Goal: Task Accomplishment & Management: Manage account settings

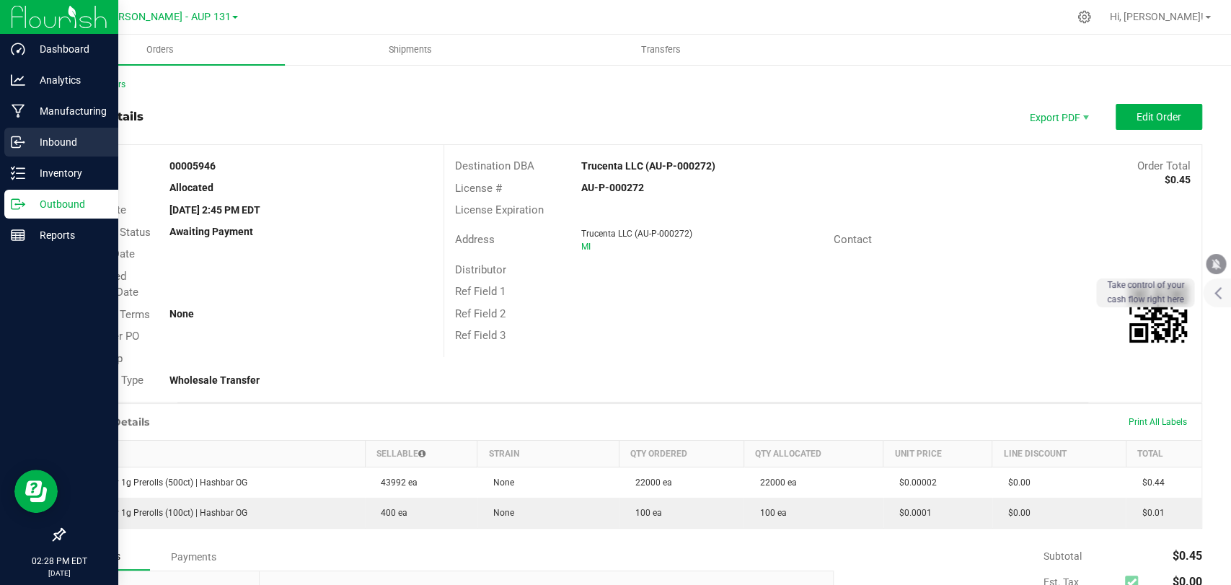
scroll to position [193, 0]
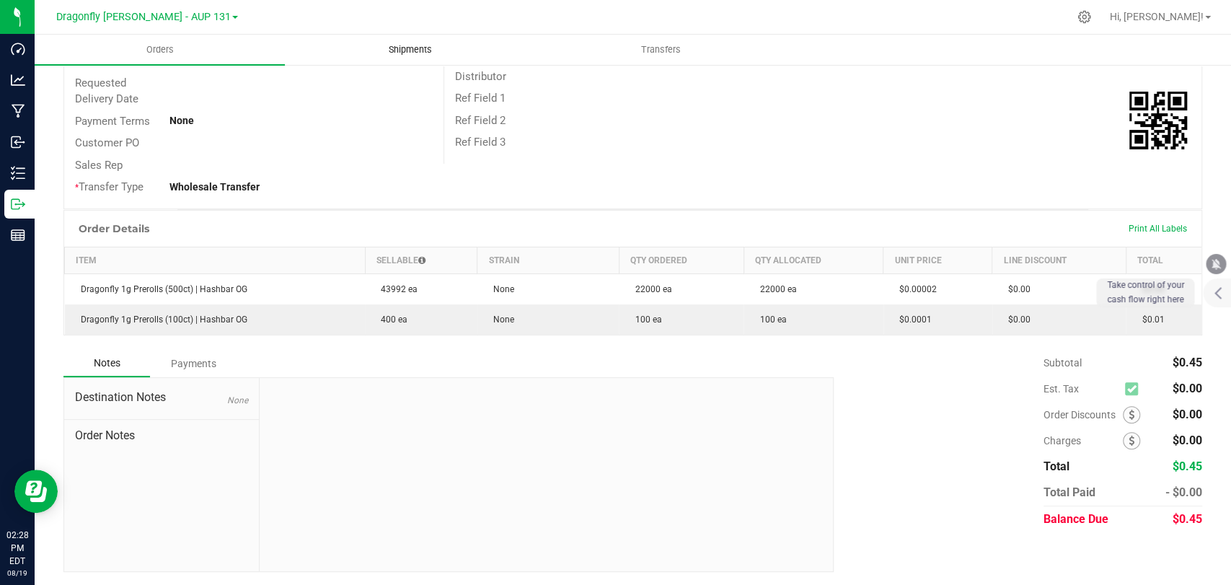
click at [414, 53] on span "Shipments" at bounding box center [410, 49] width 82 height 13
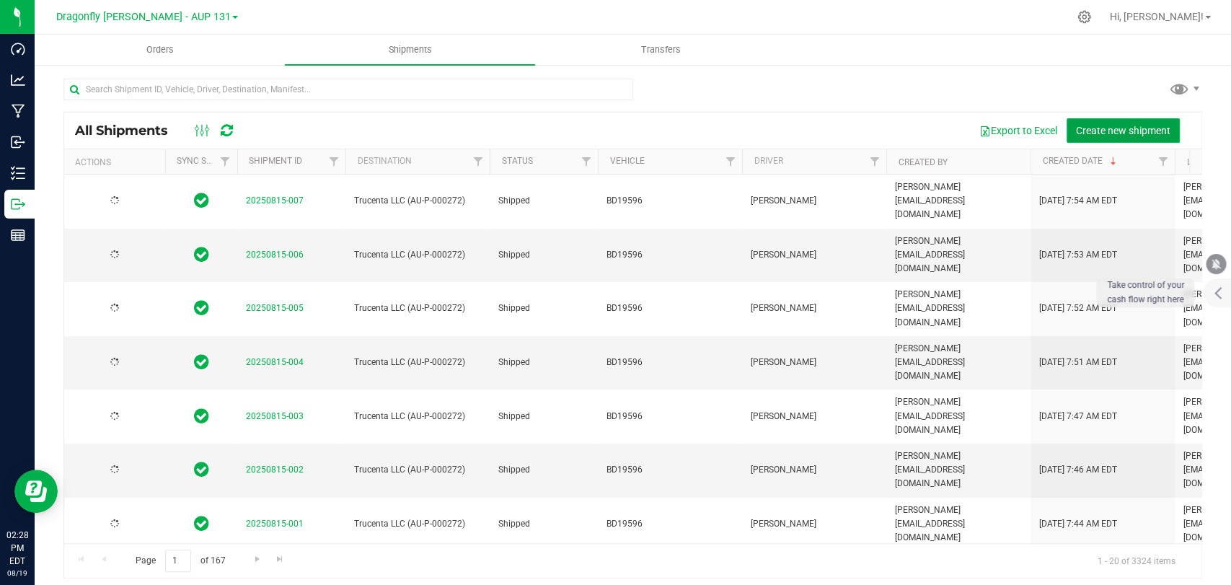
click at [1067, 128] on button "Create new shipment" at bounding box center [1123, 130] width 113 height 25
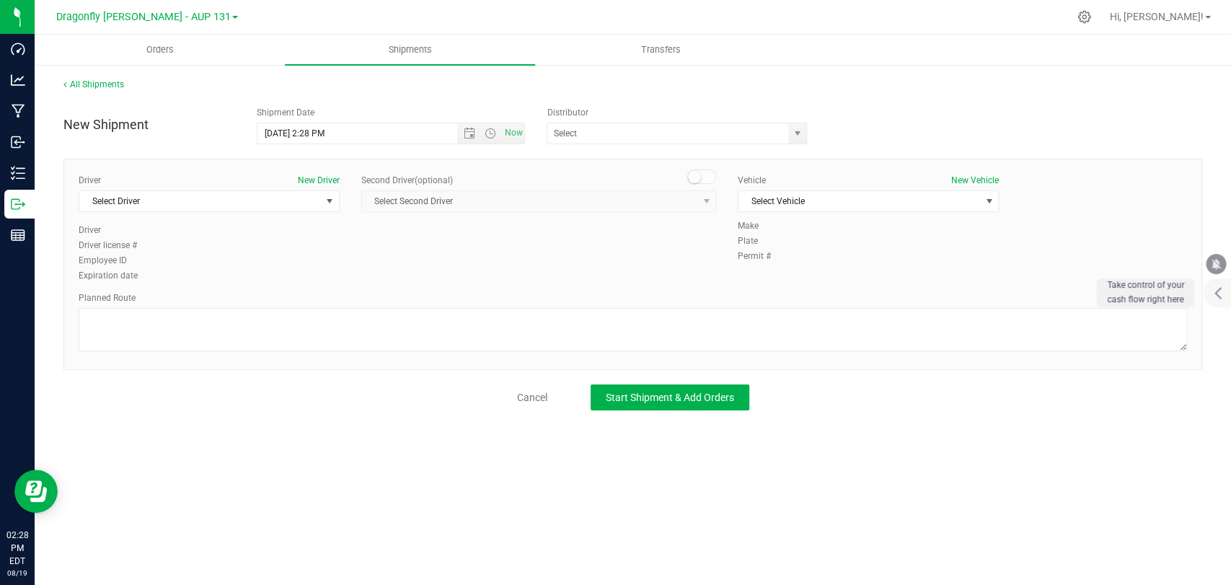
click at [633, 107] on div "Distributor" at bounding box center [681, 112] width 268 height 13
click at [623, 134] on input "text" at bounding box center [665, 133] width 234 height 20
click at [654, 165] on li "J & J Secure Transport" at bounding box center [677, 158] width 259 height 22
type input "J & J Secure Transport"
click at [838, 190] on span "Select Vehicle" at bounding box center [868, 201] width 261 height 22
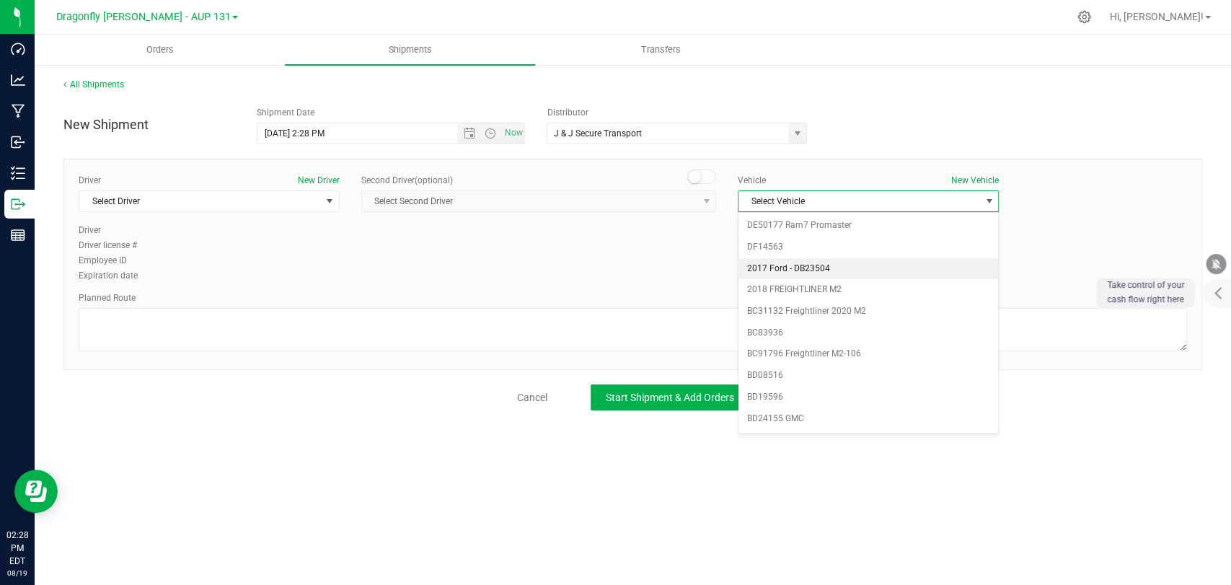
click at [819, 266] on li "2017 Ford - DB23504" at bounding box center [869, 269] width 260 height 22
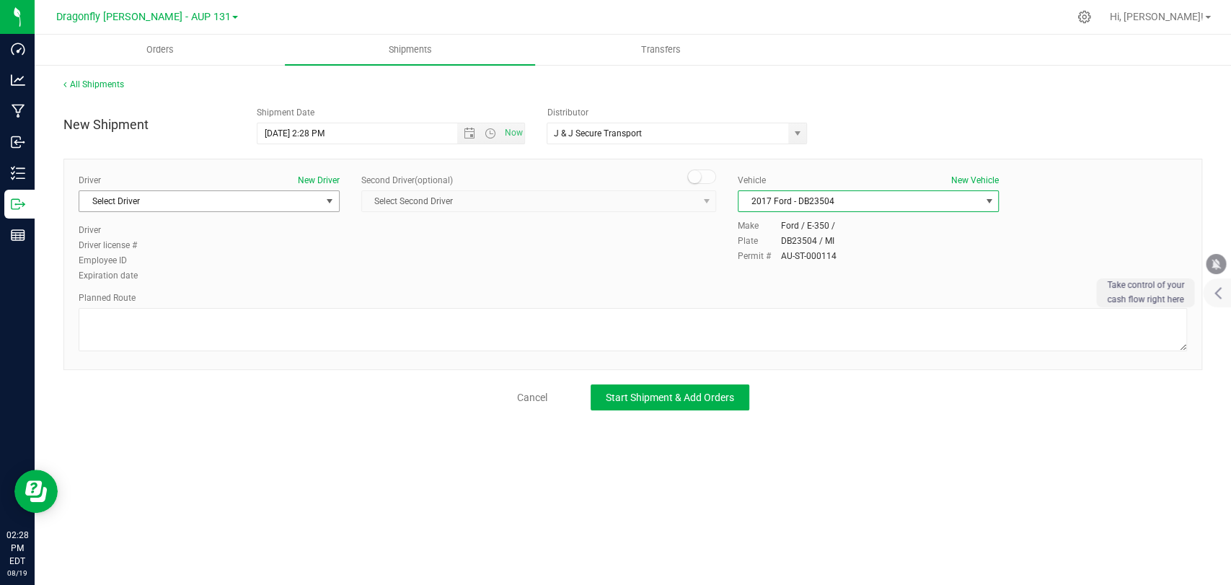
click at [304, 193] on span "Select Driver" at bounding box center [200, 201] width 242 height 20
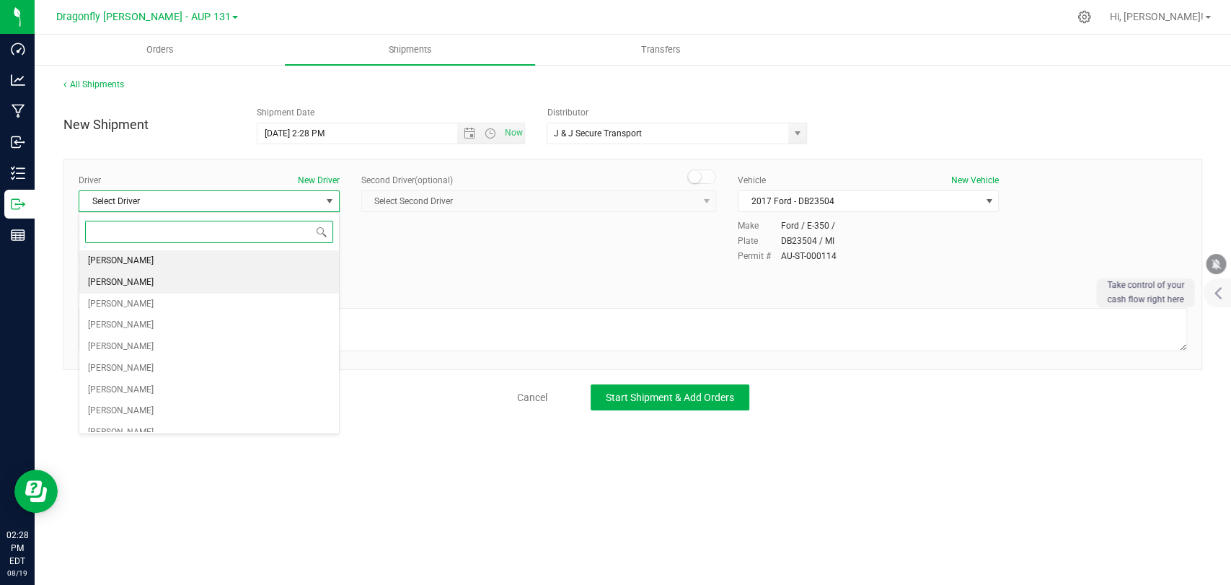
click at [205, 272] on li "[PERSON_NAME]" at bounding box center [209, 283] width 260 height 22
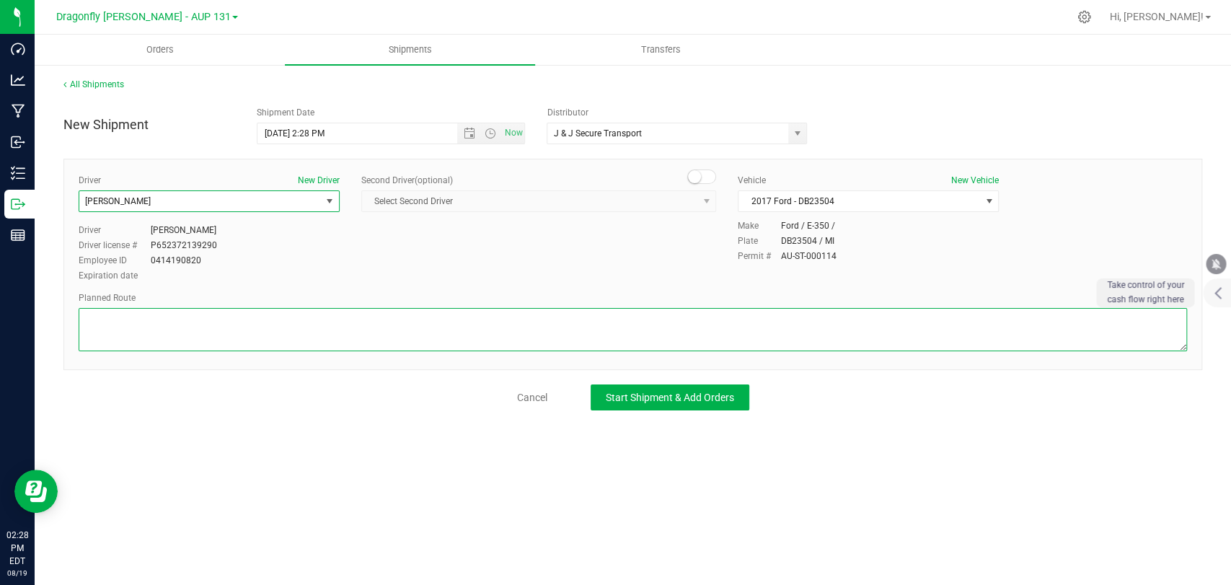
click at [218, 330] on textarea at bounding box center [633, 329] width 1109 height 43
type textarea "gekjafebkaj"
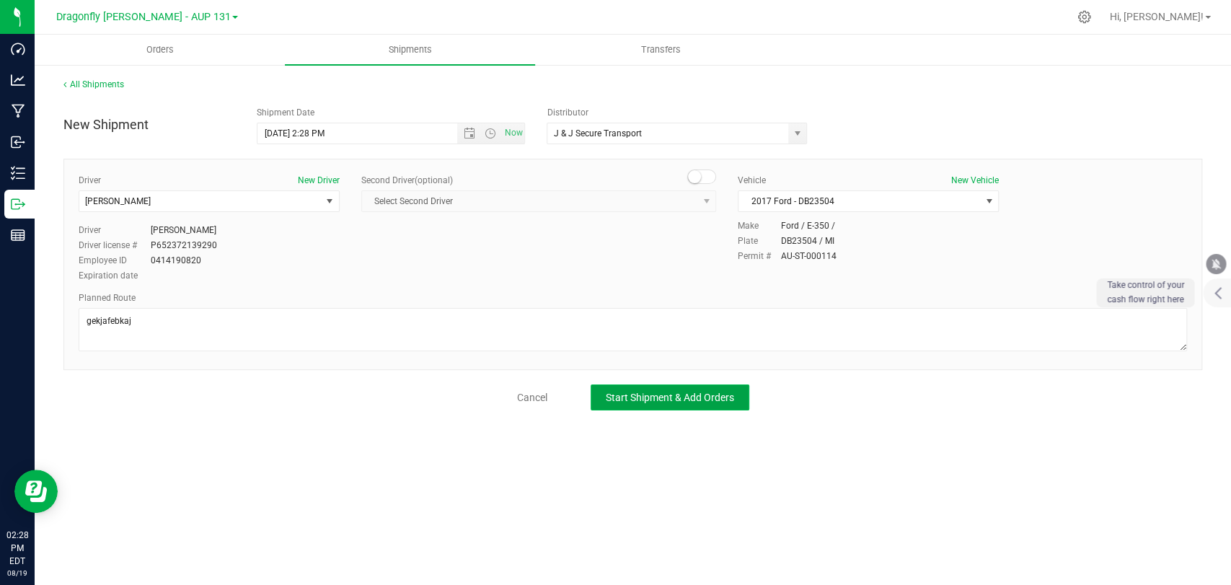
click at [651, 388] on button "Start Shipment & Add Orders" at bounding box center [670, 397] width 159 height 26
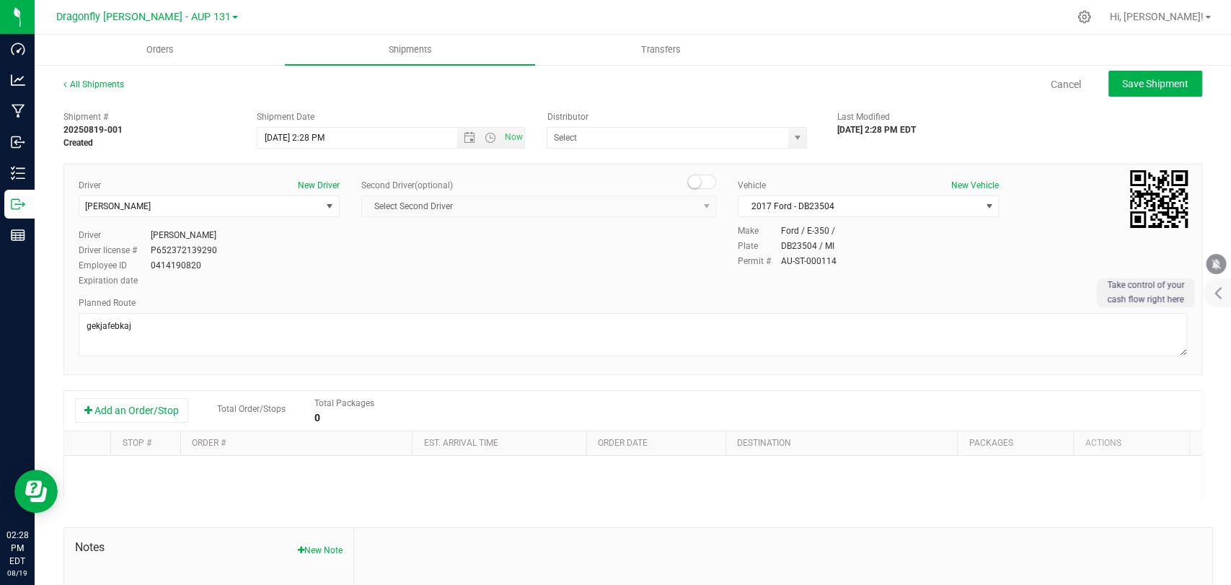
type input "J & J Secure Transport"
click at [102, 402] on button "Add an Order/Stop" at bounding box center [131, 410] width 113 height 25
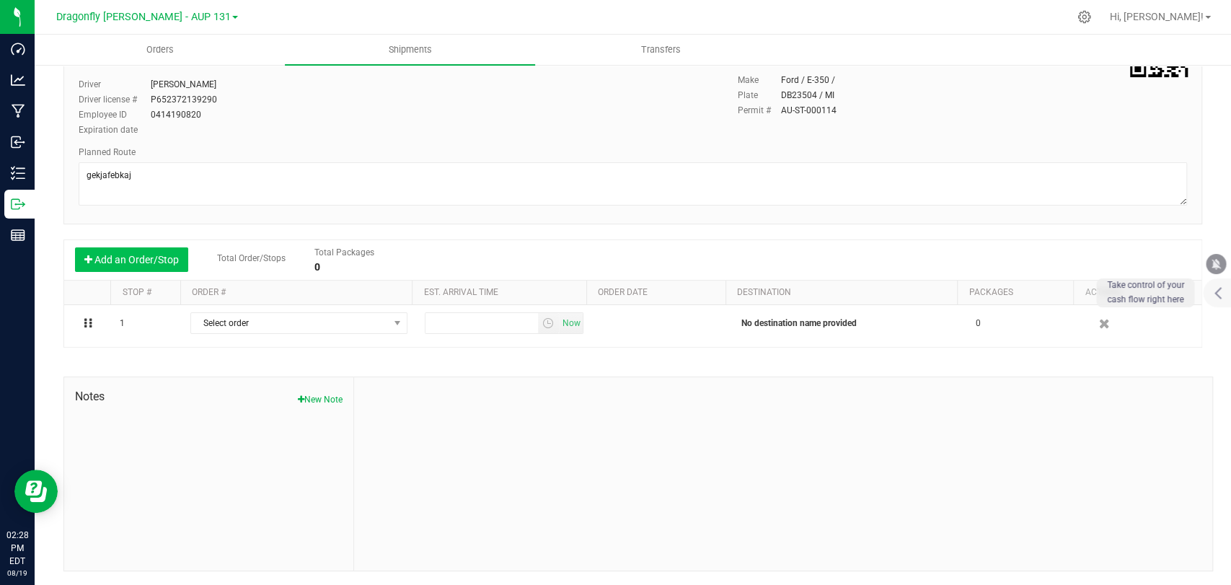
click at [173, 267] on button "Add an Order/Stop" at bounding box center [131, 259] width 113 height 25
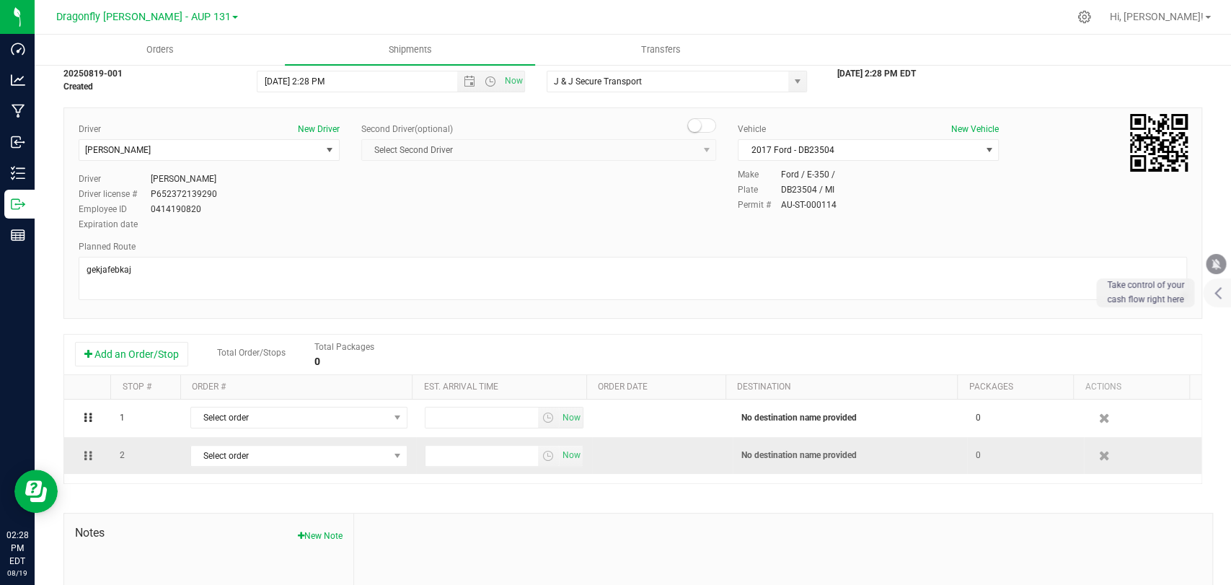
scroll to position [0, 0]
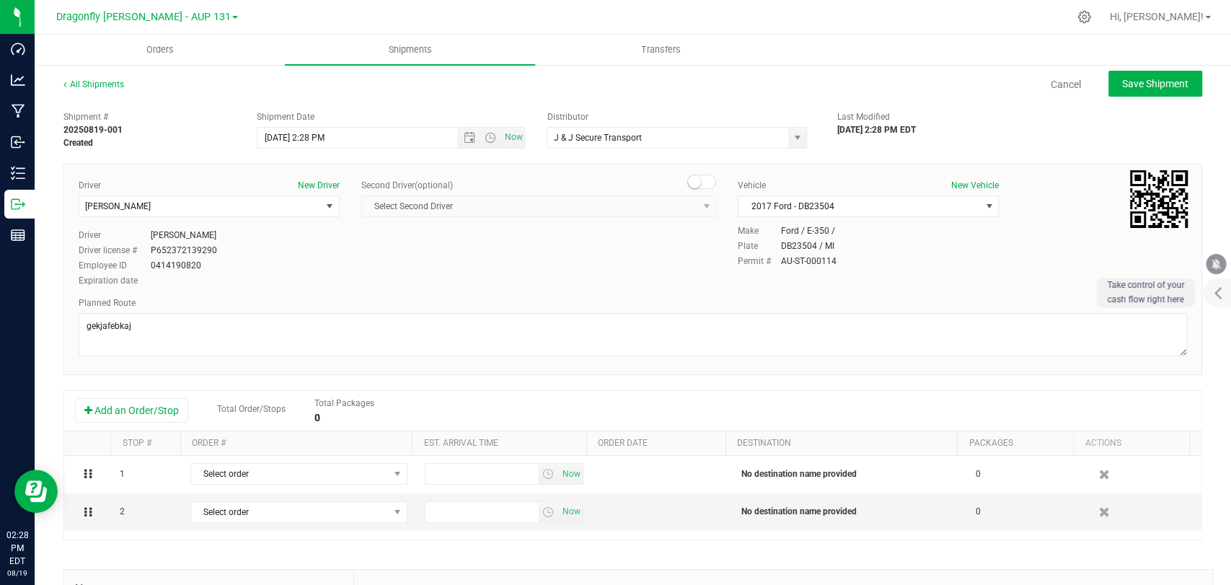
click at [1037, 88] on div "Cancel Save Shipment" at bounding box center [676, 84] width 1052 height 26
click at [1051, 88] on link "Cancel" at bounding box center [1066, 84] width 30 height 14
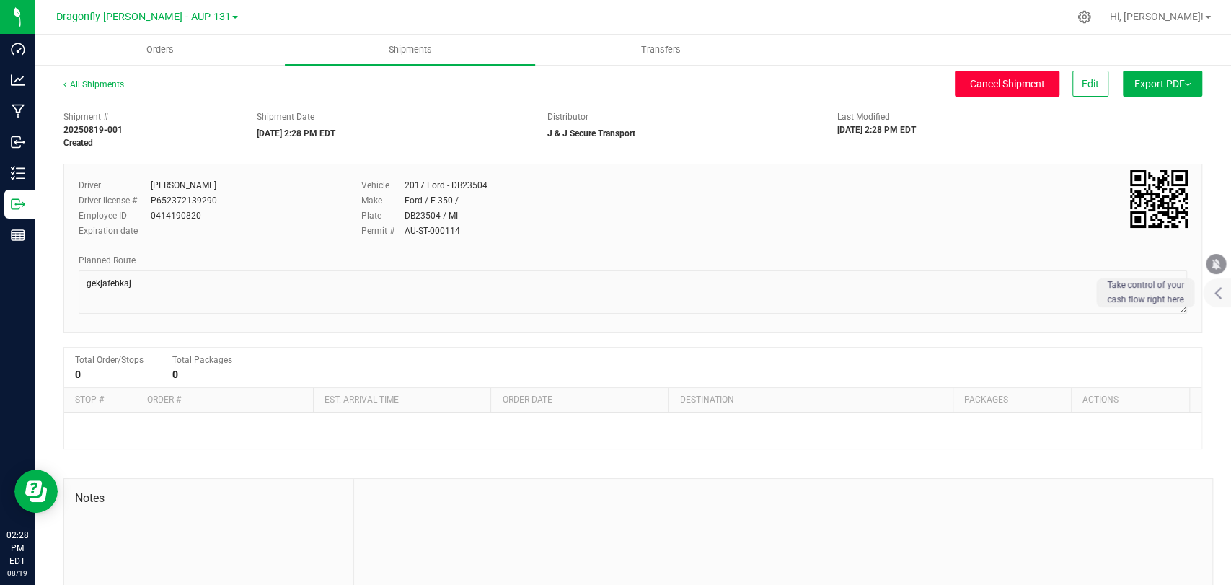
click at [997, 76] on button "Cancel Shipment" at bounding box center [1007, 84] width 105 height 26
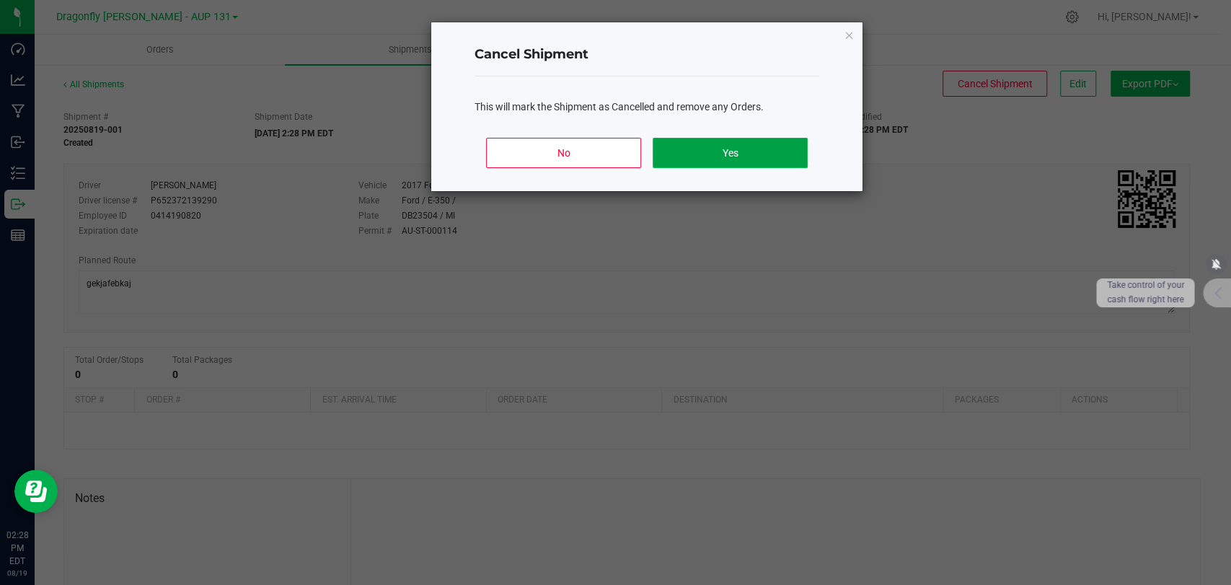
click at [765, 146] on button "Yes" at bounding box center [730, 153] width 155 height 30
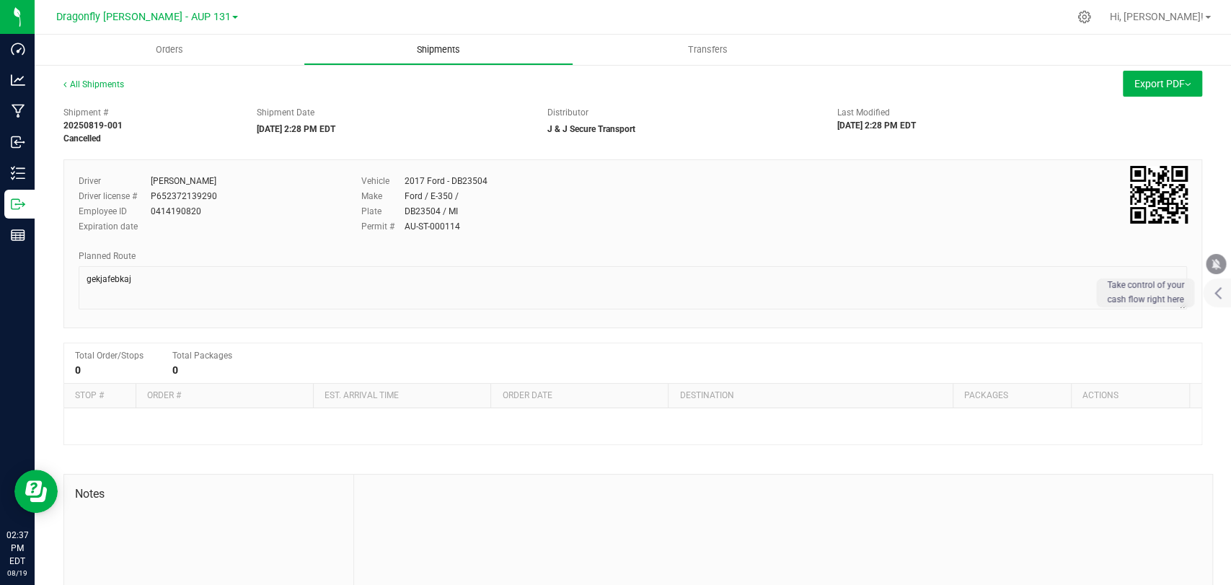
click at [450, 53] on span "Shipments" at bounding box center [438, 49] width 82 height 13
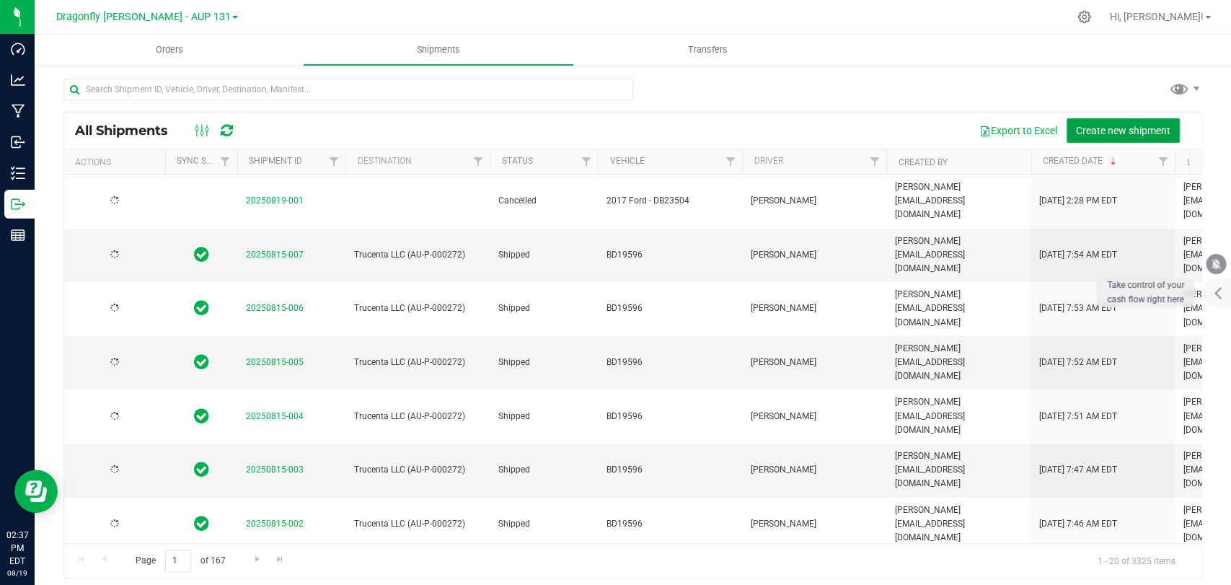
click at [1126, 128] on span "Create new shipment" at bounding box center [1123, 131] width 94 height 12
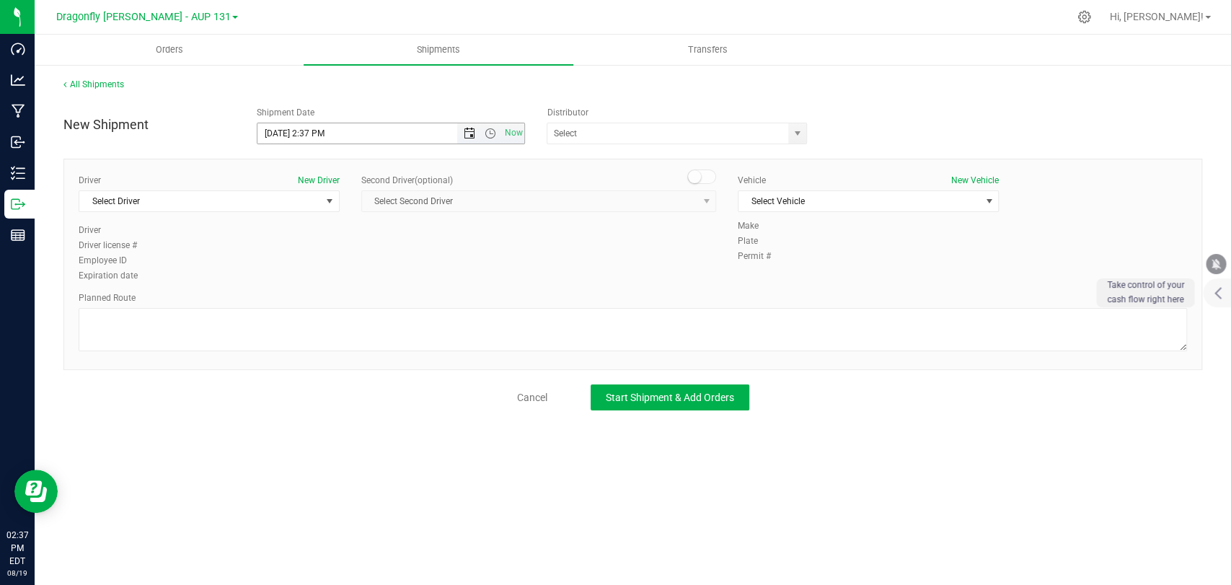
click at [472, 133] on span "Open the date view" at bounding box center [470, 134] width 12 height 12
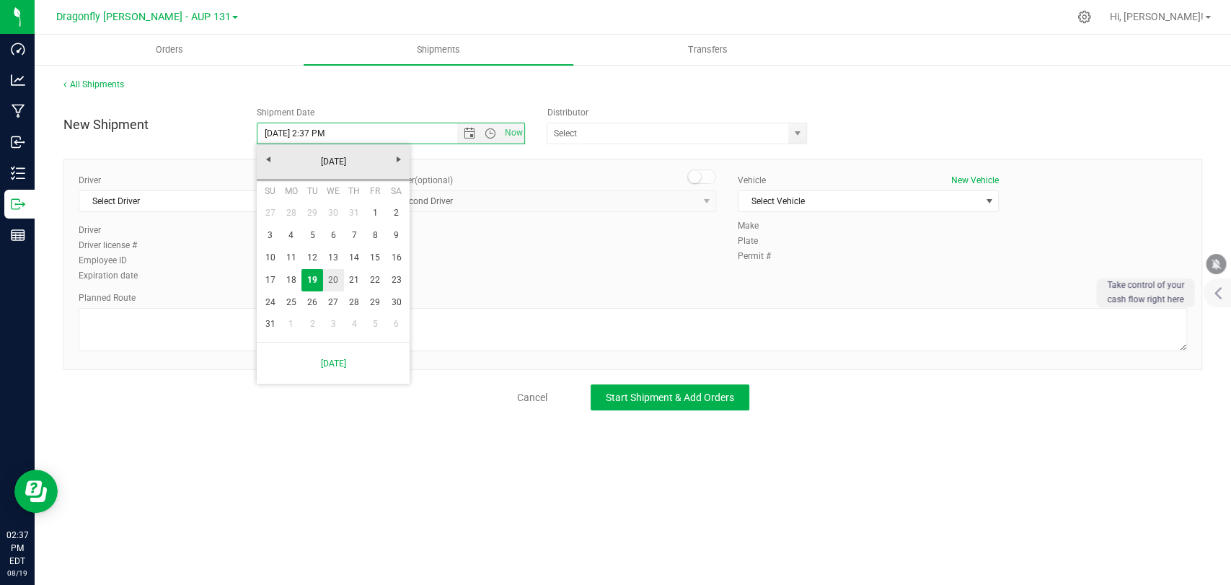
click at [337, 271] on link "20" at bounding box center [333, 280] width 21 height 22
click at [494, 137] on span "Open the time view" at bounding box center [491, 134] width 12 height 12
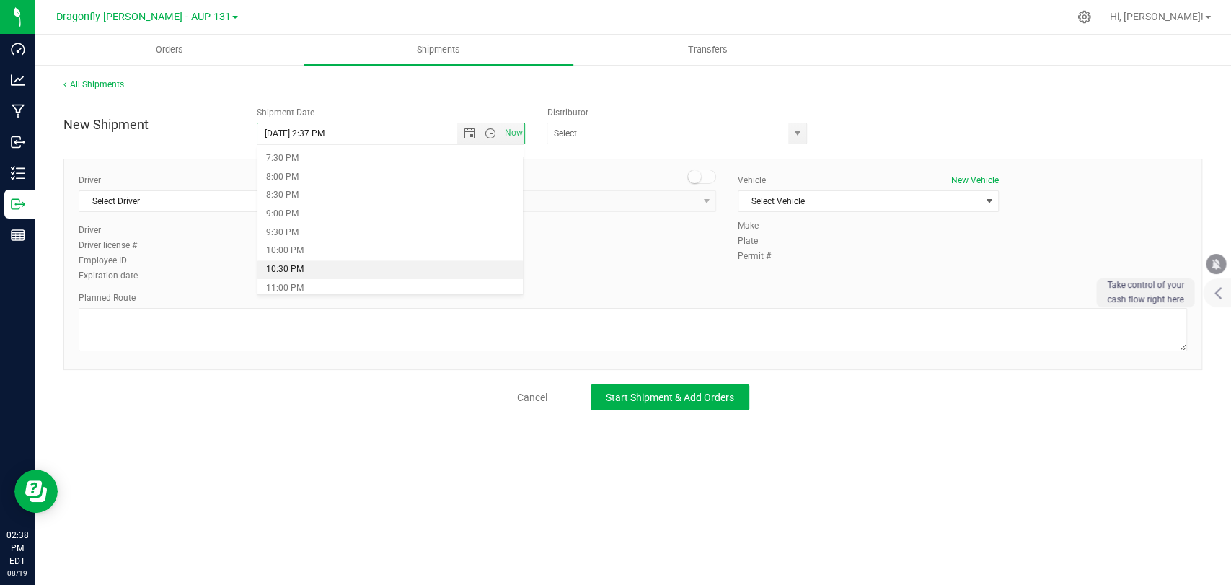
scroll to position [400, 0]
click at [328, 164] on li "11:00 AM" at bounding box center [390, 164] width 265 height 19
type input "[DATE] 11:00 AM"
click at [231, 201] on span "Select Driver" at bounding box center [200, 201] width 242 height 20
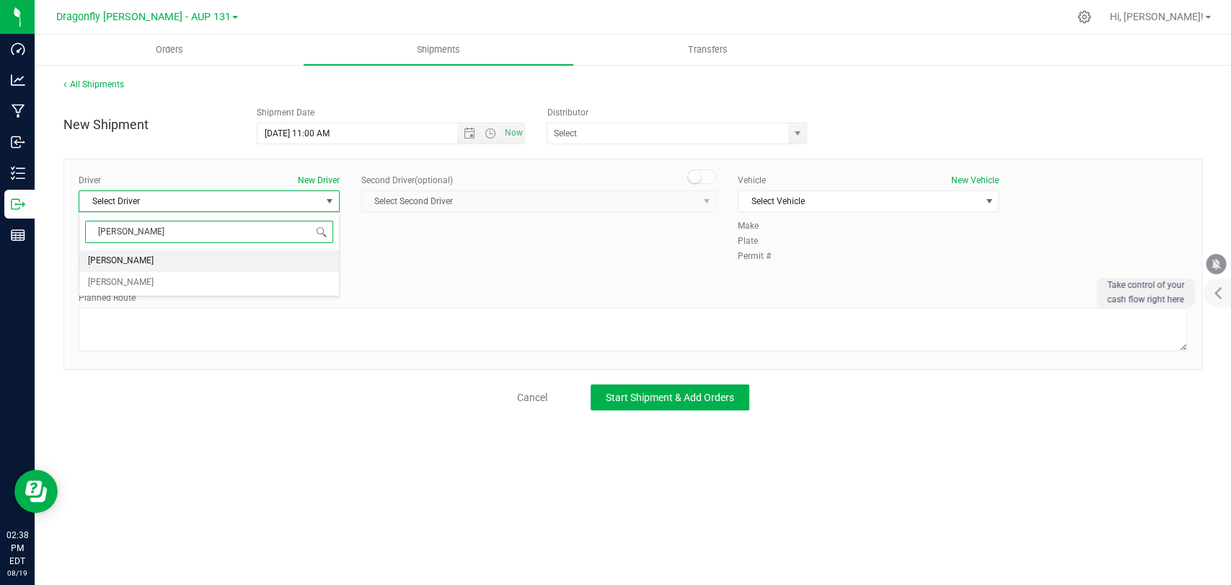
click at [160, 250] on li "[PERSON_NAME]" at bounding box center [209, 261] width 260 height 22
type input "[PERSON_NAME]"
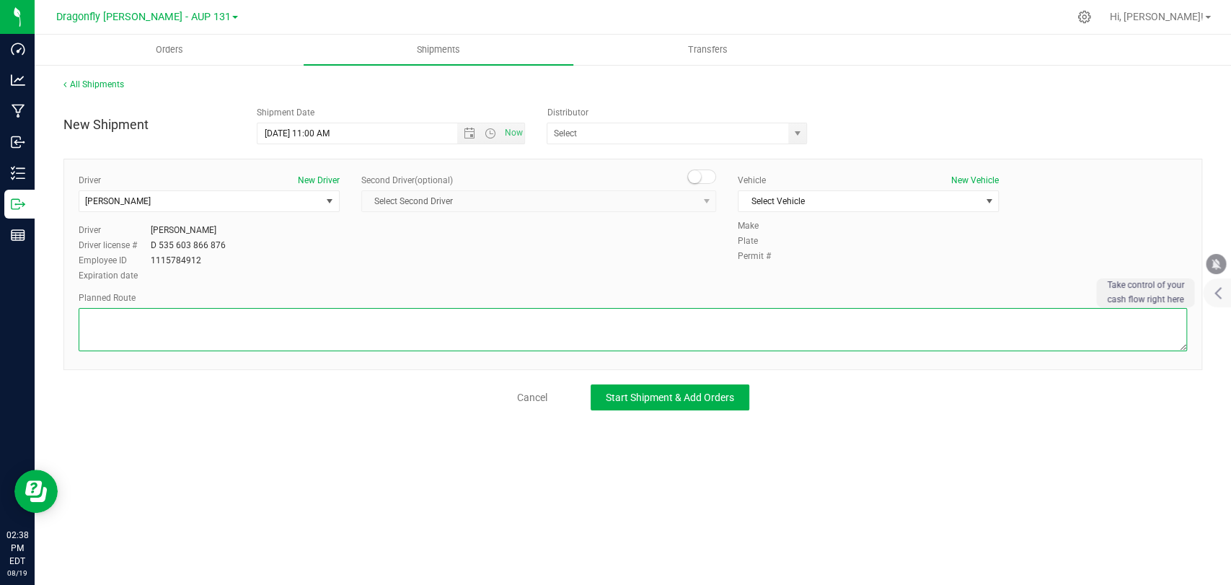
click at [202, 308] on textarea at bounding box center [633, 329] width 1109 height 43
paste textarea "6073 LBS/Gross"
type textarea "6073 LBS/Gross"
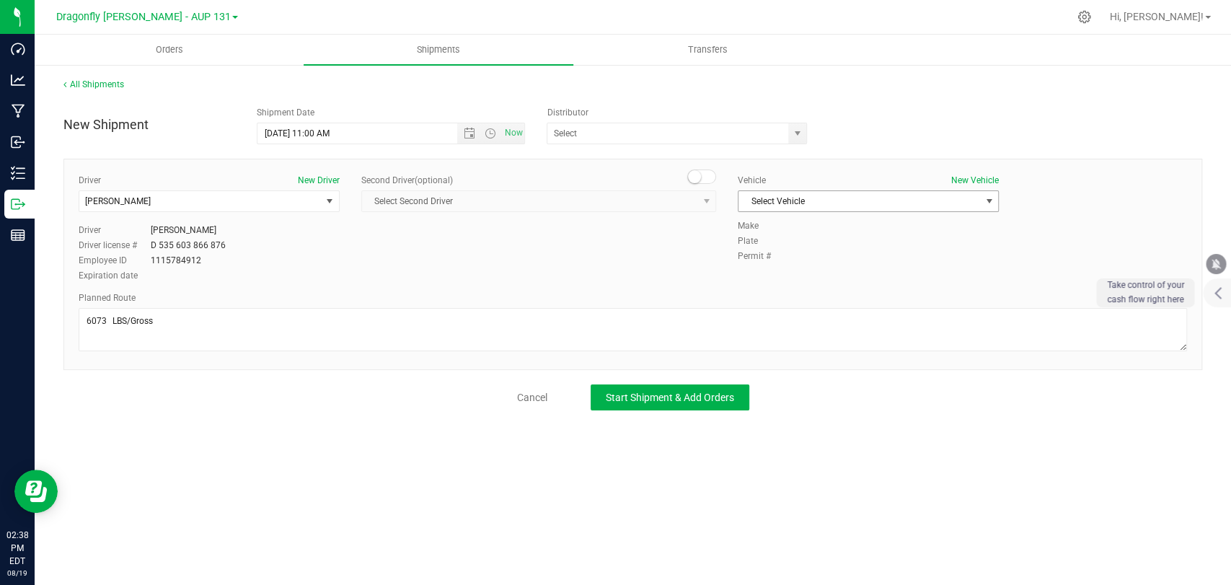
click at [804, 196] on span "Select Vehicle" at bounding box center [860, 201] width 242 height 20
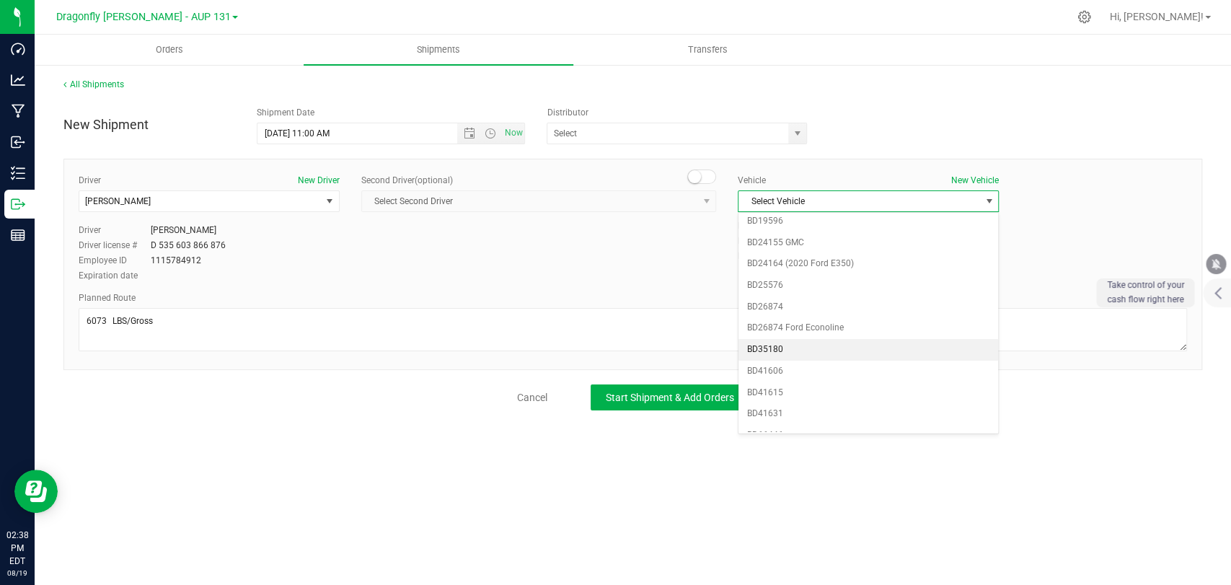
scroll to position [352, 0]
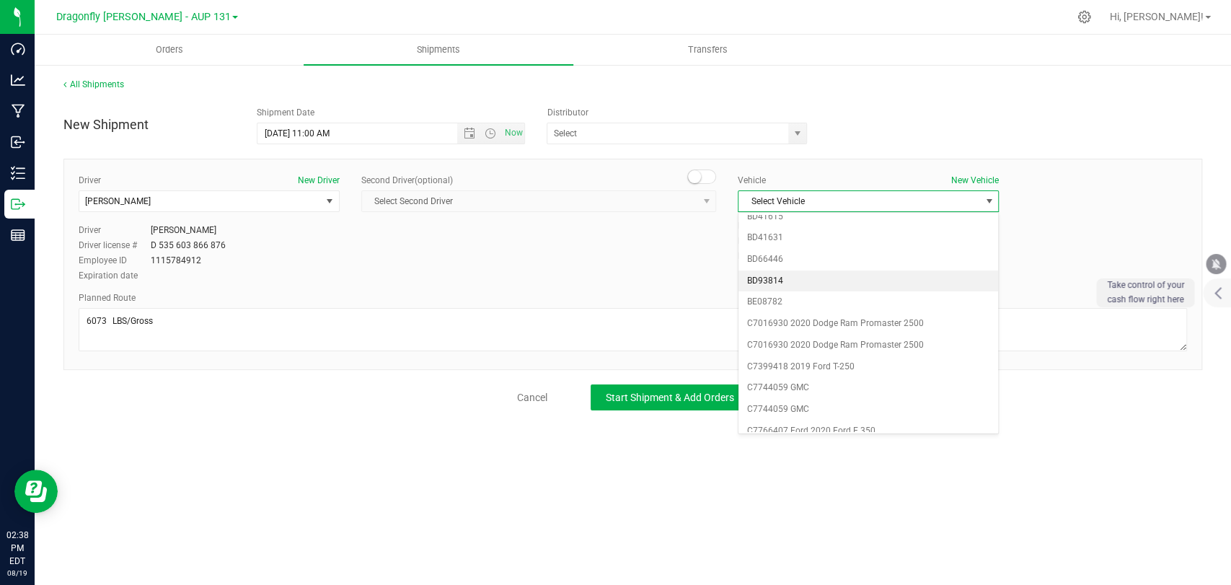
click at [798, 283] on li "BD93814" at bounding box center [869, 282] width 260 height 22
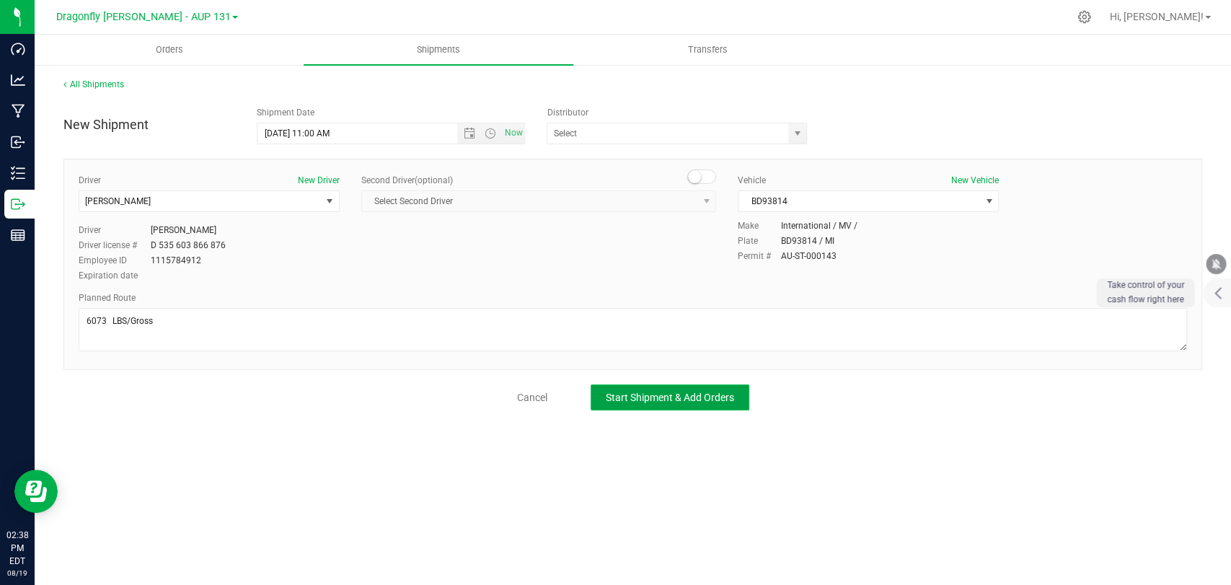
click at [703, 394] on span "Start Shipment & Add Orders" at bounding box center [670, 398] width 128 height 12
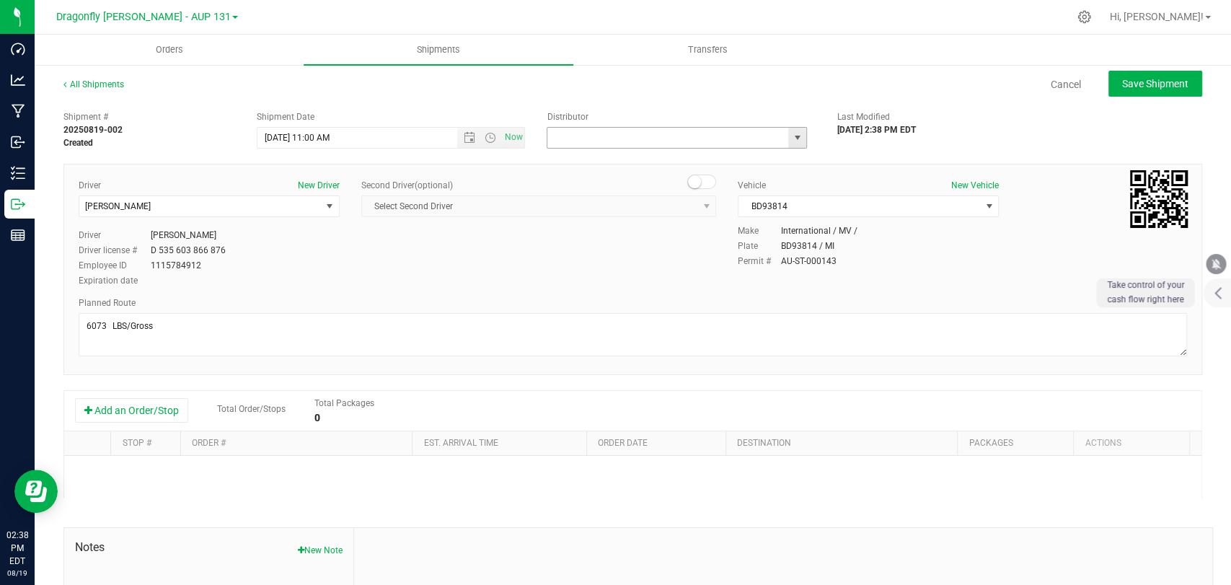
click at [646, 131] on input "text" at bounding box center [665, 138] width 234 height 20
click at [612, 151] on li "J & J Secure Transport" at bounding box center [670, 162] width 256 height 22
type input "J & J Secure Transport"
click at [160, 402] on button "Add an Order/Stop" at bounding box center [131, 410] width 113 height 25
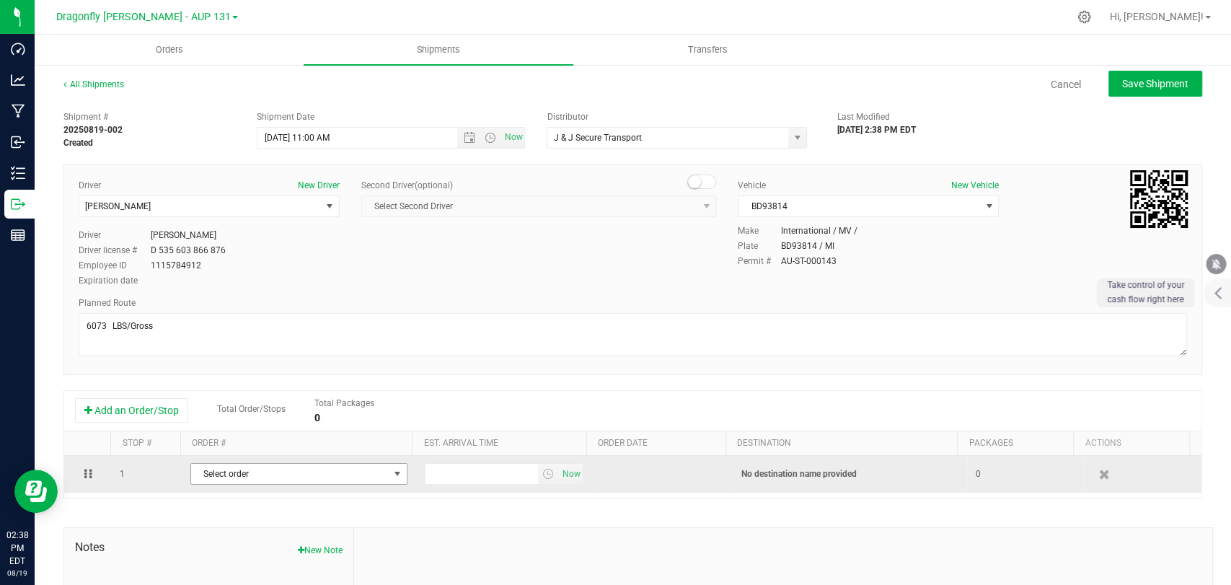
click at [251, 468] on span "Select order" at bounding box center [290, 474] width 198 height 20
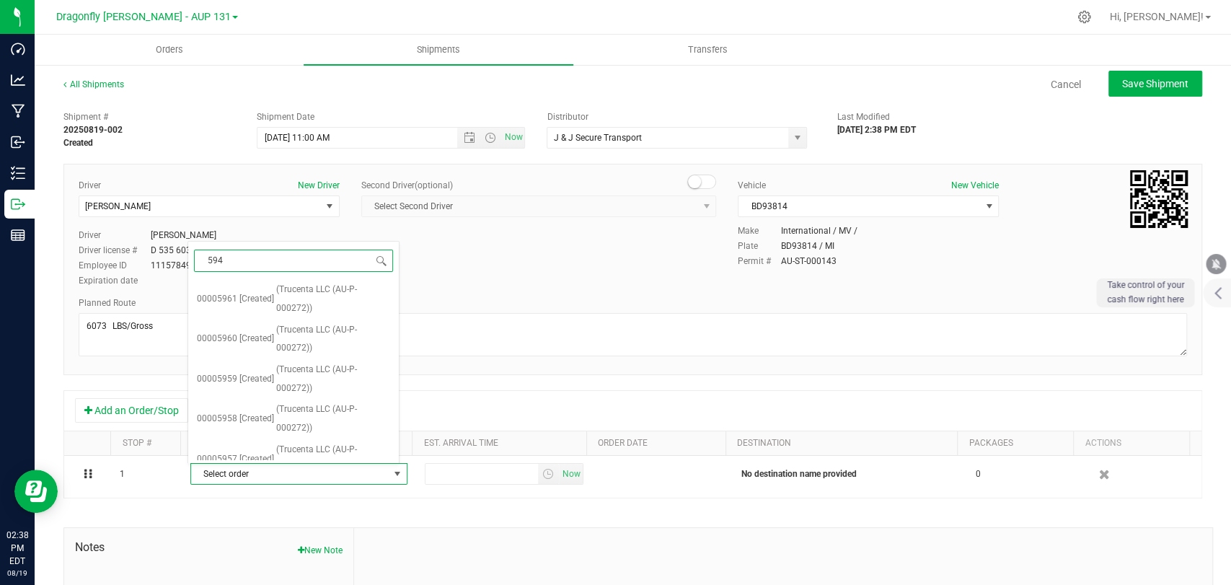
type input "5942"
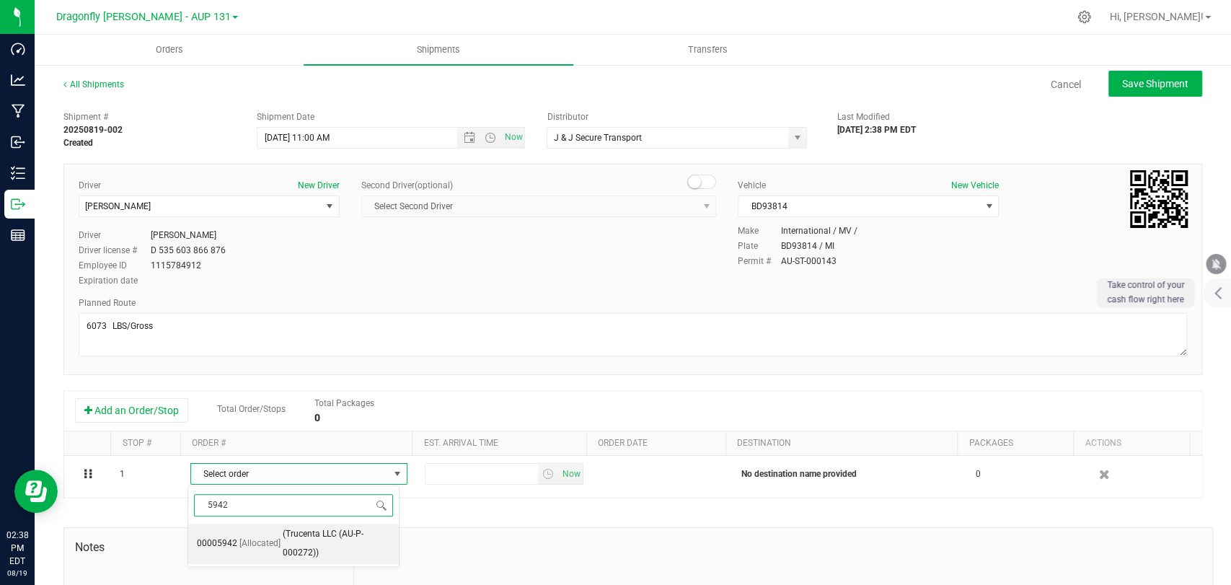
click at [273, 552] on span "[Allocated]" at bounding box center [259, 544] width 41 height 19
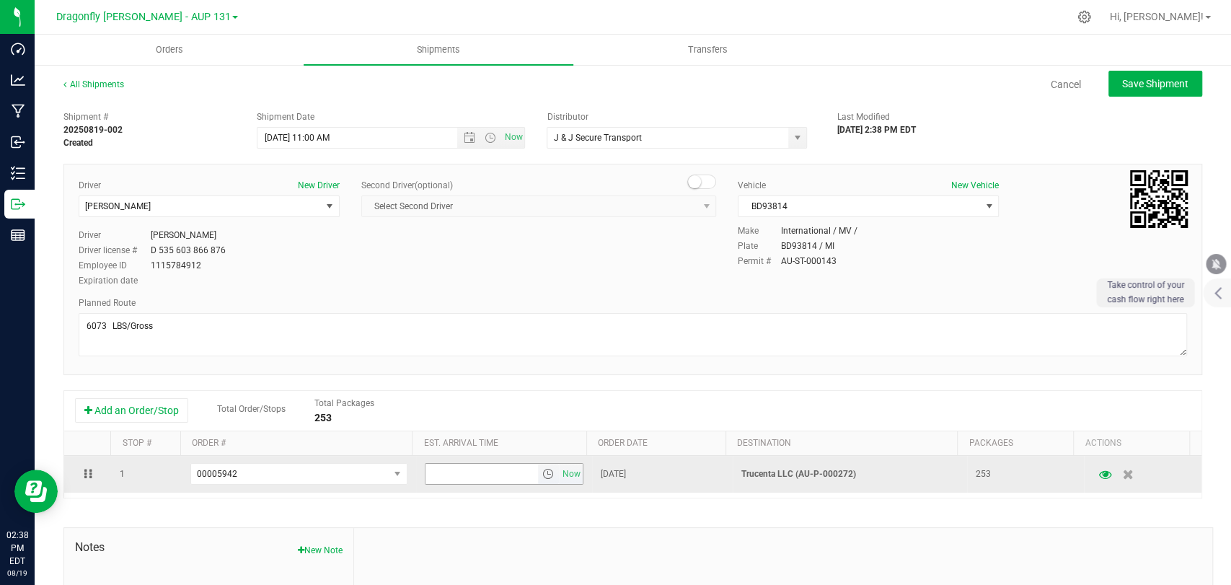
click at [542, 472] on span "select" at bounding box center [548, 474] width 12 height 12
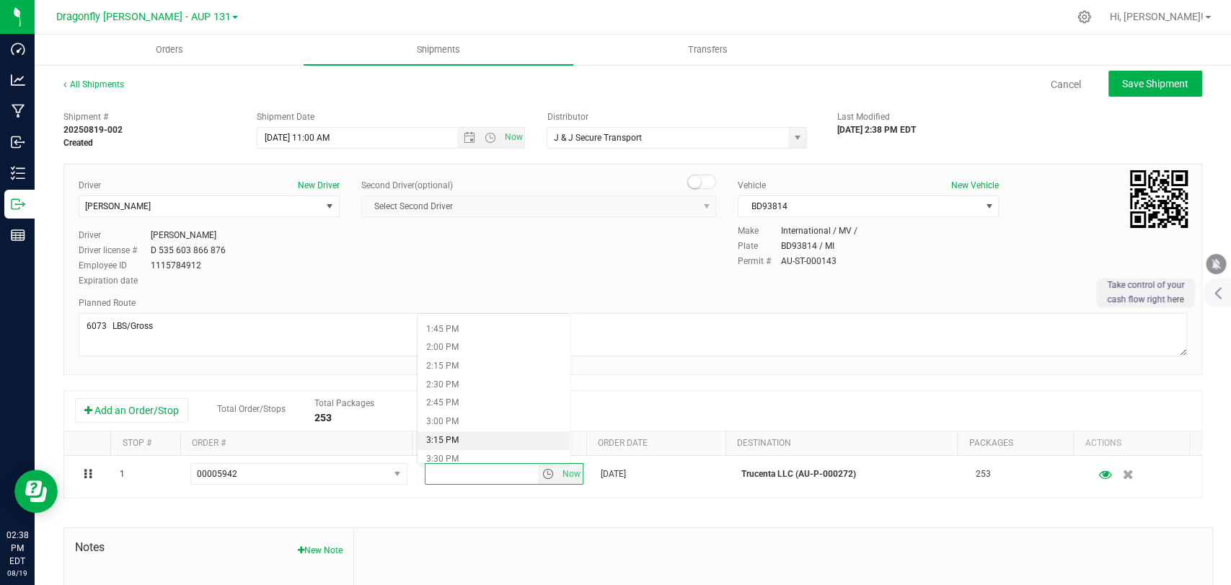
scroll to position [993, 0]
click at [470, 410] on li "2:30 PM" at bounding box center [494, 407] width 152 height 19
click at [1138, 94] on button "Save Shipment" at bounding box center [1156, 84] width 94 height 26
type input "[DATE] 3:00 PM"
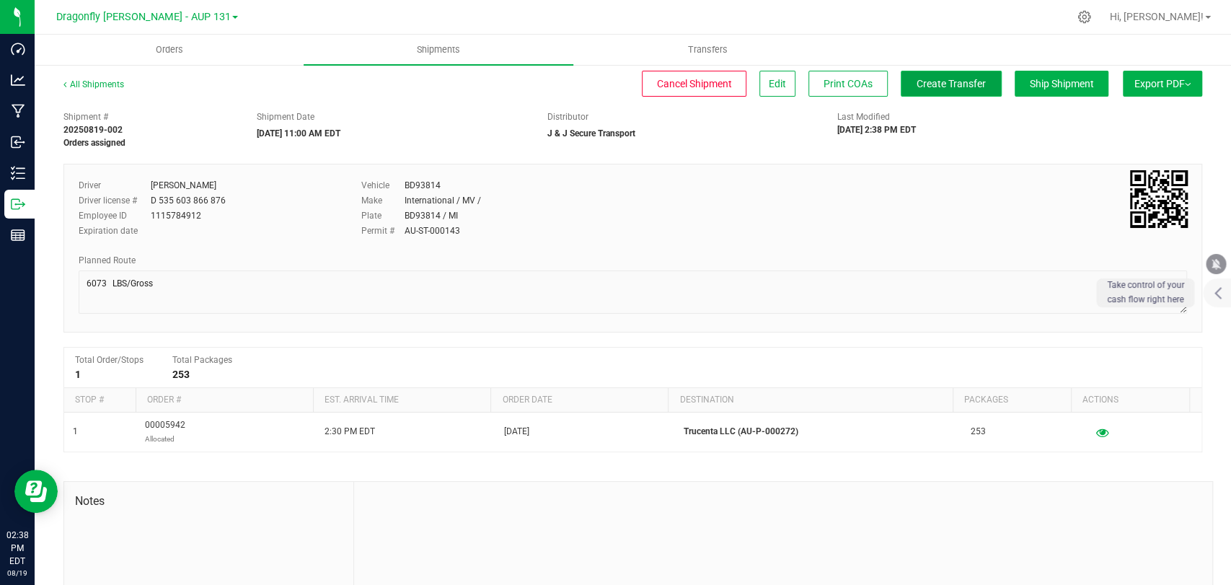
click at [951, 89] on button "Create Transfer" at bounding box center [951, 84] width 101 height 26
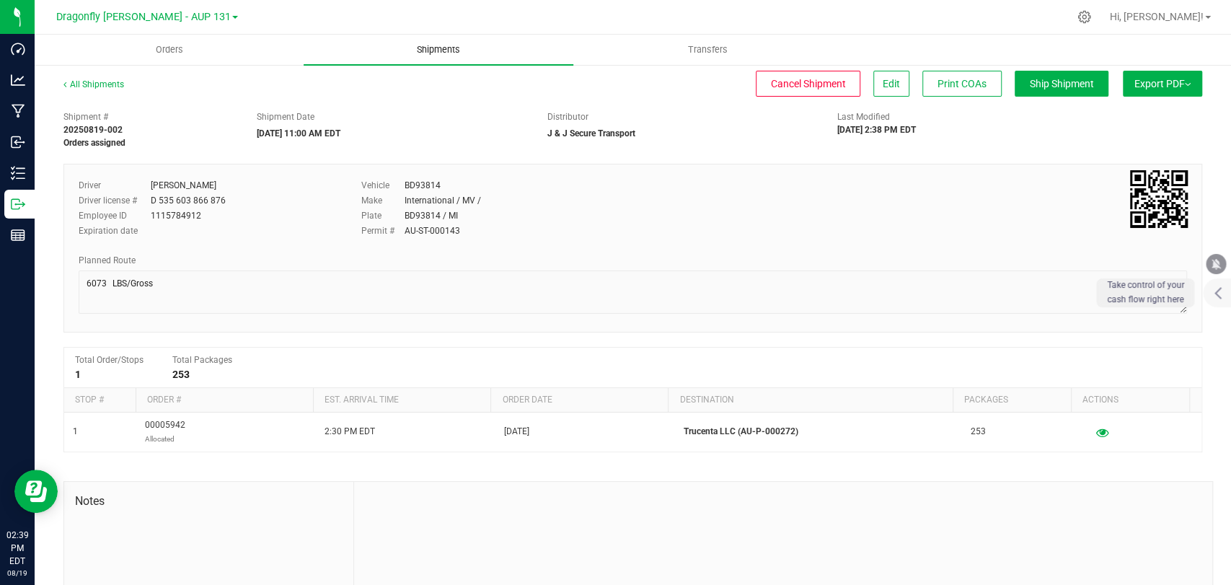
click at [444, 47] on span "Shipments" at bounding box center [438, 49] width 82 height 13
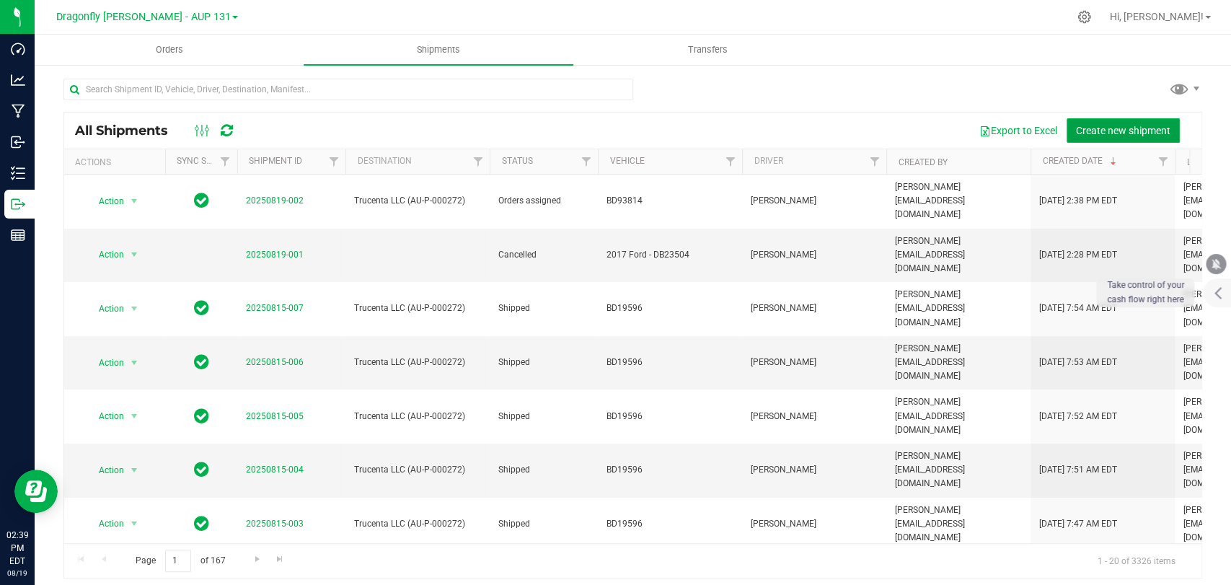
click at [1142, 139] on button "Create new shipment" at bounding box center [1123, 130] width 113 height 25
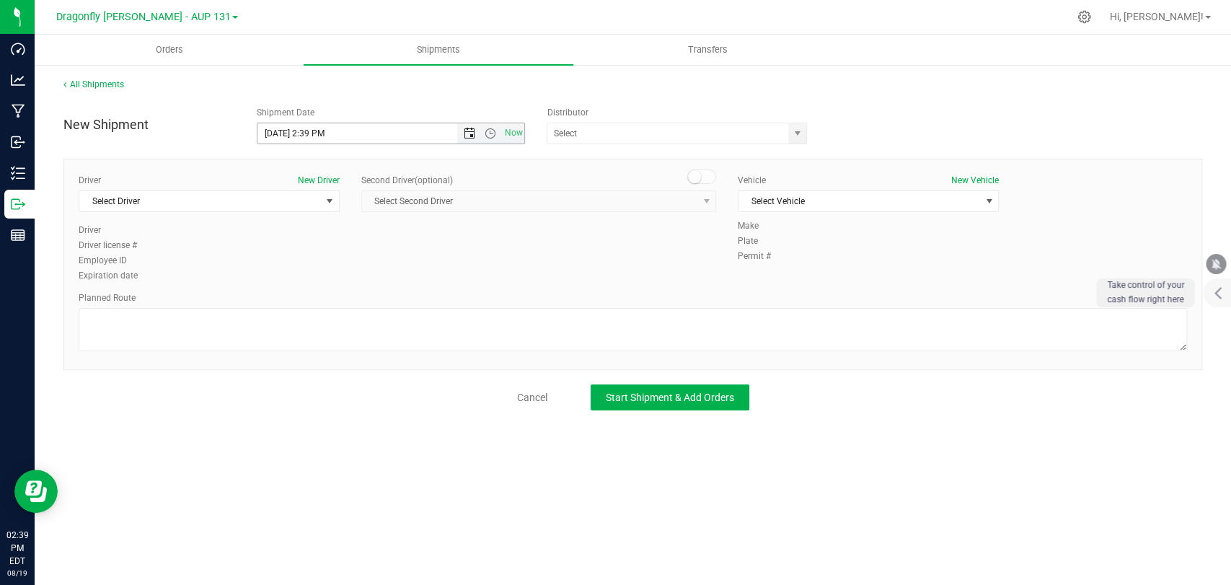
click at [468, 130] on span "Open the date view" at bounding box center [470, 134] width 12 height 12
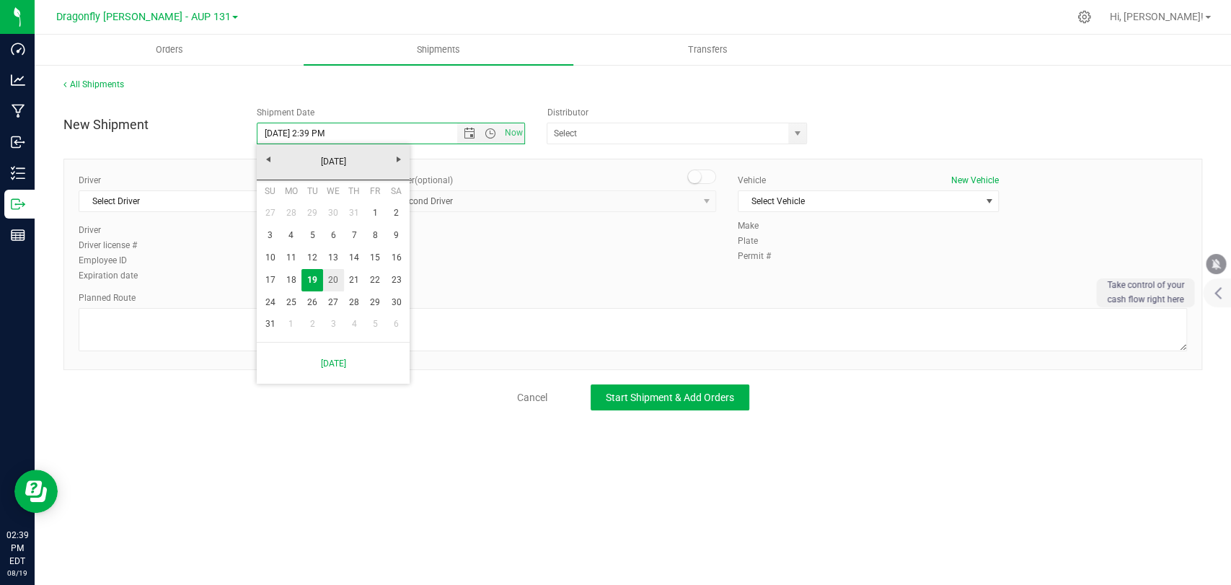
click at [335, 273] on link "20" at bounding box center [333, 280] width 21 height 22
click at [485, 133] on span "Open the time view" at bounding box center [491, 134] width 12 height 12
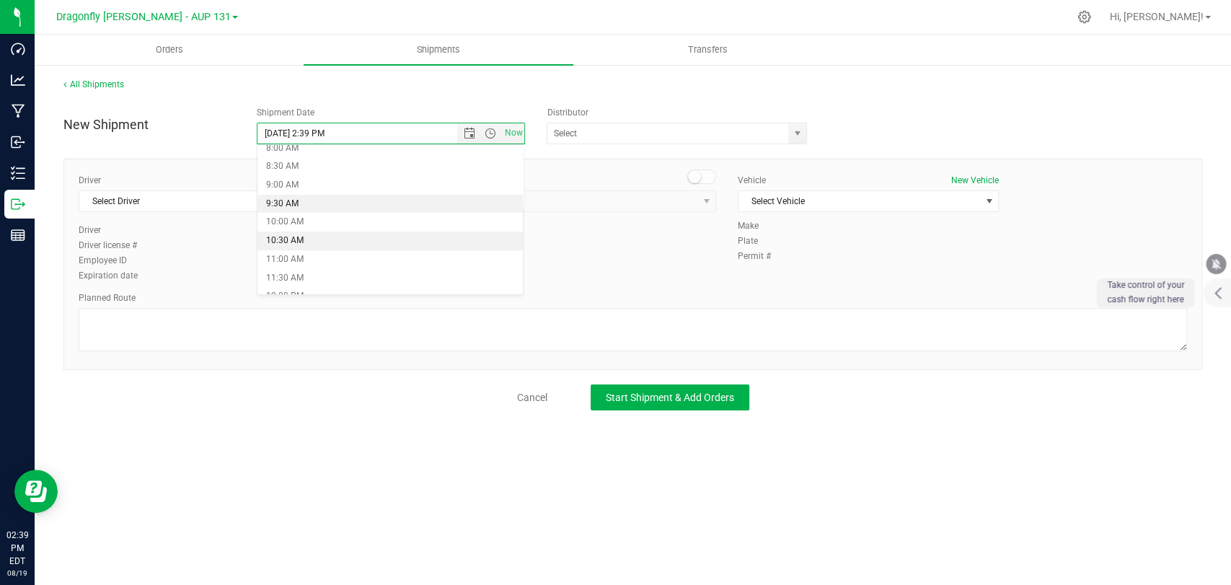
scroll to position [320, 0]
click at [351, 237] on li "11:00 AM" at bounding box center [390, 244] width 265 height 19
type input "[DATE] 11:00 AM"
click at [638, 129] on input "text" at bounding box center [665, 133] width 234 height 20
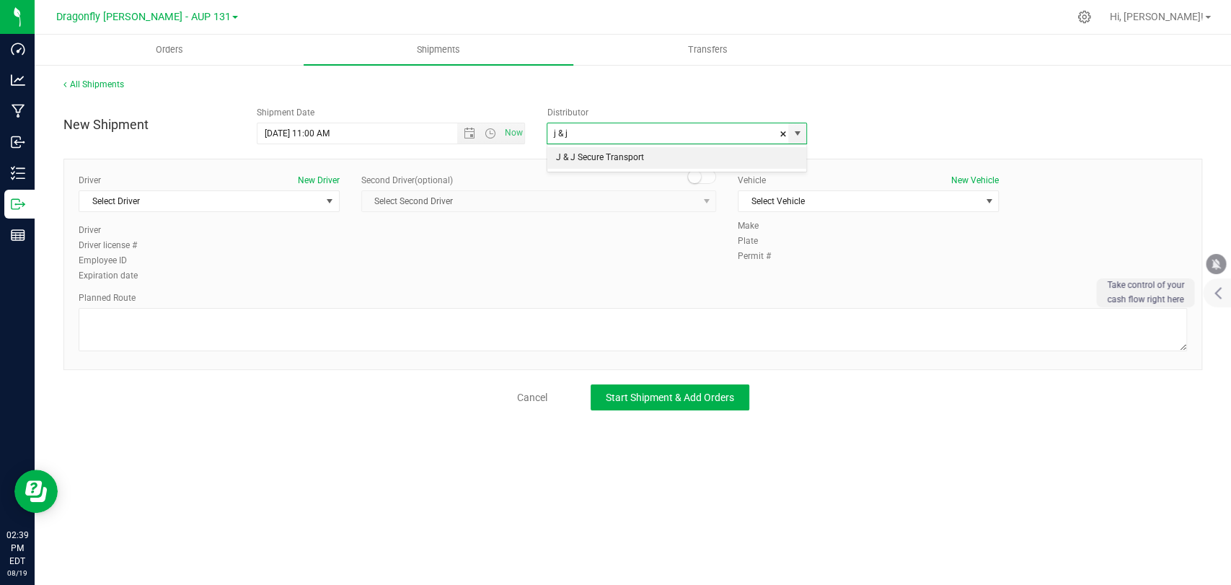
click at [623, 156] on li "J & J Secure Transport" at bounding box center [677, 158] width 259 height 22
type input "J & J Secure Transport"
click at [244, 203] on span "Select Driver" at bounding box center [200, 201] width 242 height 20
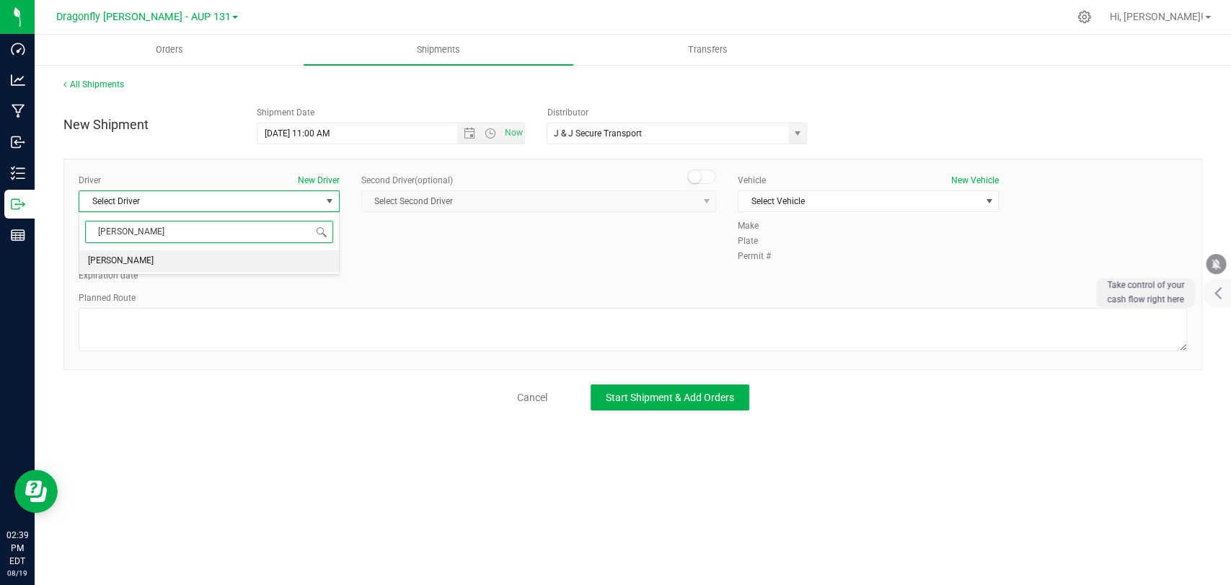
click at [221, 260] on li "[PERSON_NAME]" at bounding box center [209, 261] width 260 height 22
type input "[PERSON_NAME]"
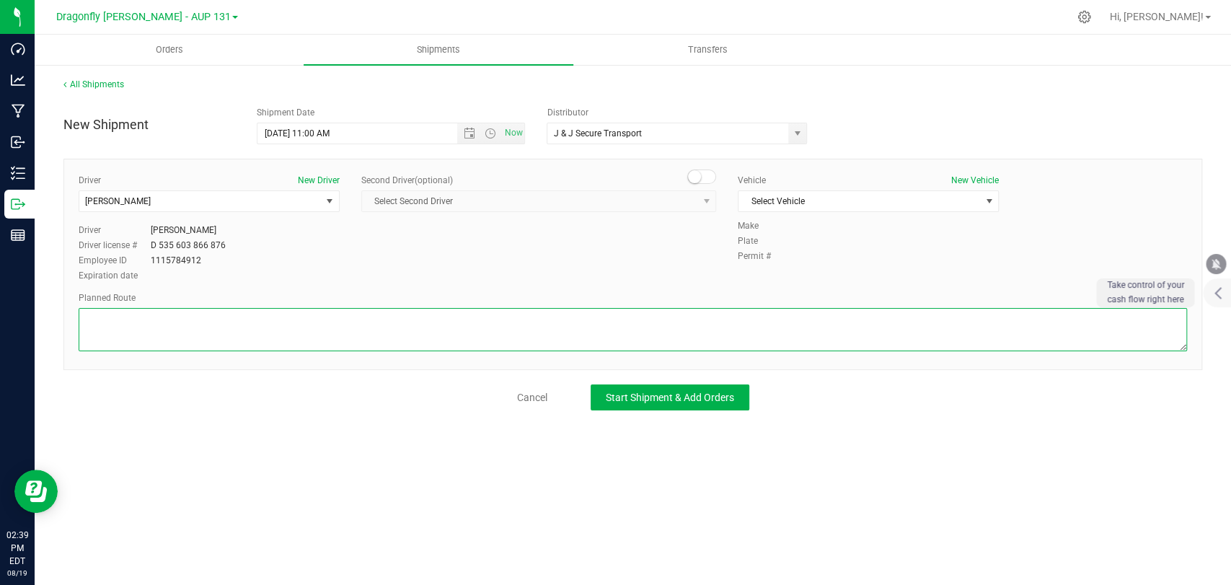
click at [221, 325] on textarea at bounding box center [633, 329] width 1109 height 43
paste textarea "6073 LBS/Gross"
type textarea "6073 LBS/Gross"
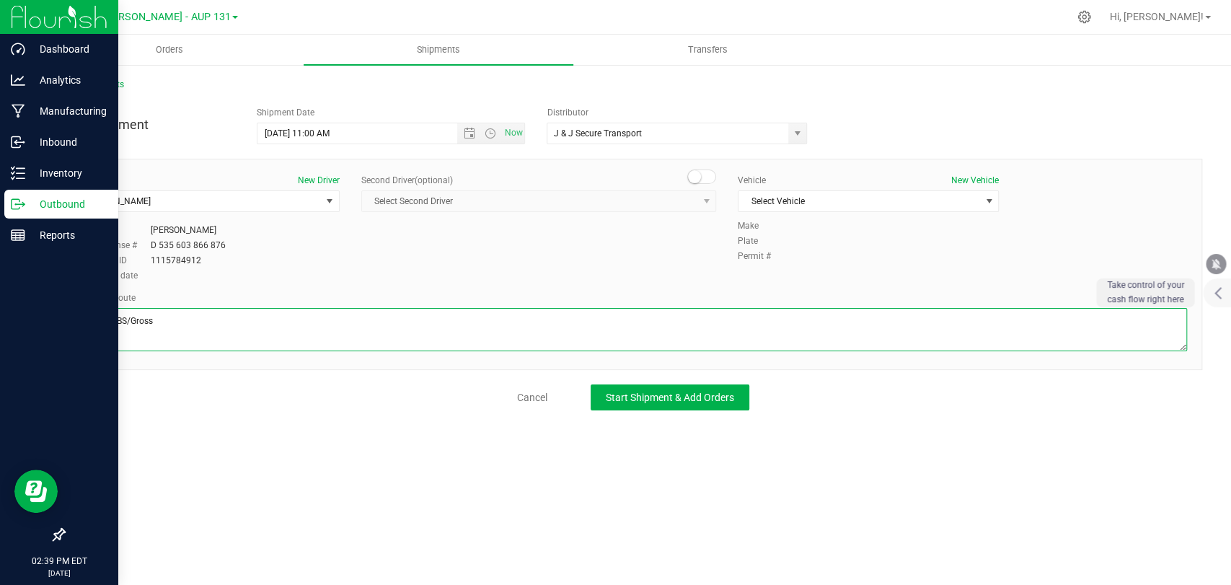
drag, startPoint x: 177, startPoint y: 328, endPoint x: 0, endPoint y: 304, distance: 179.0
click at [0, 304] on div "Dashboard Analytics Manufacturing Inbound Inventory Outbound Reports 02:39 PM E…" at bounding box center [615, 292] width 1231 height 585
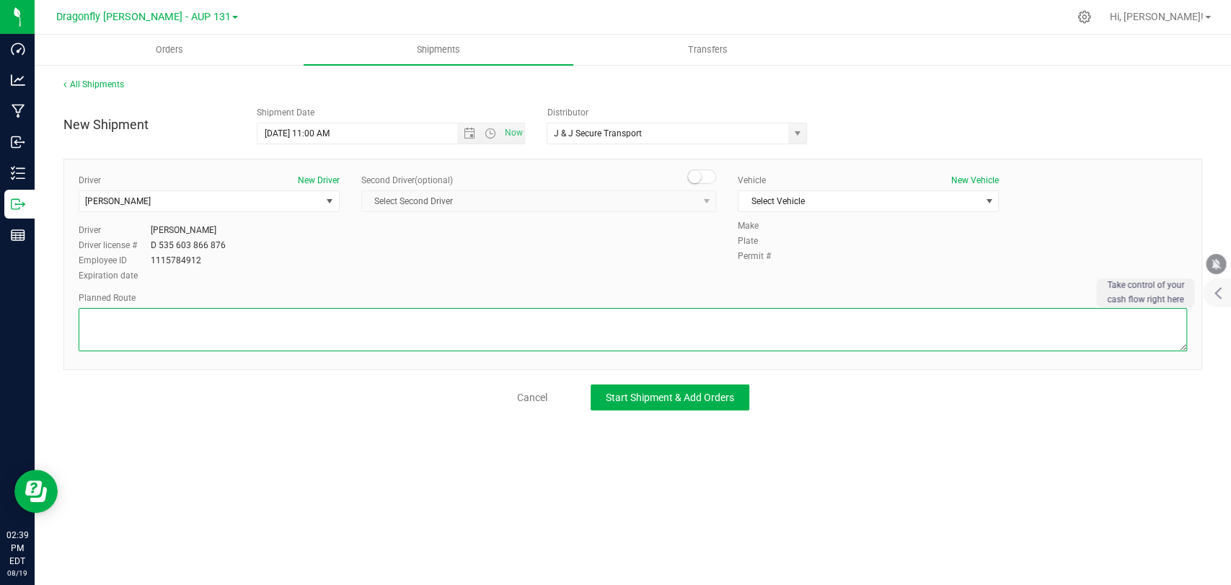
paste textarea "Name: Dragonfly [PERSON_NAME] 26980 CR-[GEOGRAPHIC_DATA]-9704, United States Se…"
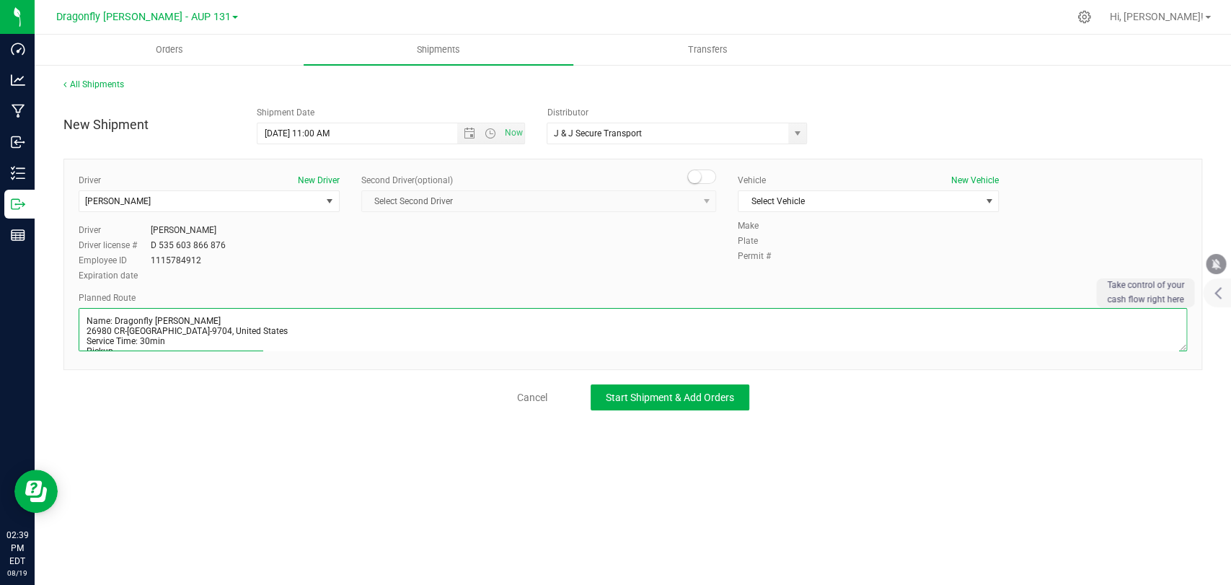
scroll to position [273, 0]
type textarea "Name: Dragonfly [PERSON_NAME] 26980 CR-[GEOGRAPHIC_DATA]-9704, United States Se…"
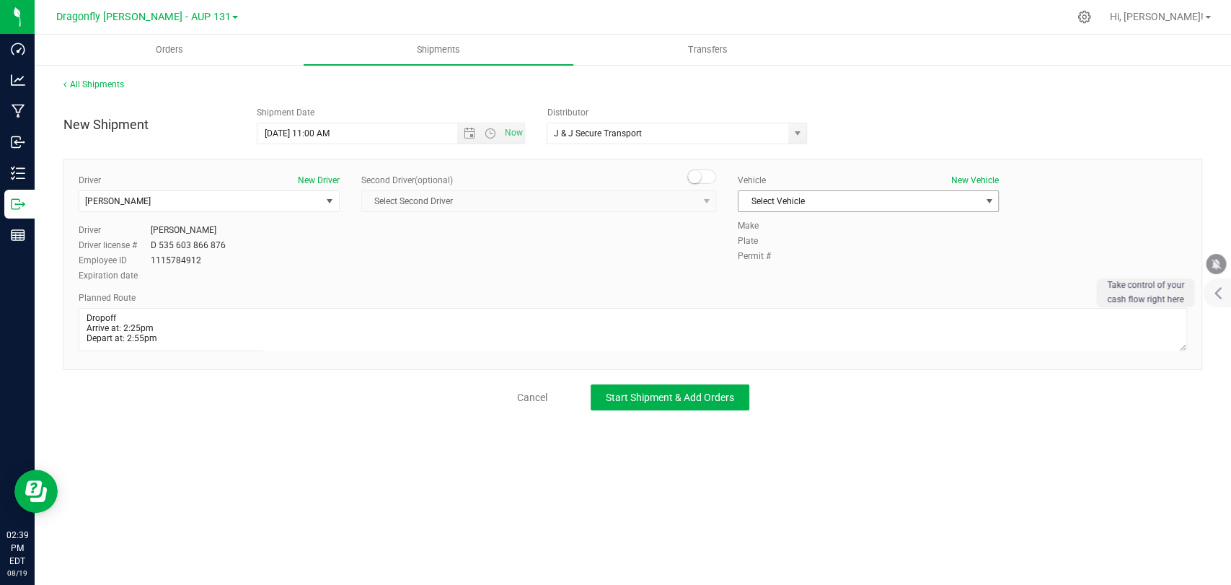
click at [856, 192] on span "Select Vehicle" at bounding box center [860, 201] width 242 height 20
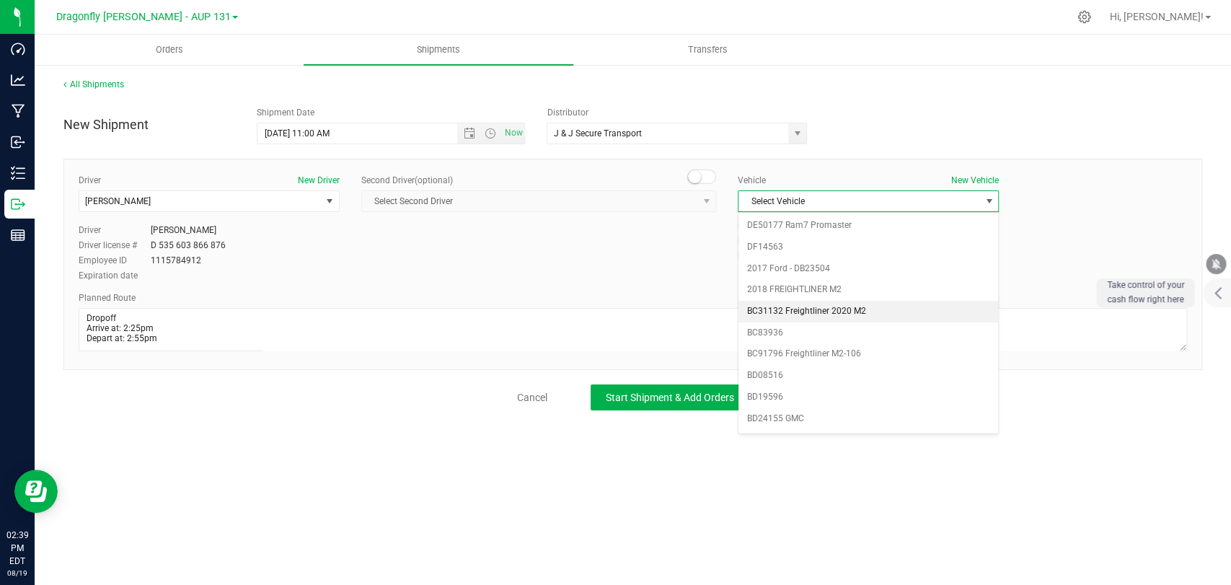
scroll to position [369, 0]
click at [774, 260] on li "BD93814" at bounding box center [869, 265] width 260 height 22
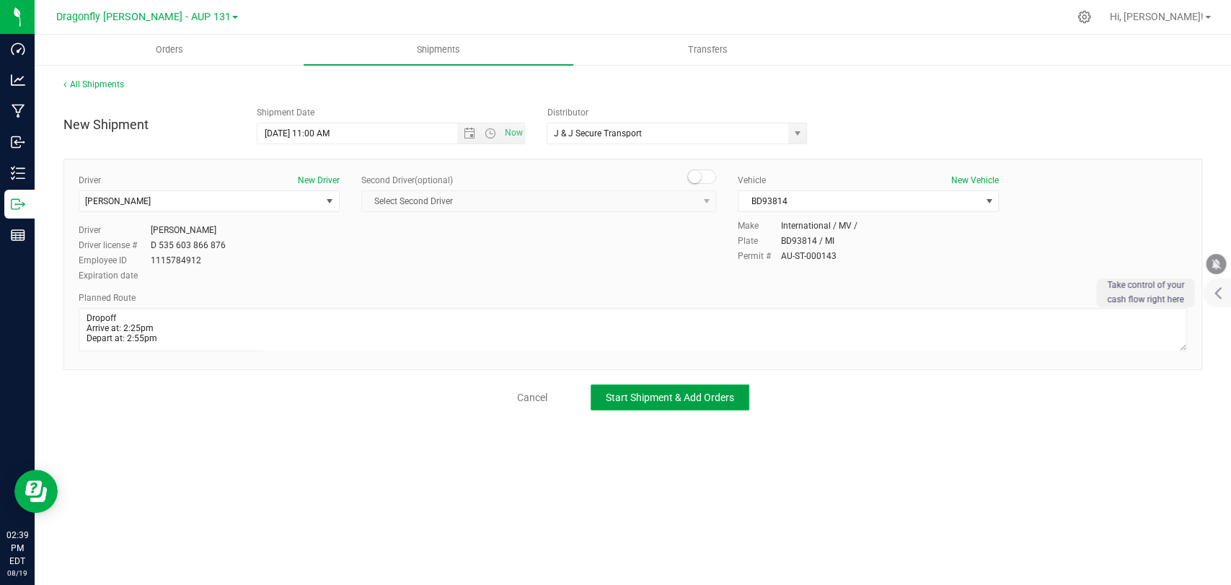
click at [693, 396] on span "Start Shipment & Add Orders" at bounding box center [670, 398] width 128 height 12
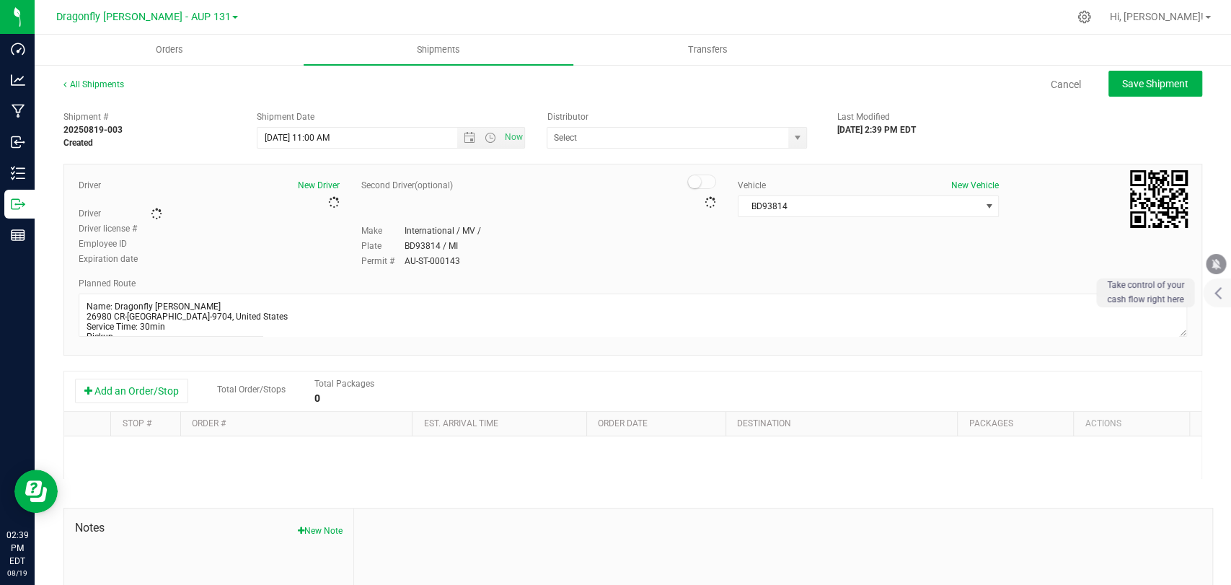
type input "J & J Secure Transport"
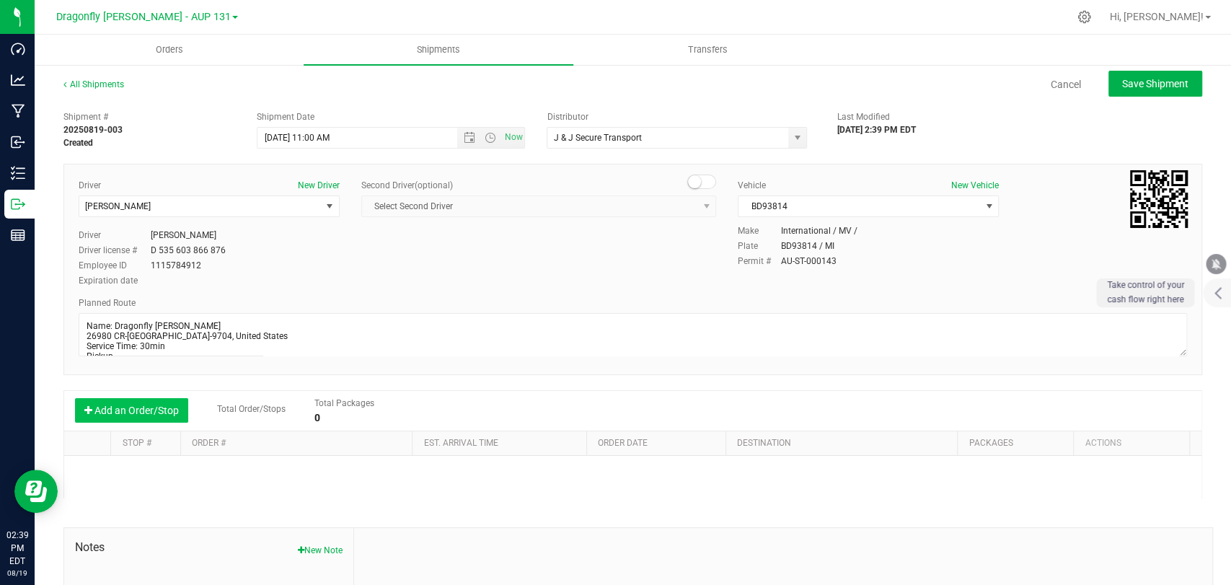
click at [139, 400] on button "Add an Order/Stop" at bounding box center [131, 410] width 113 height 25
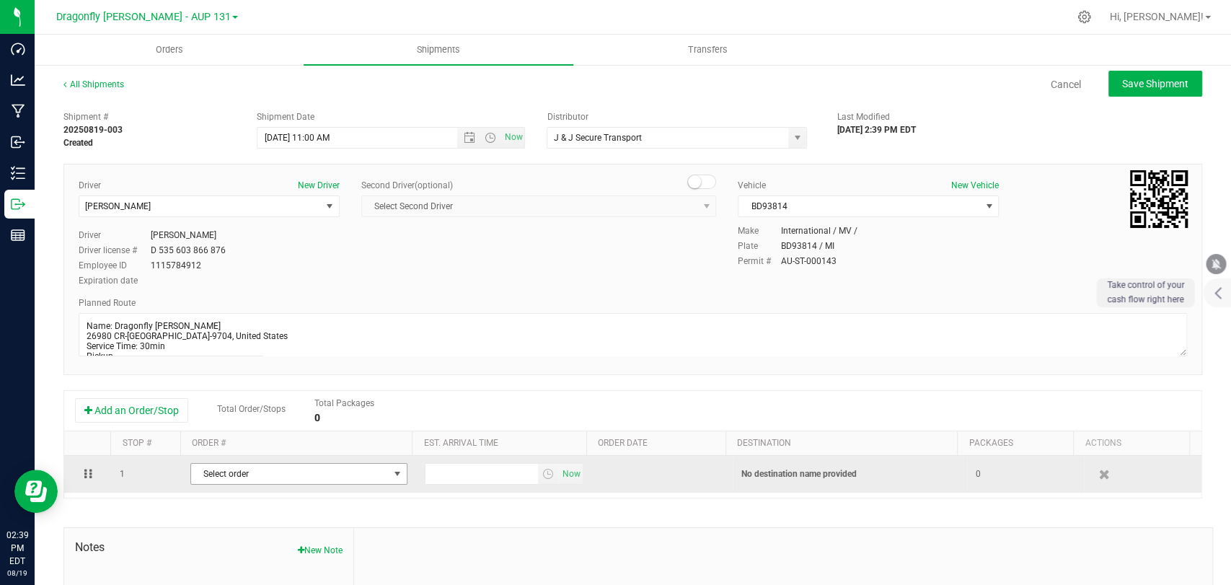
click at [330, 467] on span "Select order" at bounding box center [290, 474] width 198 height 20
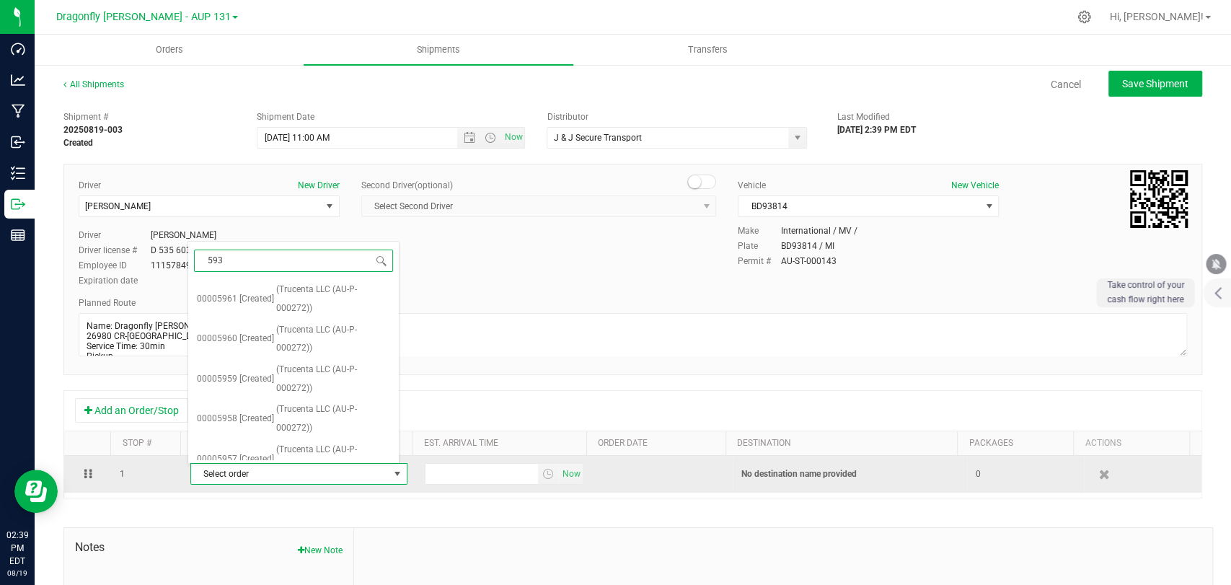
type input "5930"
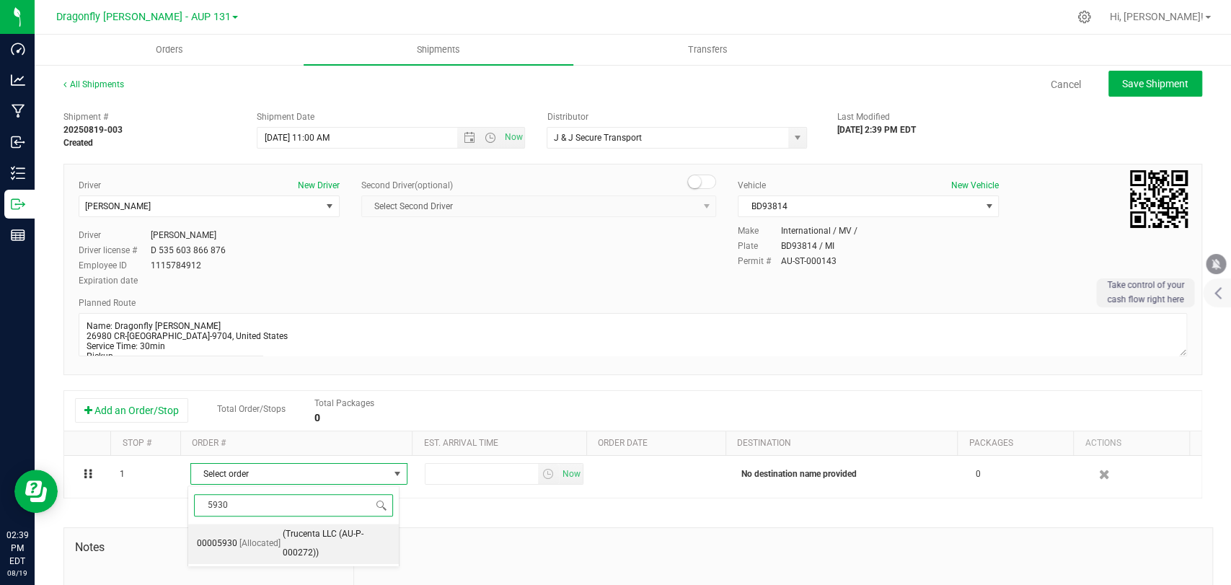
click at [330, 542] on span "(Trucenta LLC (AU-P-000272))" at bounding box center [336, 543] width 107 height 37
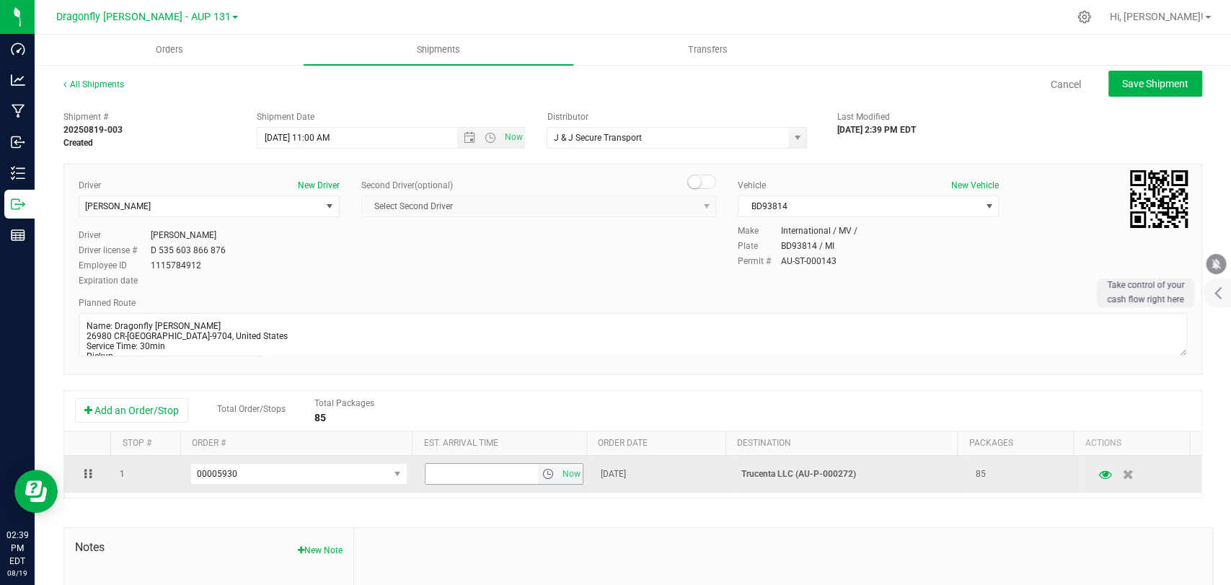
click at [542, 478] on span "select" at bounding box center [548, 474] width 12 height 12
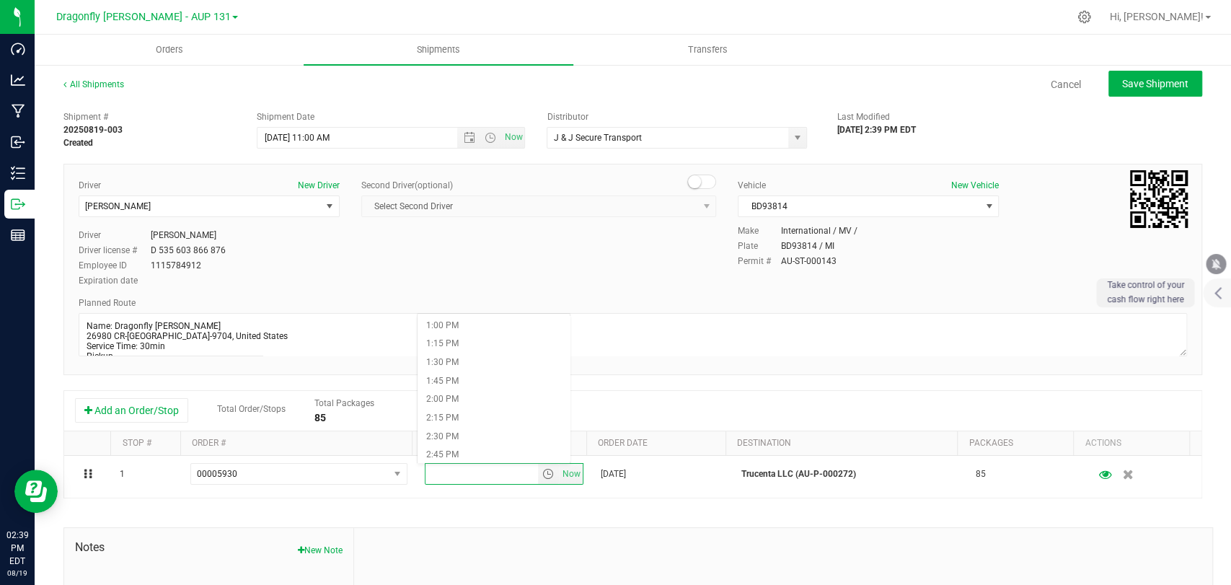
scroll to position [962, 0]
click at [485, 439] on li "2:30 PM" at bounding box center [494, 439] width 152 height 19
click at [1140, 85] on span "Save Shipment" at bounding box center [1155, 84] width 66 height 12
type input "[DATE] 3:00 PM"
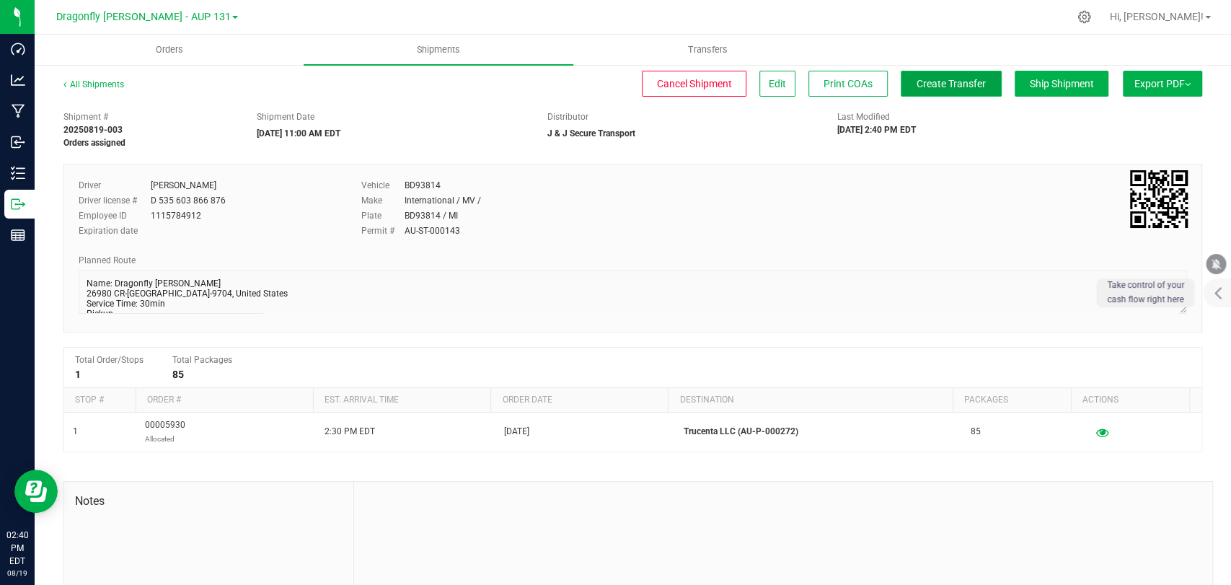
click at [917, 85] on span "Create Transfer" at bounding box center [951, 84] width 69 height 12
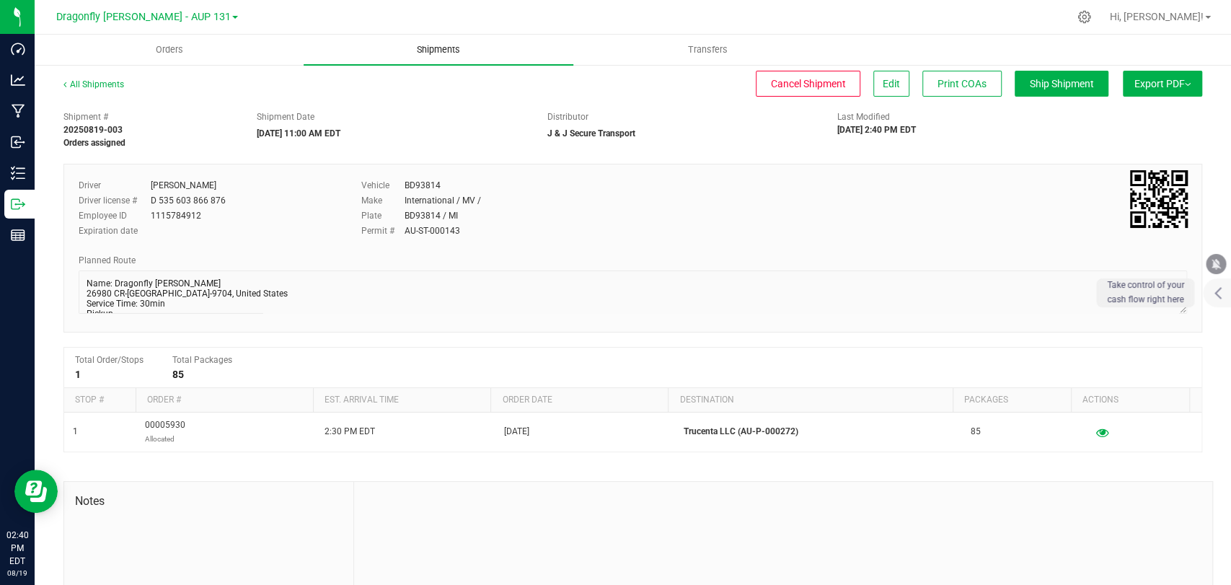
click at [456, 52] on span "Shipments" at bounding box center [438, 49] width 82 height 13
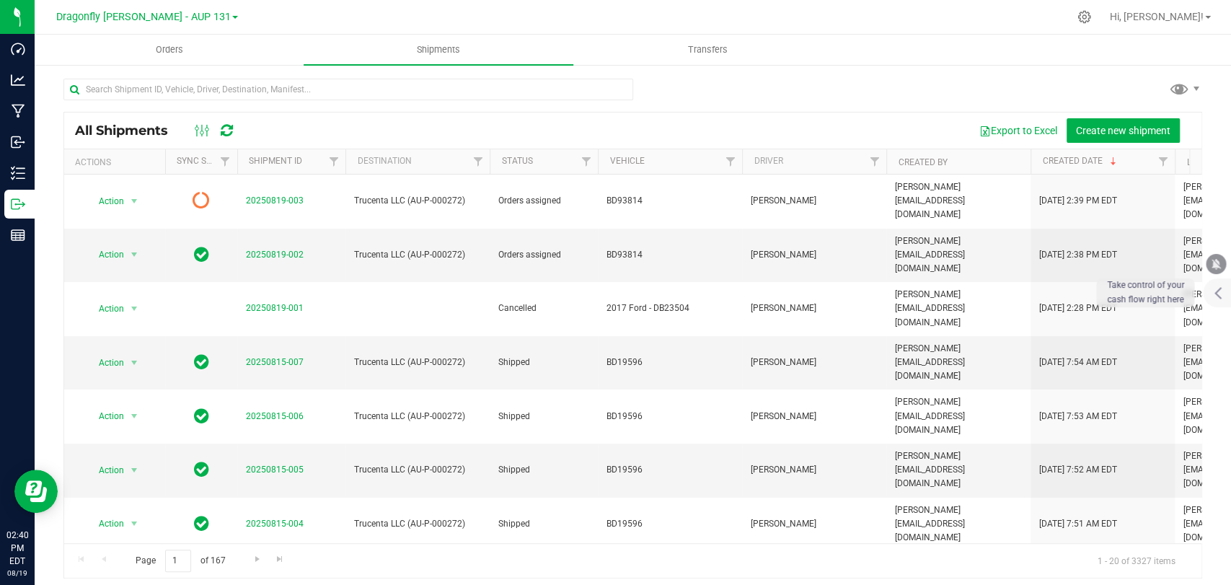
click at [1148, 117] on div "All Shipments Export to Excel Create new shipment" at bounding box center [633, 131] width 1138 height 36
click at [1123, 133] on span "Create new shipment" at bounding box center [1123, 131] width 94 height 12
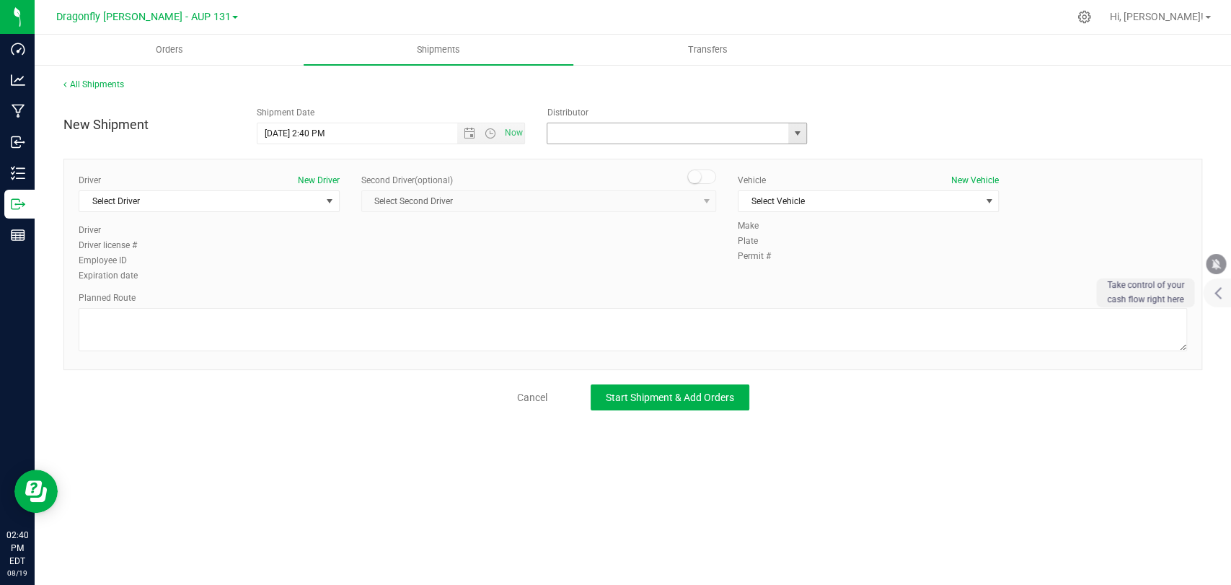
click at [579, 136] on input "text" at bounding box center [665, 133] width 234 height 20
click at [611, 149] on li "J & J Secure Transport" at bounding box center [677, 158] width 259 height 22
click at [475, 128] on span "Open the date view" at bounding box center [470, 134] width 12 height 12
type input "J & J Secure Transport"
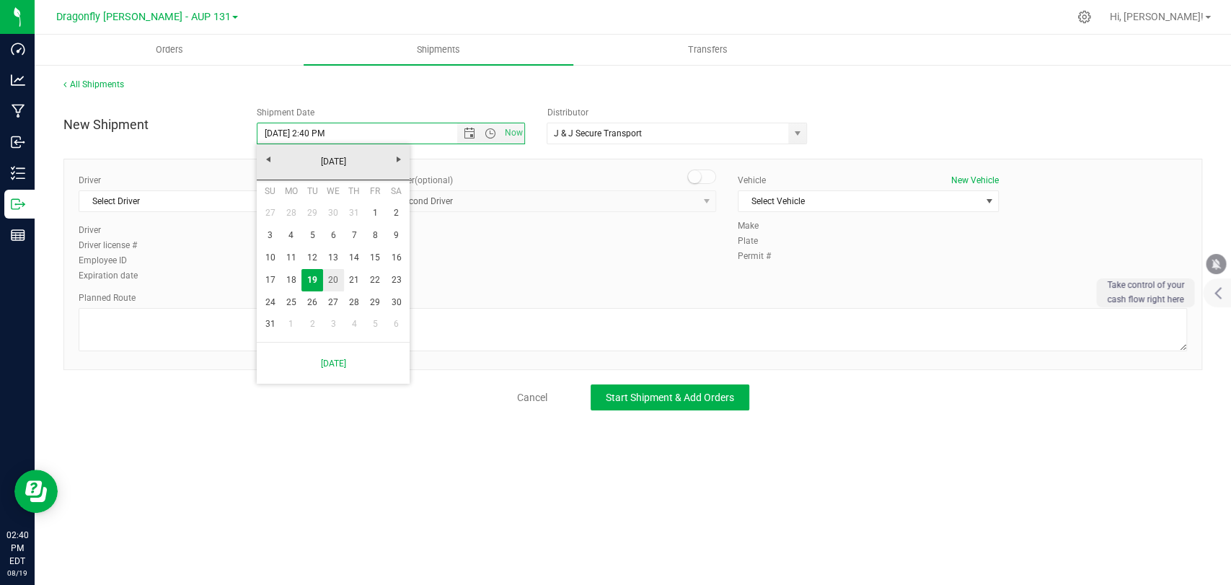
click at [332, 284] on link "20" at bounding box center [333, 280] width 21 height 22
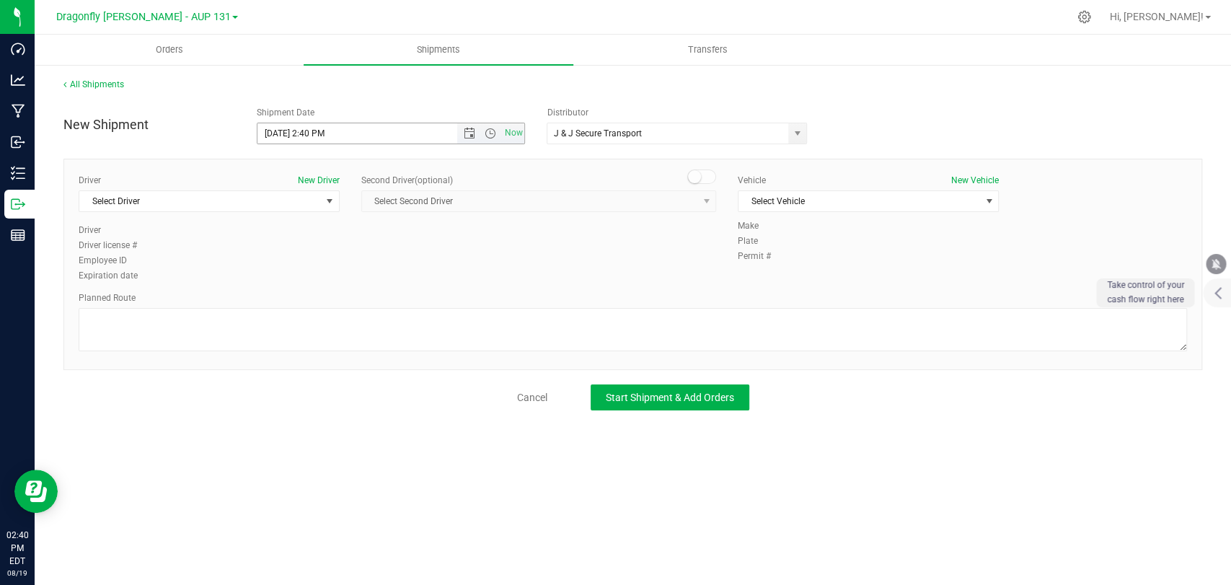
click at [493, 126] on span "Now" at bounding box center [491, 133] width 68 height 20
click at [491, 139] on span "Open the time view" at bounding box center [491, 134] width 12 height 12
click at [365, 158] on li "11:00 AM" at bounding box center [390, 164] width 265 height 19
type input "[DATE] 11:00 AM"
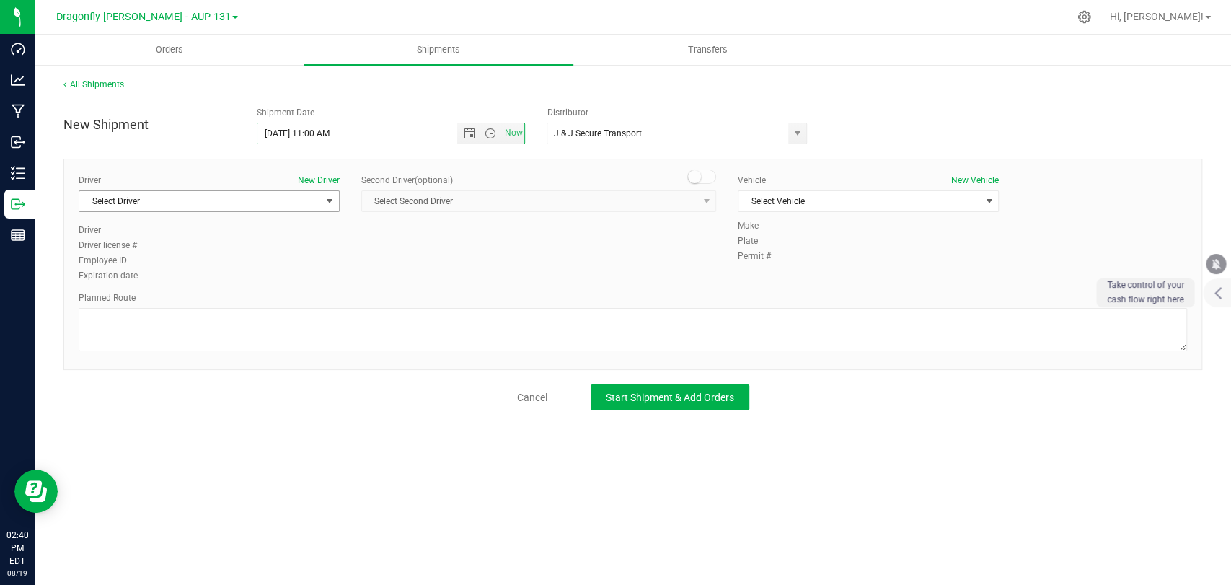
click at [276, 193] on span "Select Driver" at bounding box center [200, 201] width 242 height 20
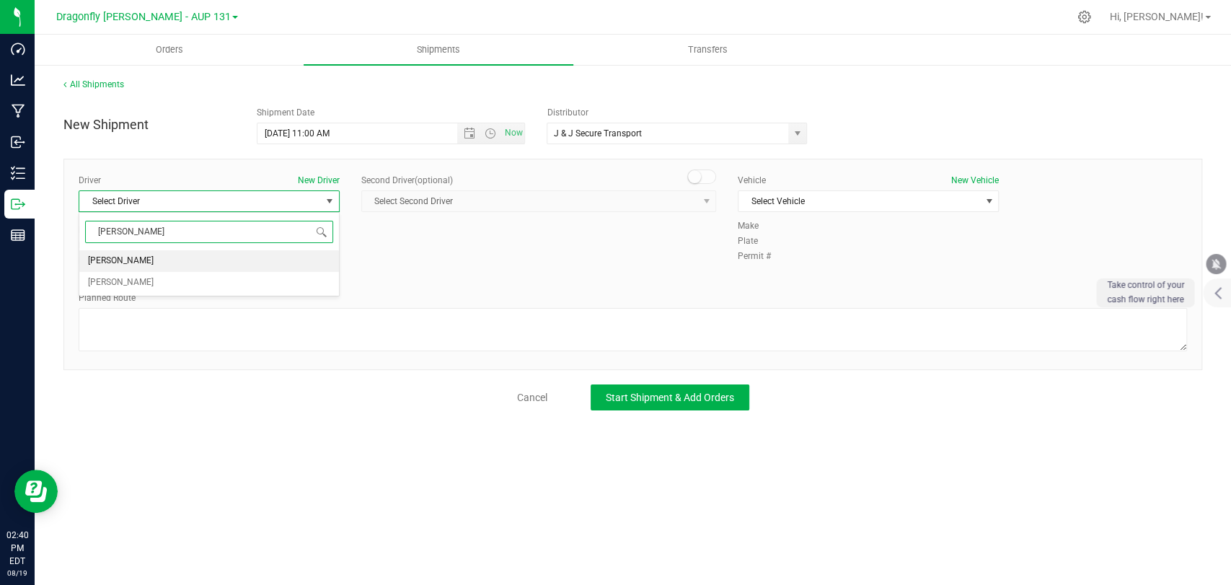
click at [154, 260] on li "[PERSON_NAME]" at bounding box center [209, 261] width 260 height 22
type input "[PERSON_NAME]"
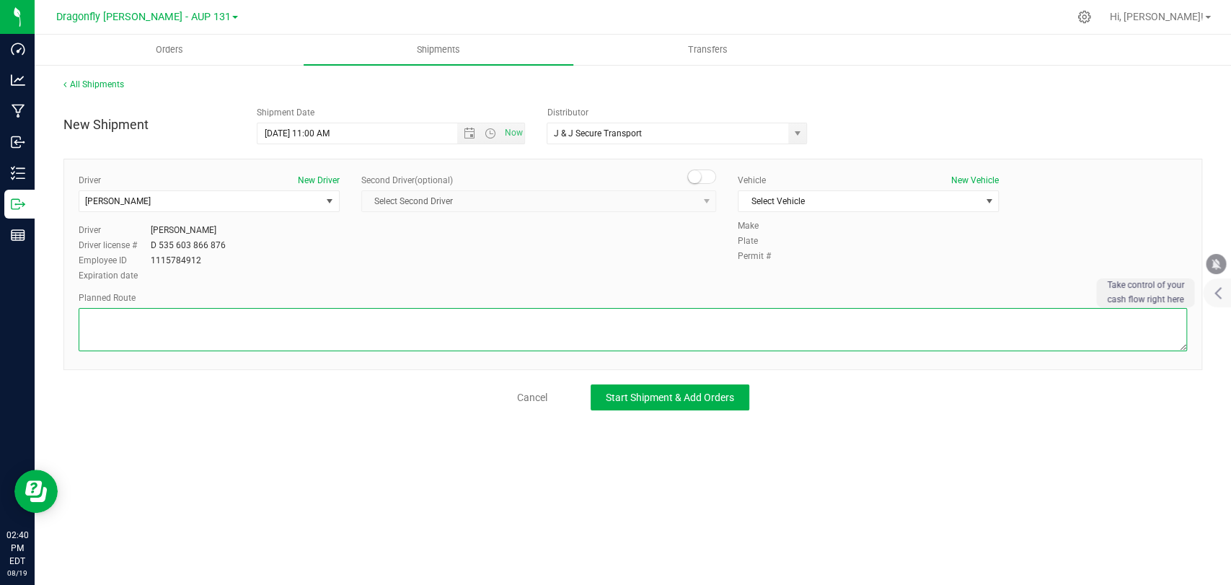
click at [198, 312] on textarea at bounding box center [633, 329] width 1109 height 43
paste textarea "Name: Dragonfly [PERSON_NAME] 26980 CR-[GEOGRAPHIC_DATA]-9704, United States Se…"
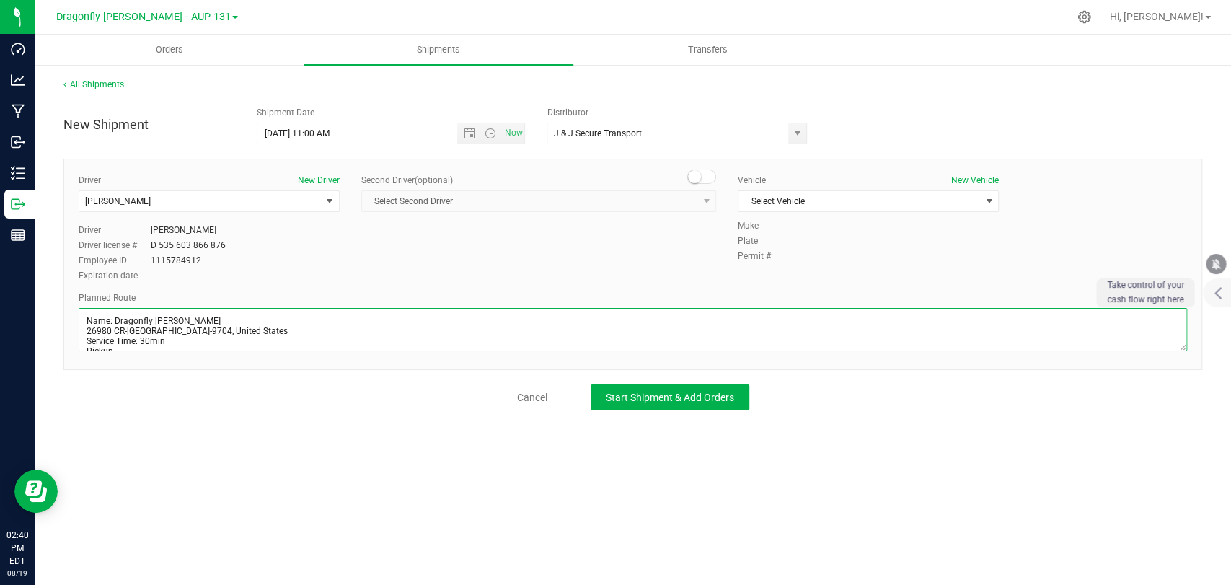
scroll to position [273, 0]
type textarea "Name: Dragonfly [PERSON_NAME] 26980 CR-[GEOGRAPHIC_DATA]-9704, United States Se…"
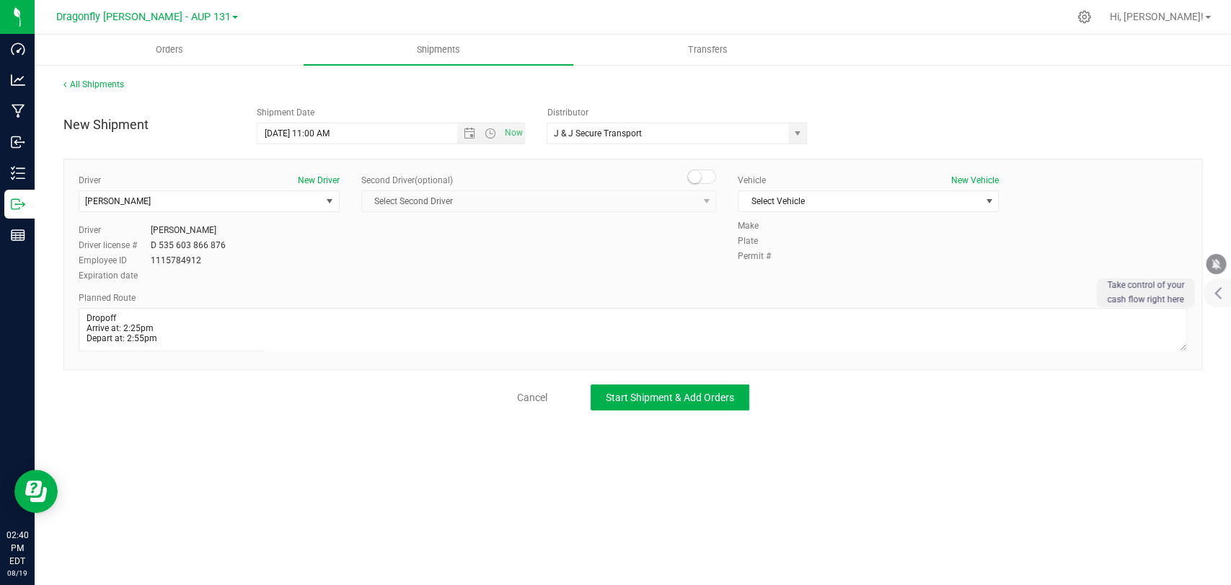
click at [843, 185] on div "Vehicle New Vehicle" at bounding box center [868, 180] width 261 height 13
click at [843, 204] on span "Select Vehicle" at bounding box center [860, 201] width 242 height 20
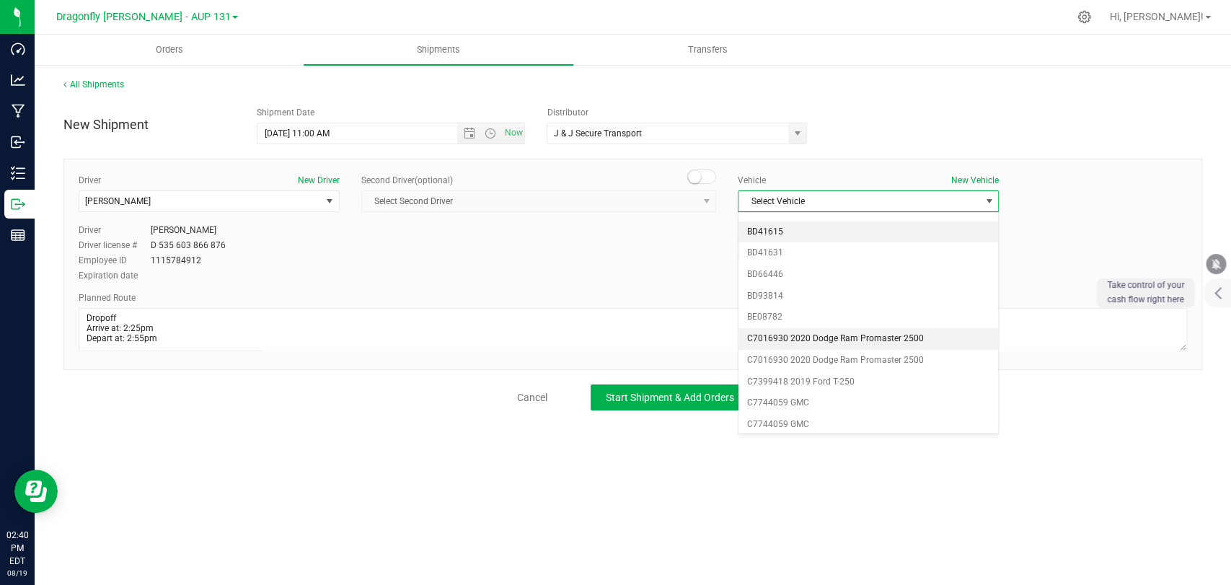
scroll to position [352, 0]
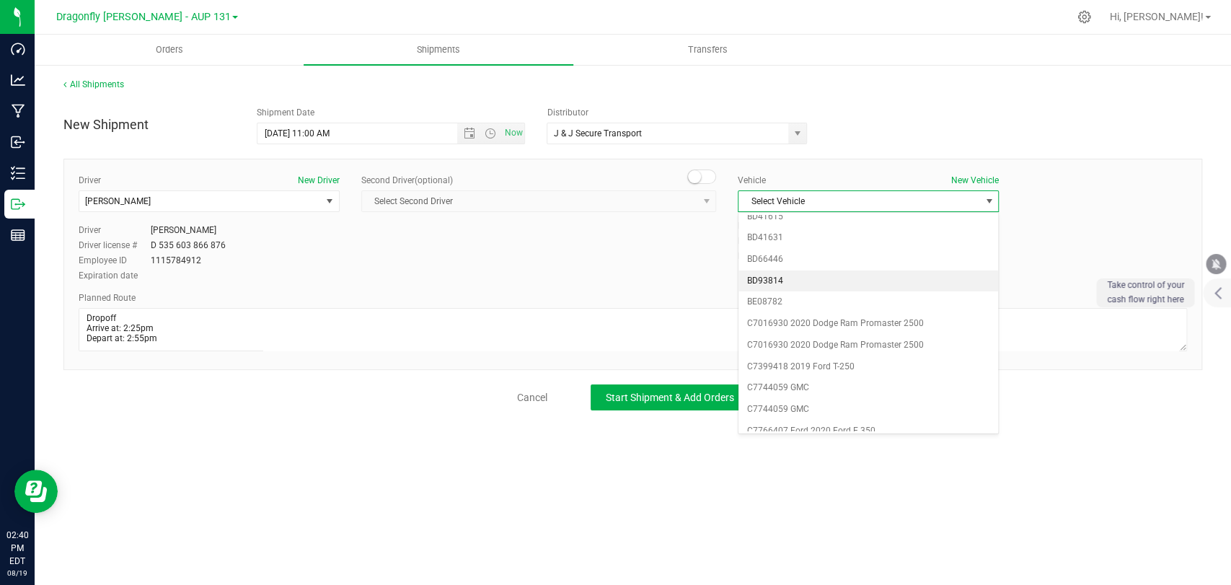
click at [785, 283] on li "BD93814" at bounding box center [869, 282] width 260 height 22
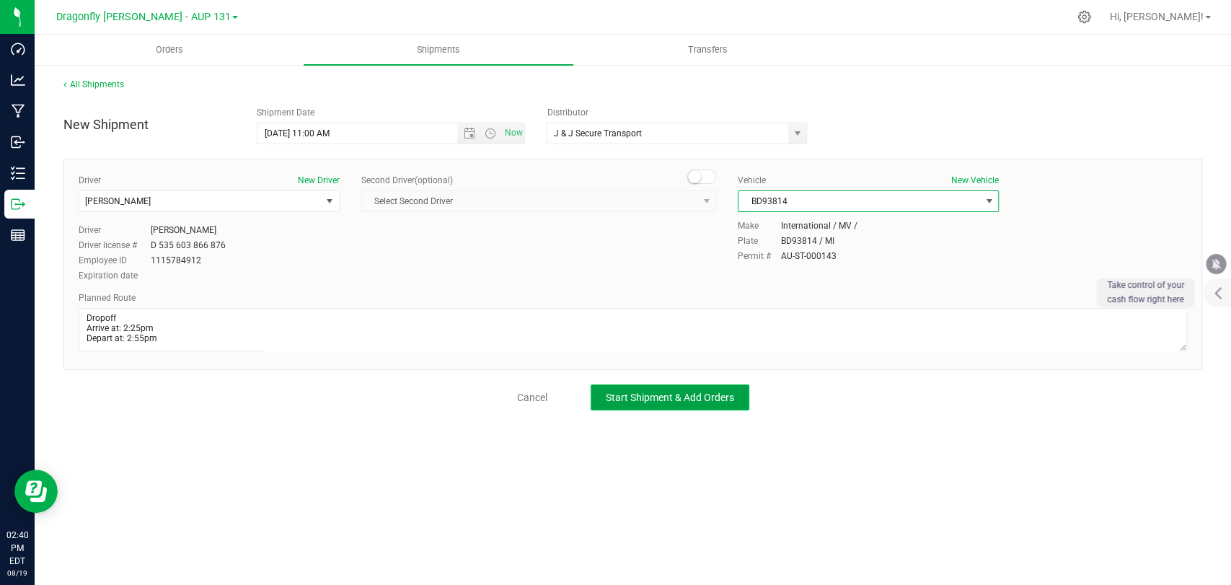
click at [696, 392] on span "Start Shipment & Add Orders" at bounding box center [670, 398] width 128 height 12
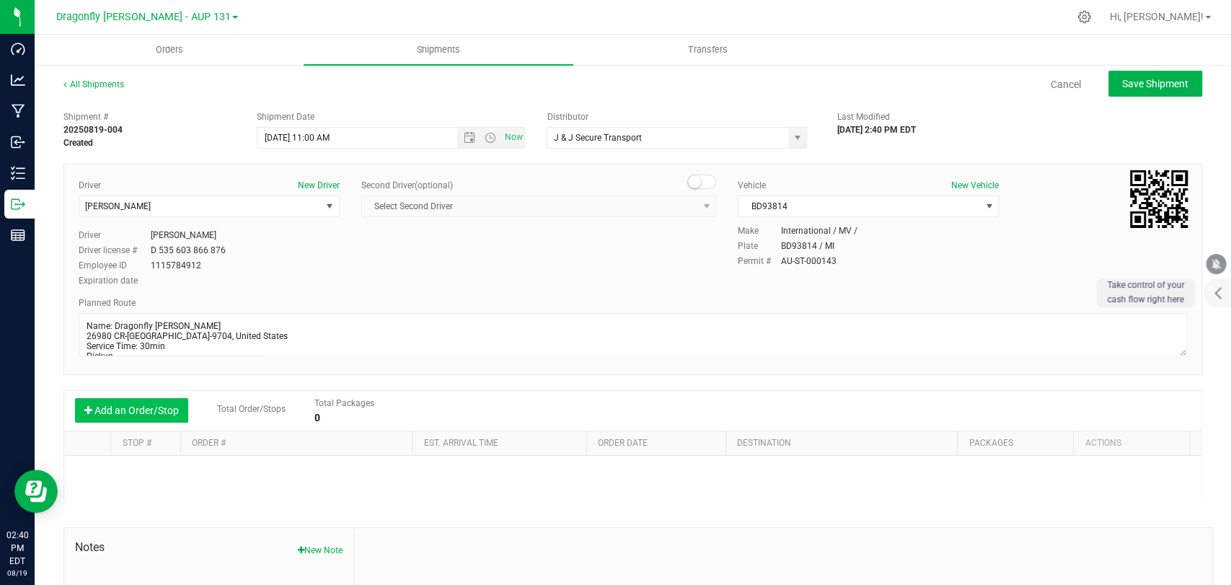
click at [136, 400] on button "Add an Order/Stop" at bounding box center [131, 410] width 113 height 25
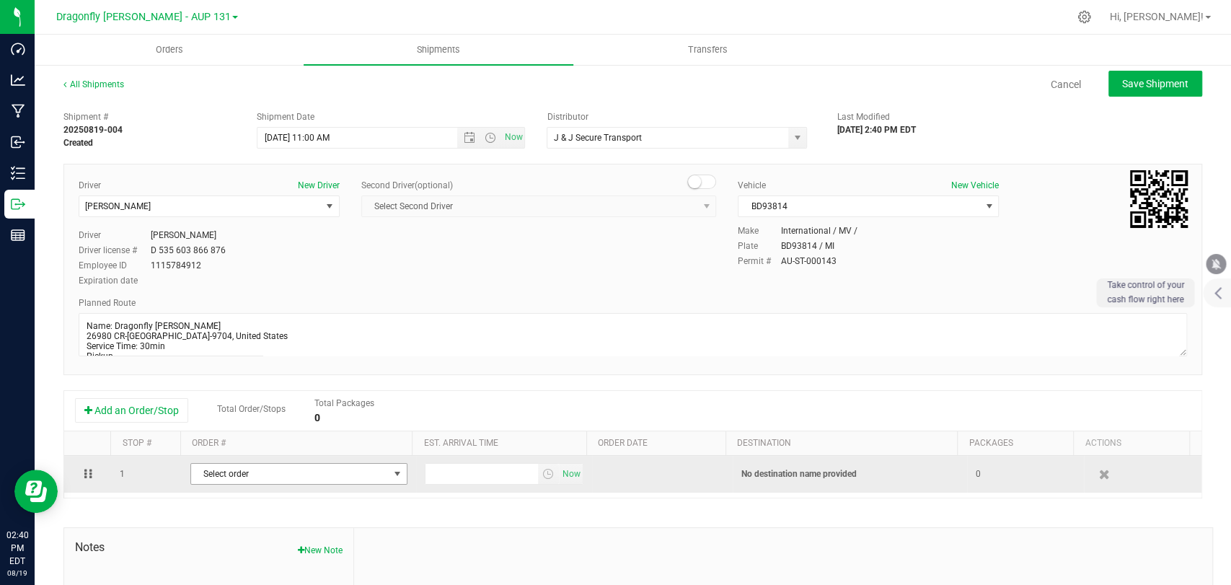
click at [238, 483] on span "Select order" at bounding box center [290, 474] width 198 height 20
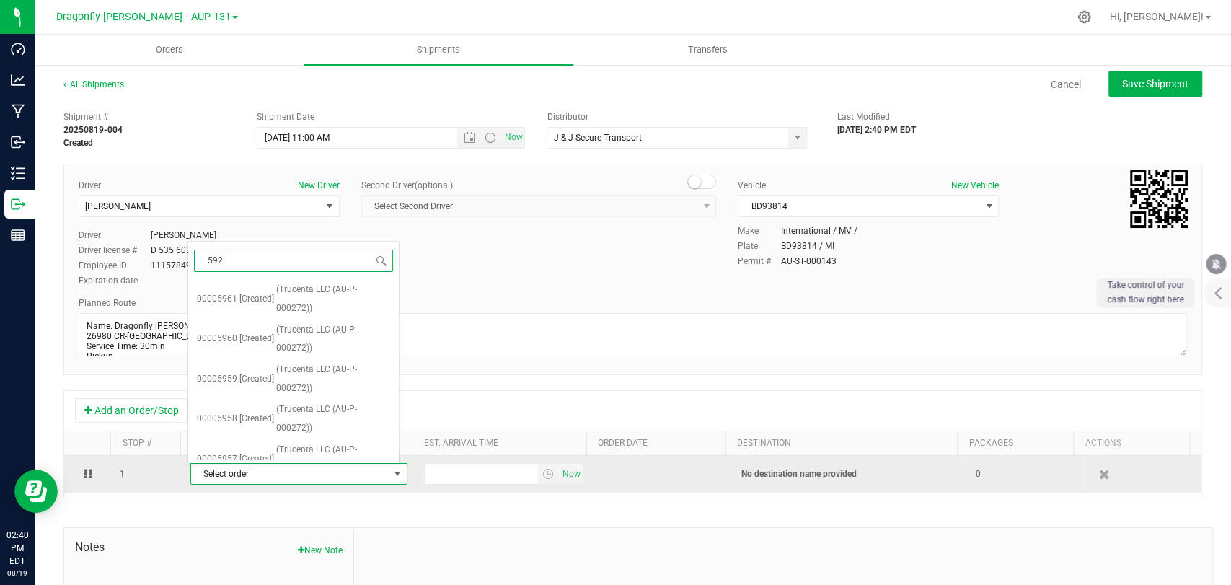
type input "5926"
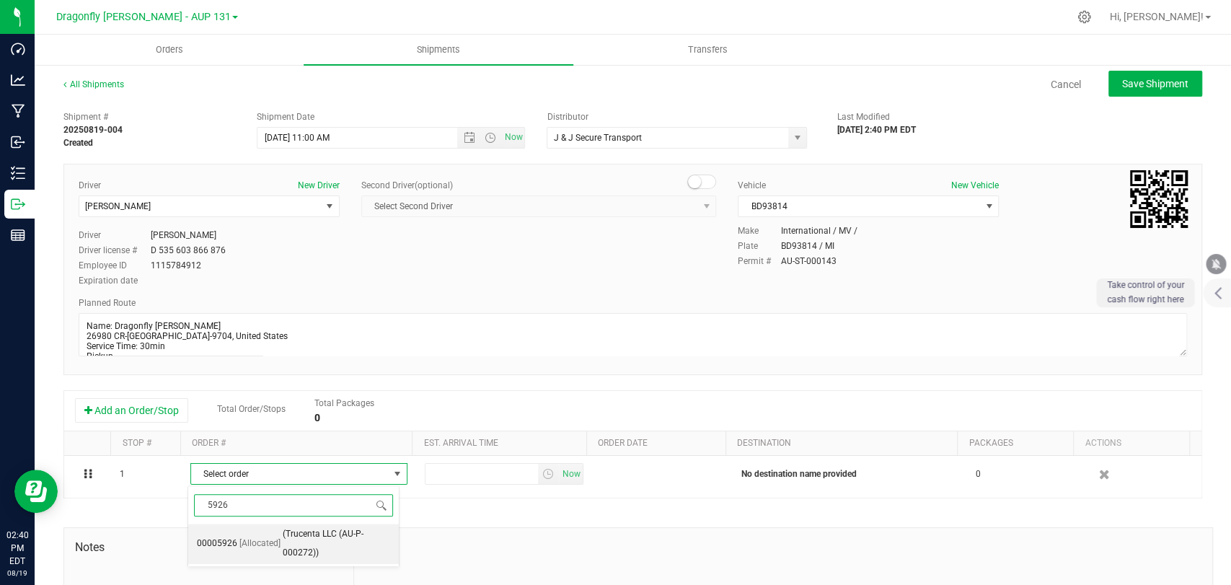
click at [242, 535] on span "[Allocated]" at bounding box center [259, 544] width 41 height 19
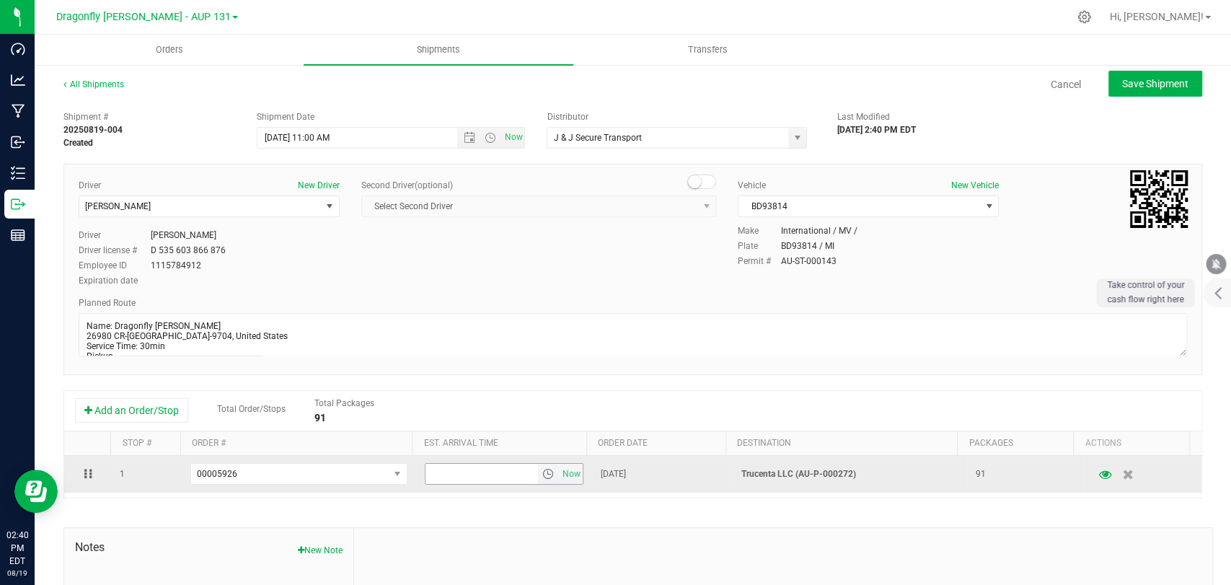
click at [542, 473] on span "select" at bounding box center [548, 474] width 12 height 12
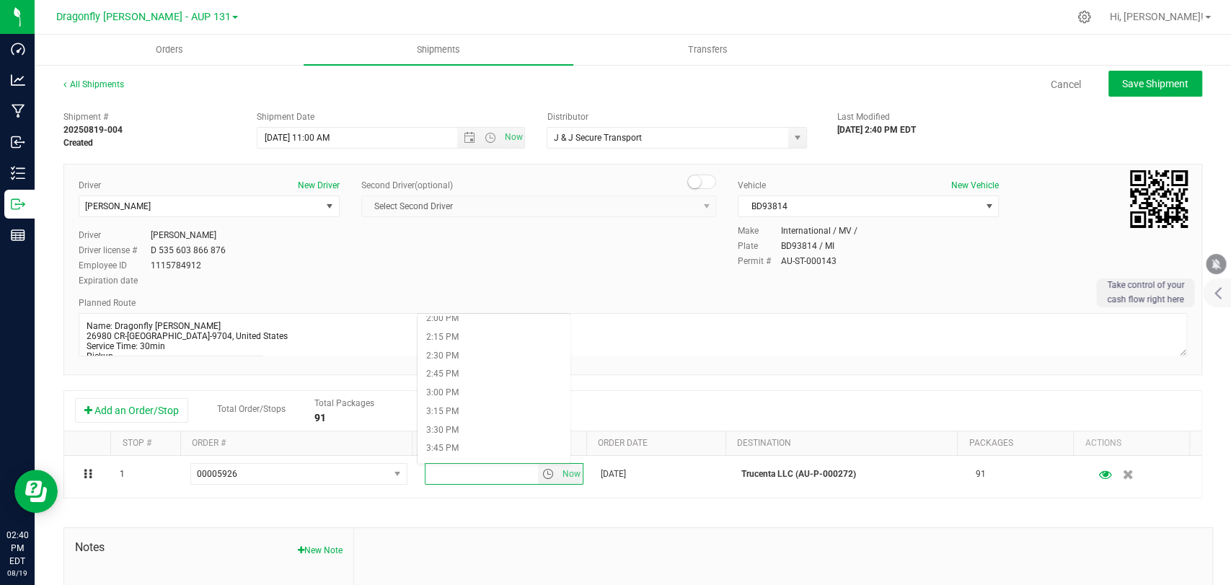
scroll to position [1042, 0]
click at [473, 354] on li "2:30 PM" at bounding box center [494, 359] width 152 height 19
click at [1156, 86] on span "Save Shipment" at bounding box center [1155, 84] width 66 height 12
type input "[DATE] 3:00 PM"
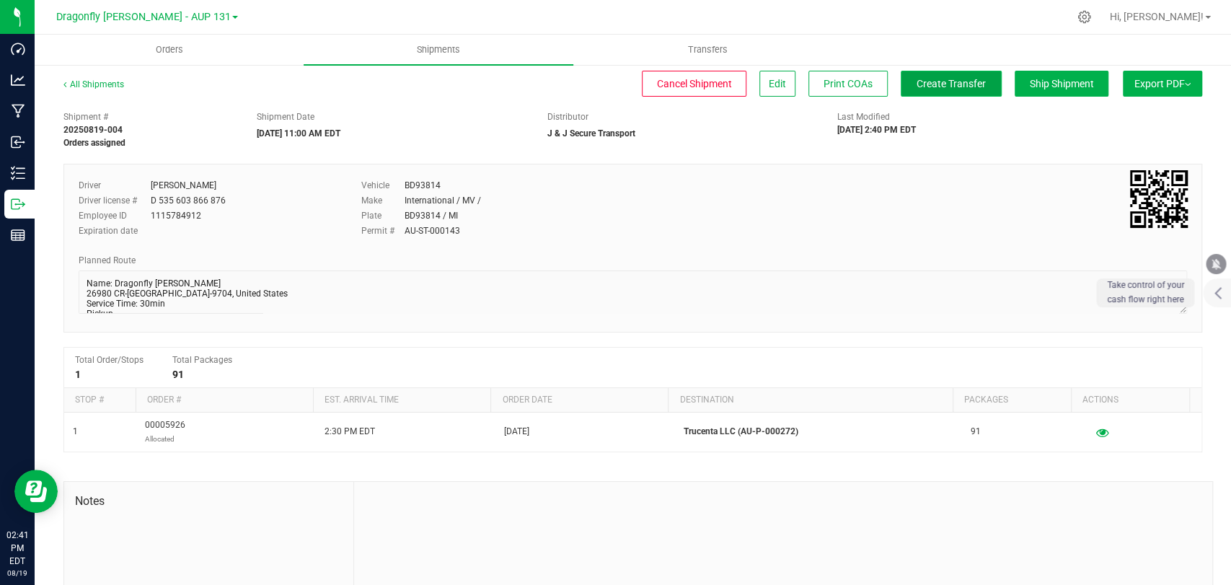
click at [917, 79] on span "Create Transfer" at bounding box center [951, 84] width 69 height 12
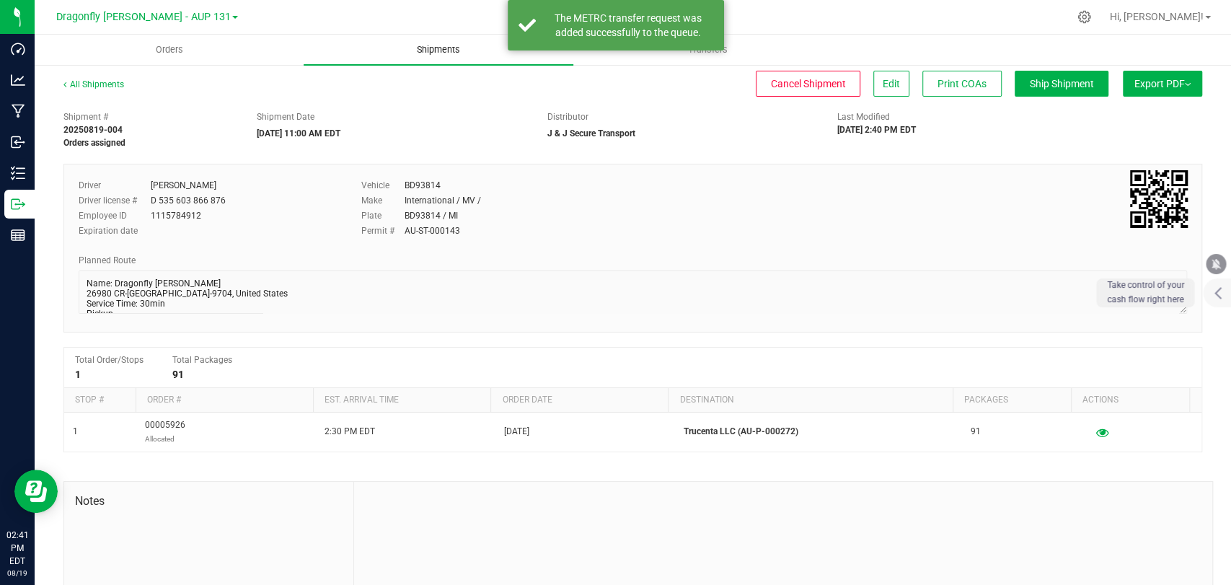
click at [443, 47] on span "Shipments" at bounding box center [438, 49] width 82 height 13
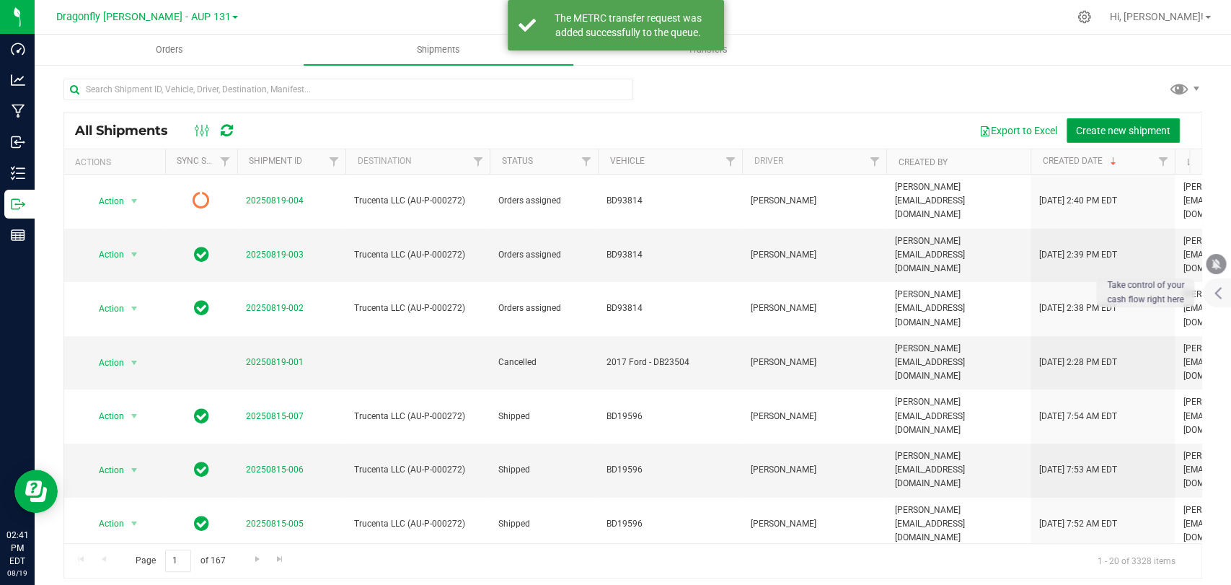
click at [1076, 131] on span "Create new shipment" at bounding box center [1123, 131] width 94 height 12
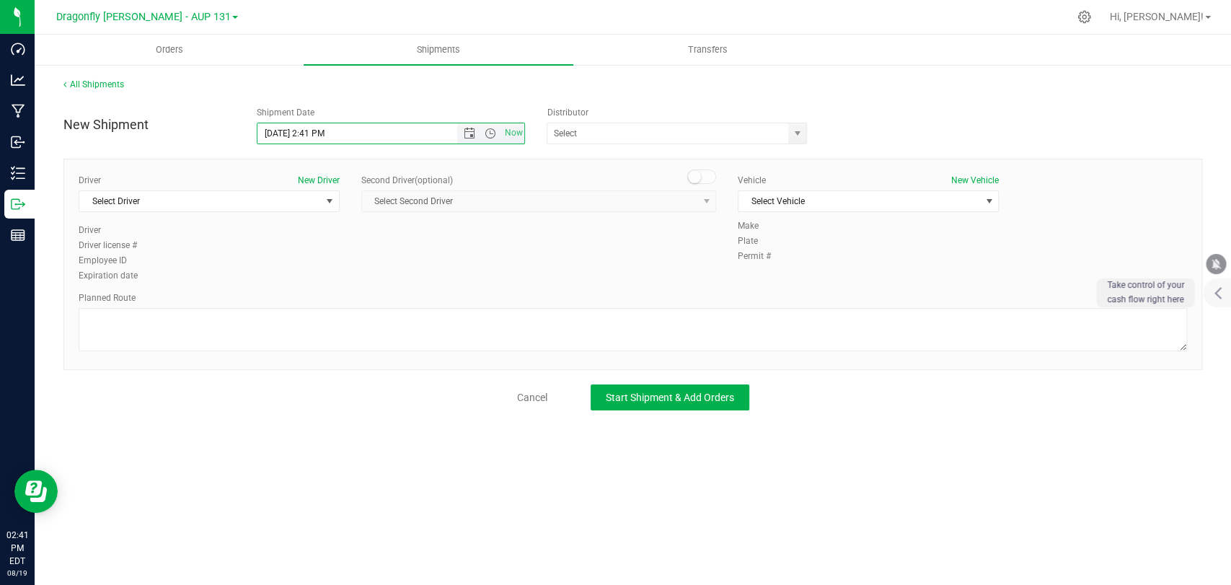
click at [373, 133] on input "[DATE] 2:41 PM" at bounding box center [370, 133] width 224 height 20
click at [470, 128] on span "Open the date view" at bounding box center [470, 134] width 12 height 12
click at [328, 281] on link "20" at bounding box center [333, 280] width 21 height 22
click at [485, 130] on span "Open the time view" at bounding box center [491, 134] width 12 height 12
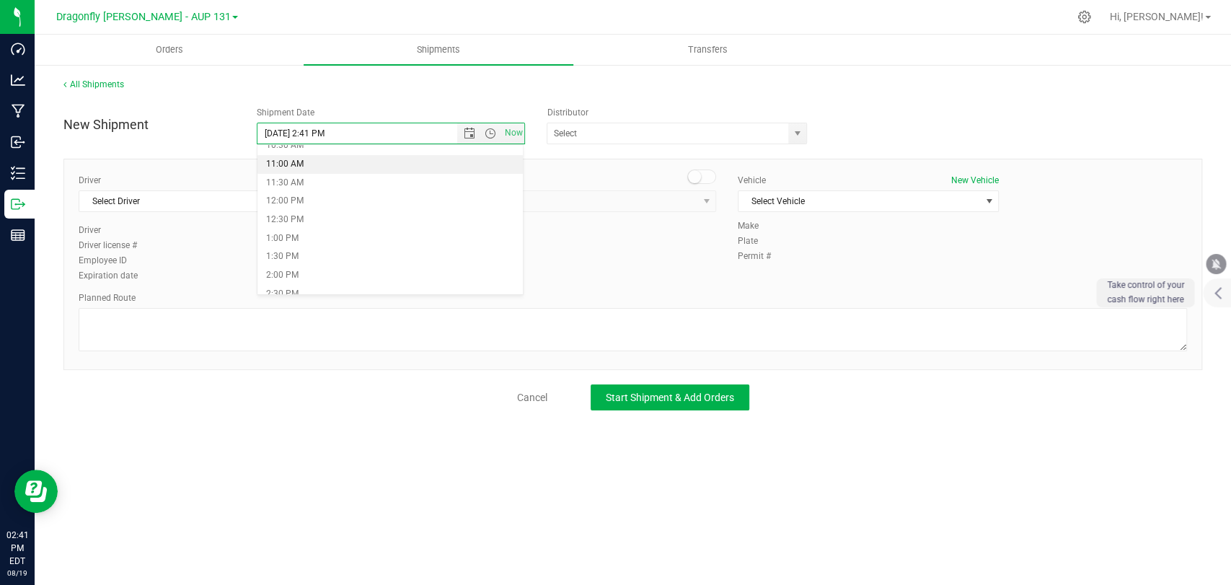
click at [326, 159] on li "11:00 AM" at bounding box center [390, 164] width 265 height 19
type input "[DATE] 11:00 AM"
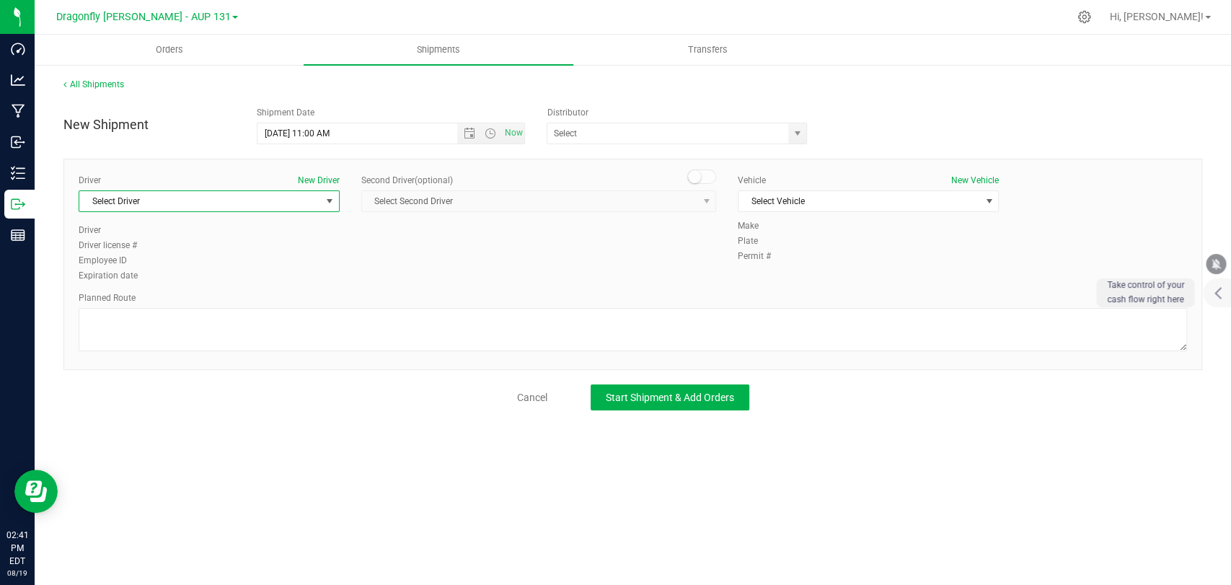
click at [266, 200] on span "Select Driver" at bounding box center [200, 201] width 242 height 20
click at [236, 261] on li "[PERSON_NAME]" at bounding box center [209, 261] width 260 height 22
type input "[PERSON_NAME]"
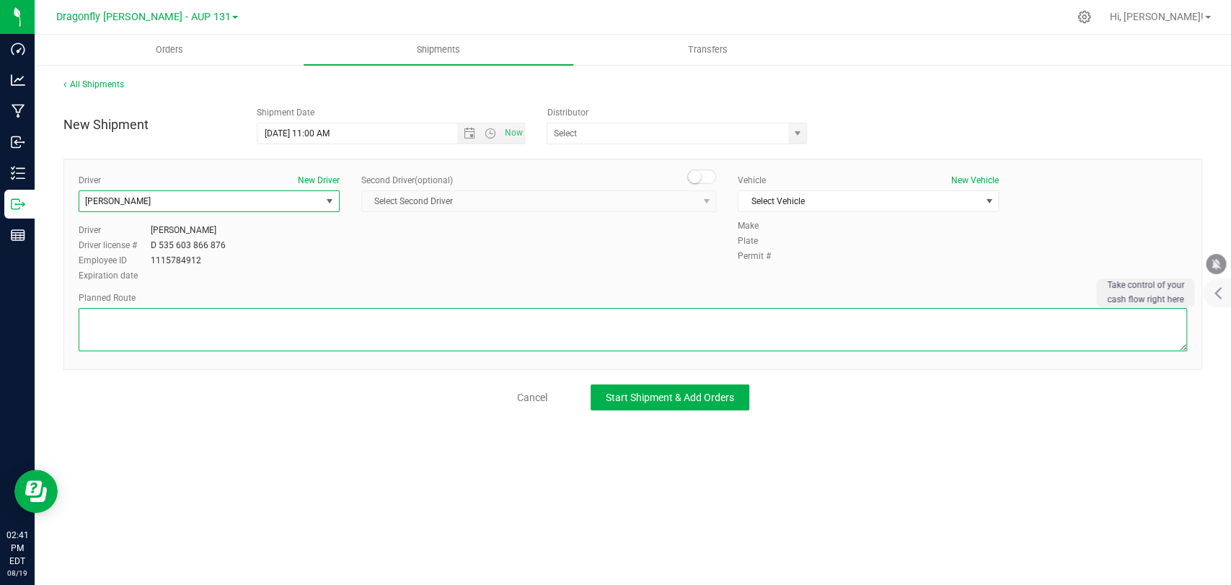
click at [245, 330] on textarea at bounding box center [633, 329] width 1109 height 43
paste textarea "Name: Dragonfly [PERSON_NAME] 26980 CR-[GEOGRAPHIC_DATA]-9704, United States Se…"
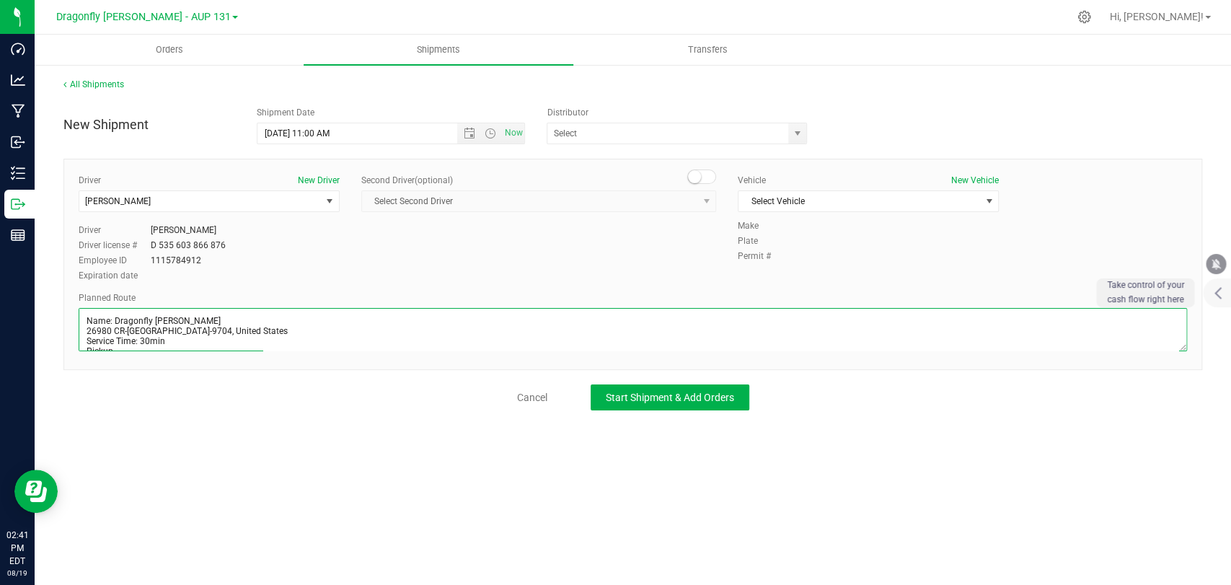
scroll to position [273, 0]
type textarea "Name: Dragonfly [PERSON_NAME] 26980 CR-[GEOGRAPHIC_DATA]-9704, United States Se…"
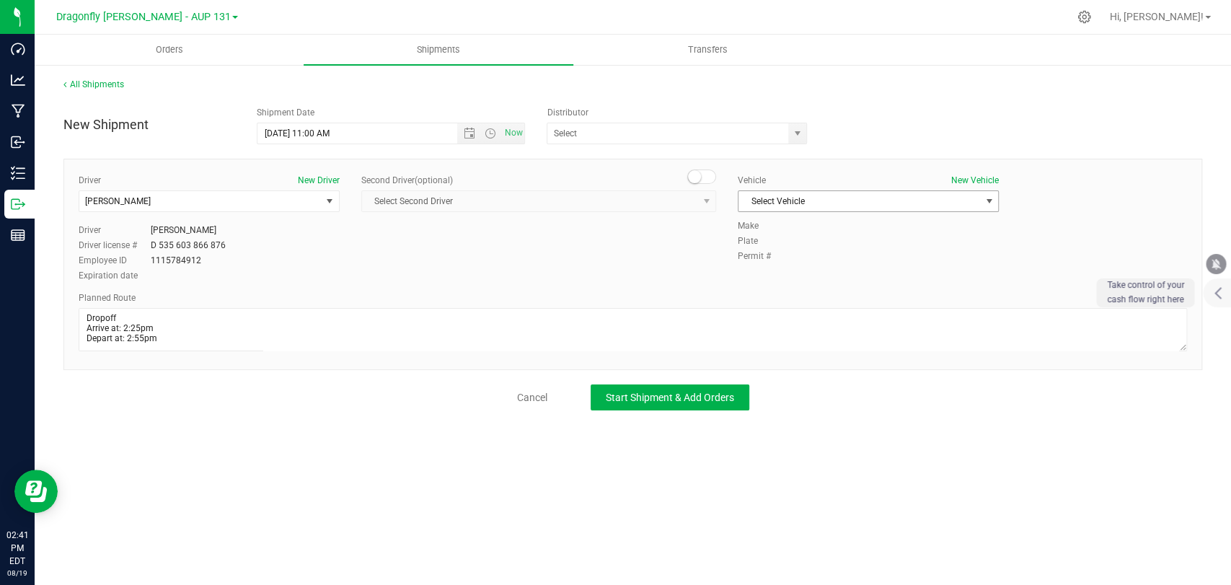
click at [827, 197] on span "Select Vehicle" at bounding box center [860, 201] width 242 height 20
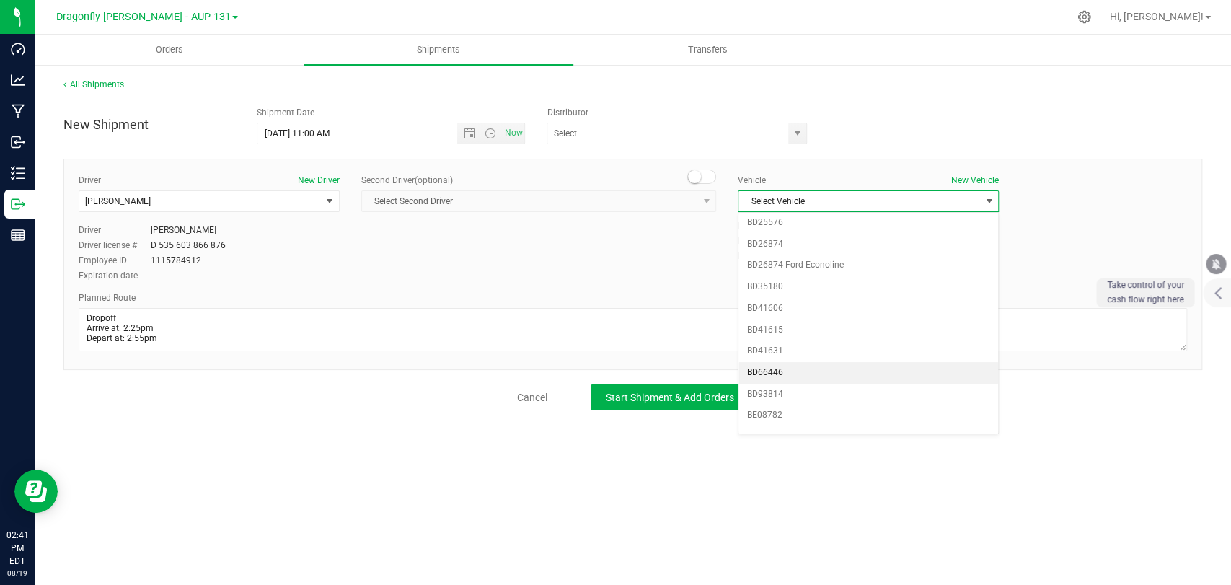
scroll to position [272, 0]
click at [799, 351] on li "BD93814" at bounding box center [869, 362] width 260 height 22
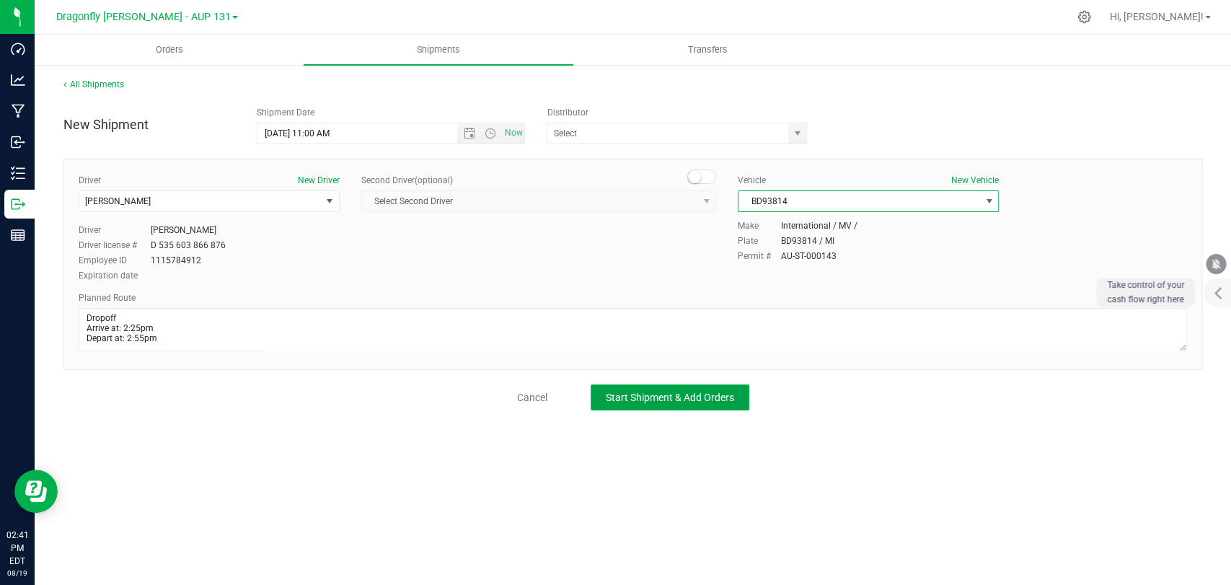
click at [693, 397] on span "Start Shipment & Add Orders" at bounding box center [670, 398] width 128 height 12
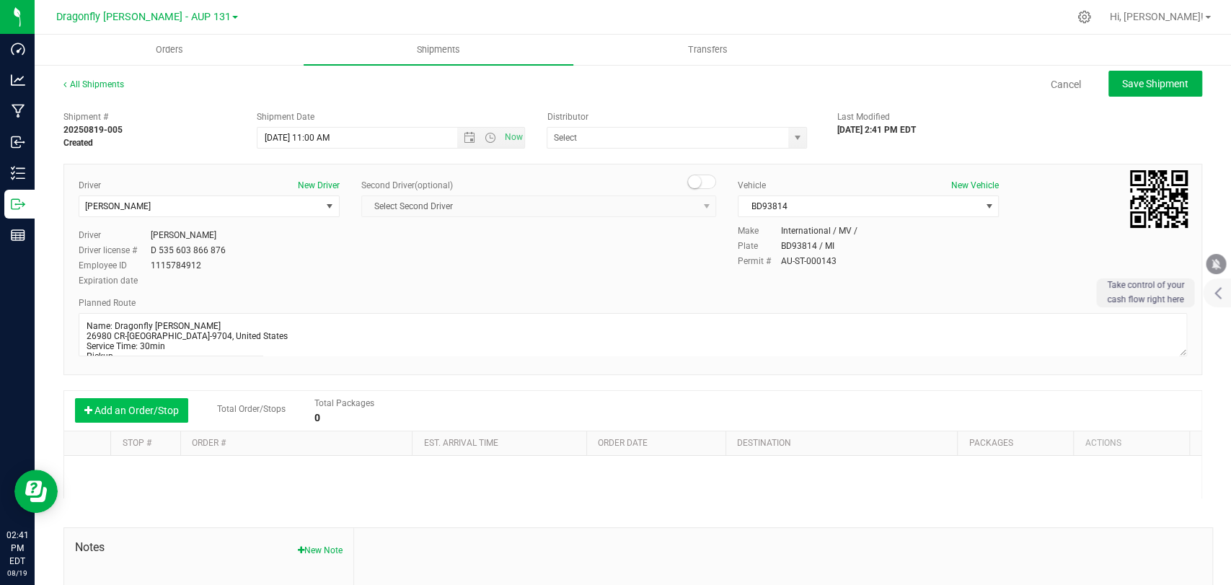
click at [105, 413] on button "Add an Order/Stop" at bounding box center [131, 410] width 113 height 25
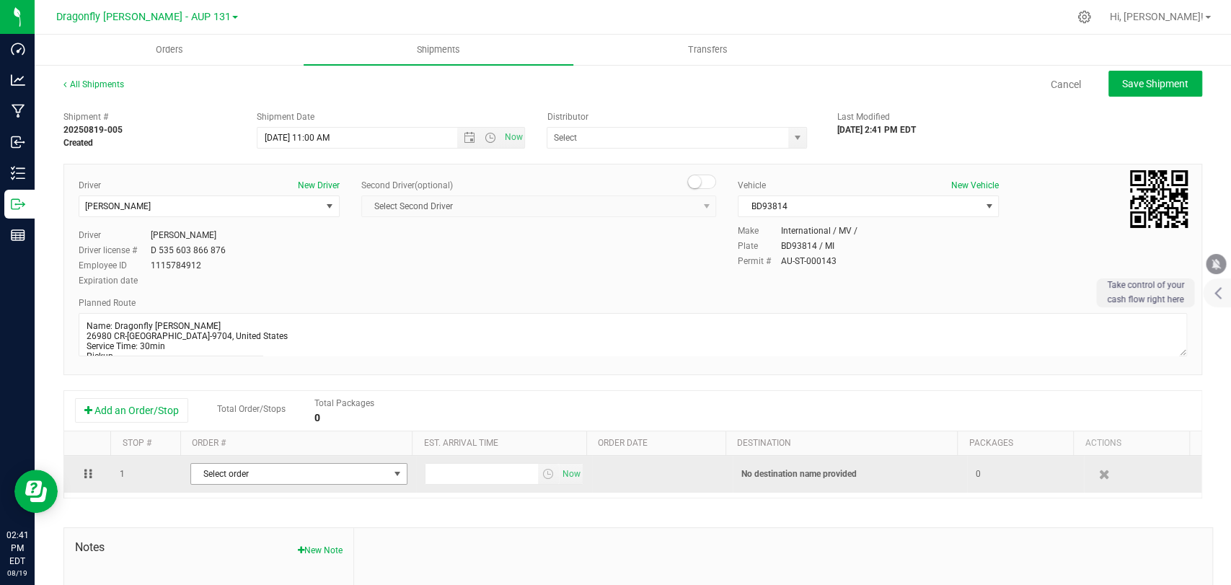
click at [278, 472] on span "Select order" at bounding box center [290, 474] width 198 height 20
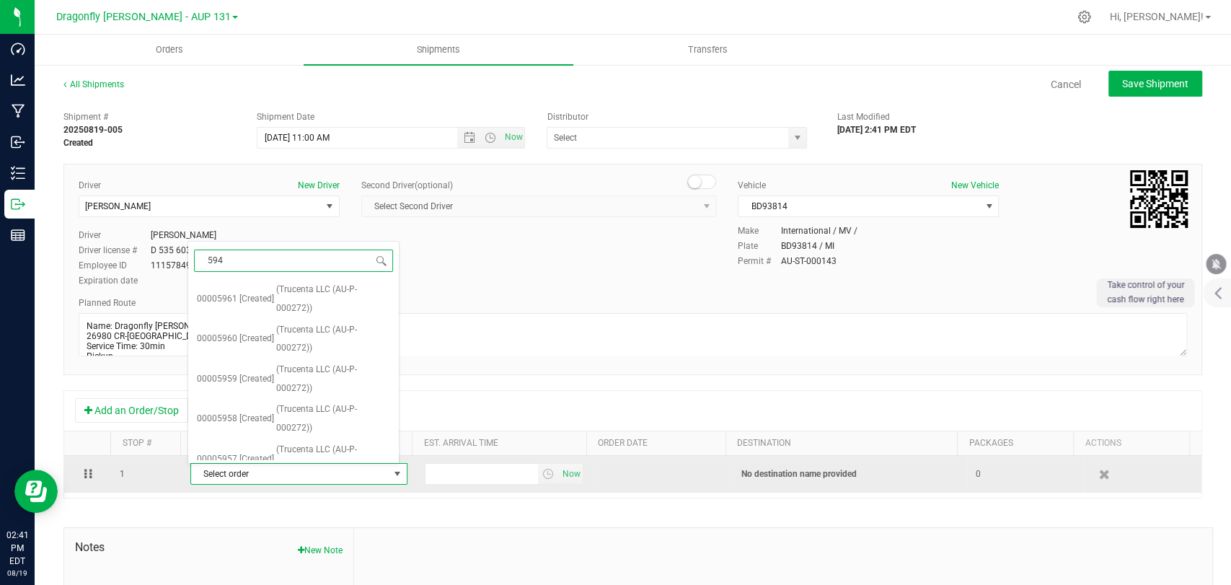
type input "5944"
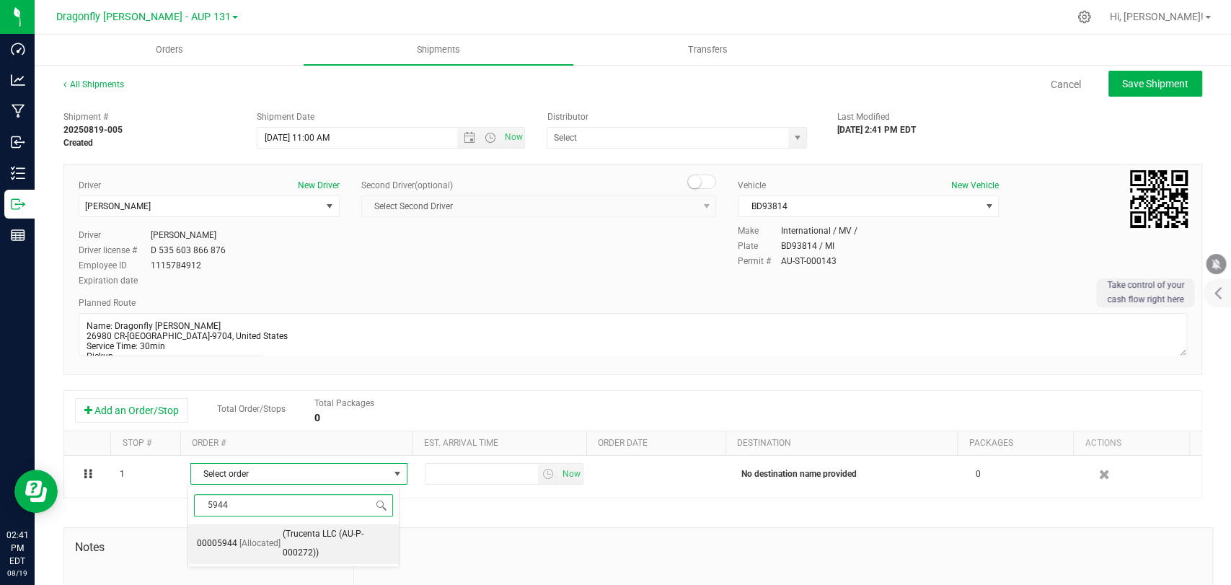
click at [273, 536] on span "[Allocated]" at bounding box center [259, 544] width 41 height 19
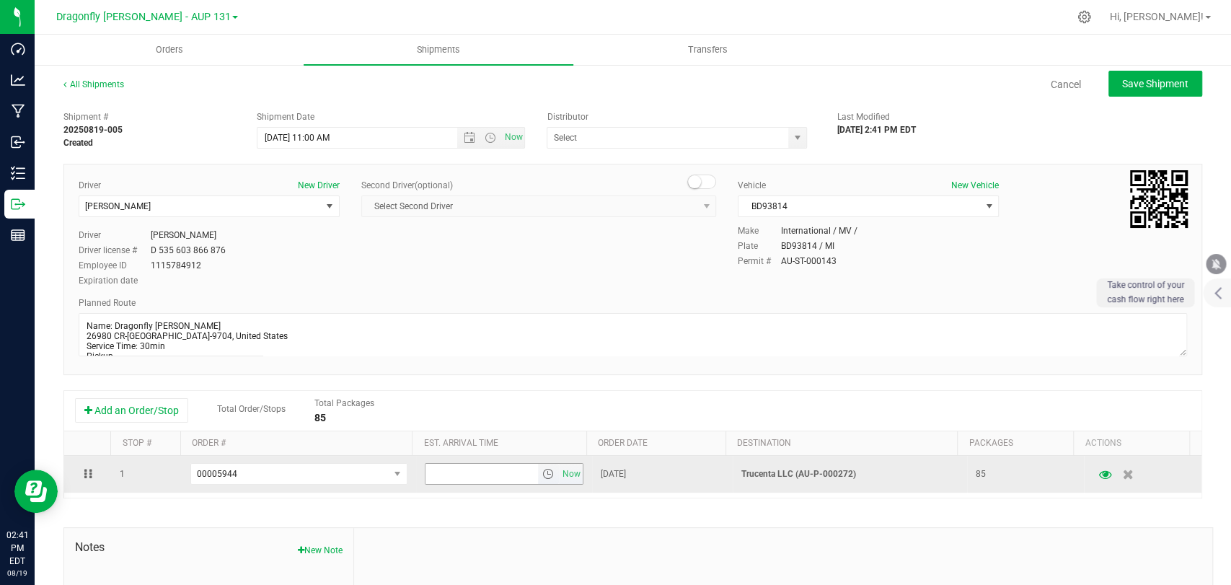
click at [542, 471] on span "select" at bounding box center [548, 474] width 12 height 12
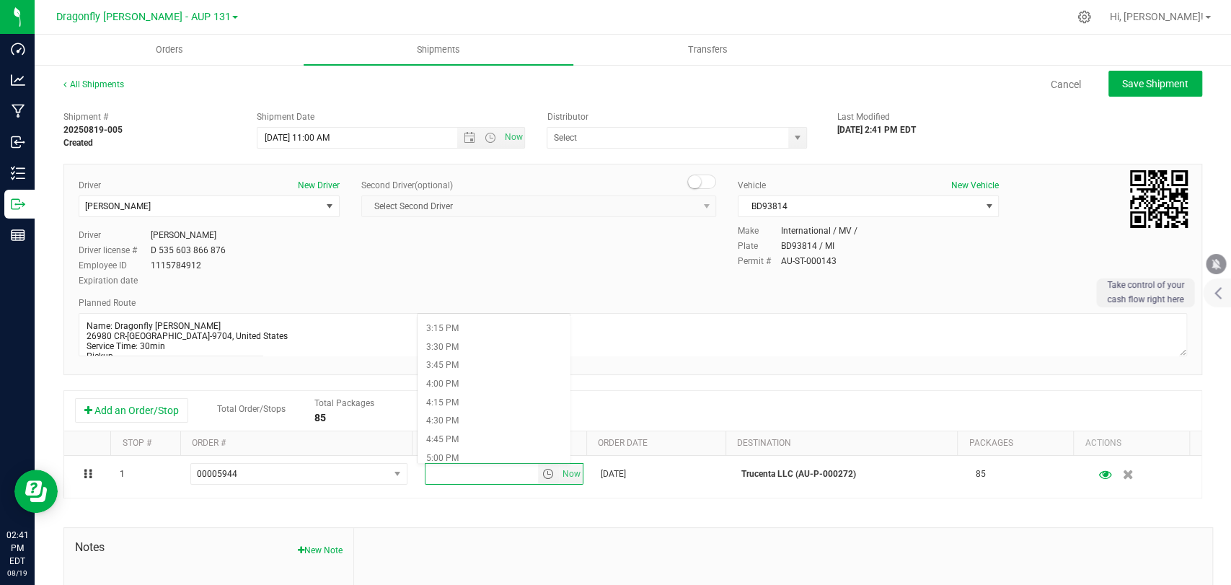
scroll to position [1042, 0]
click at [478, 351] on li "2:30 PM" at bounding box center [494, 359] width 152 height 19
click at [1140, 91] on button "Save Shipment" at bounding box center [1156, 84] width 94 height 26
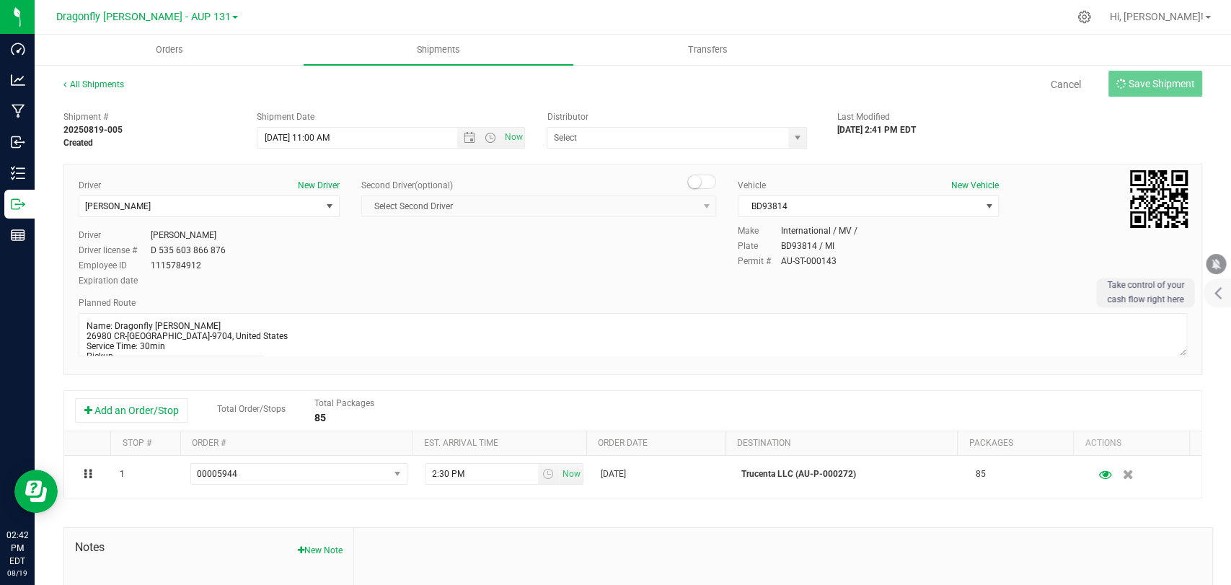
type input "[DATE] 3:00 PM"
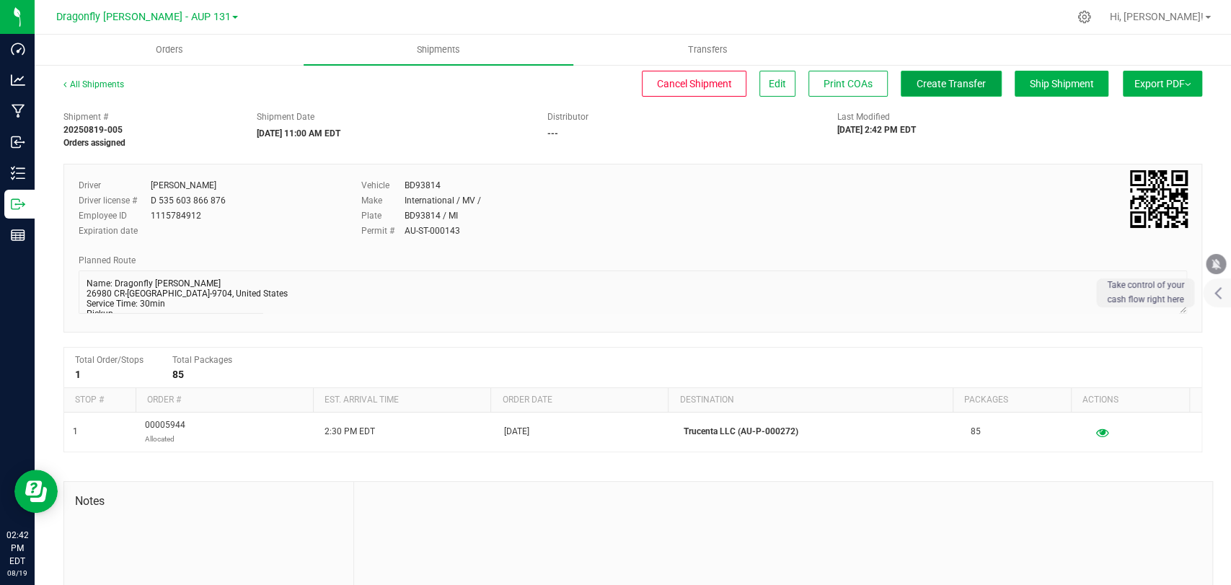
click at [972, 87] on button "Create Transfer" at bounding box center [951, 84] width 101 height 26
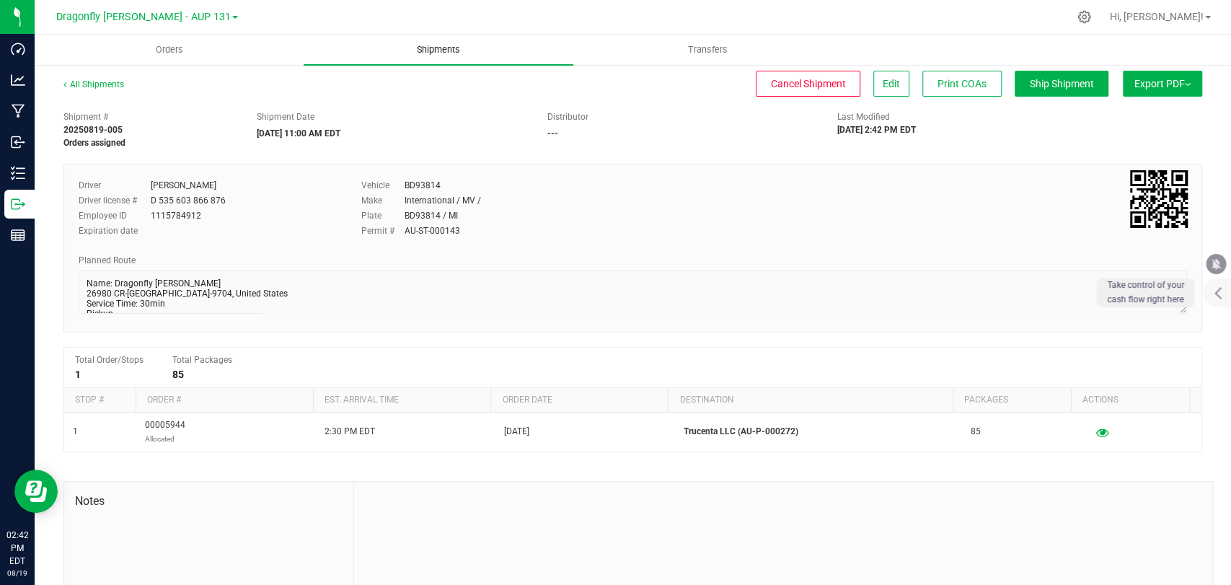
click at [440, 49] on span "Shipments" at bounding box center [438, 49] width 82 height 13
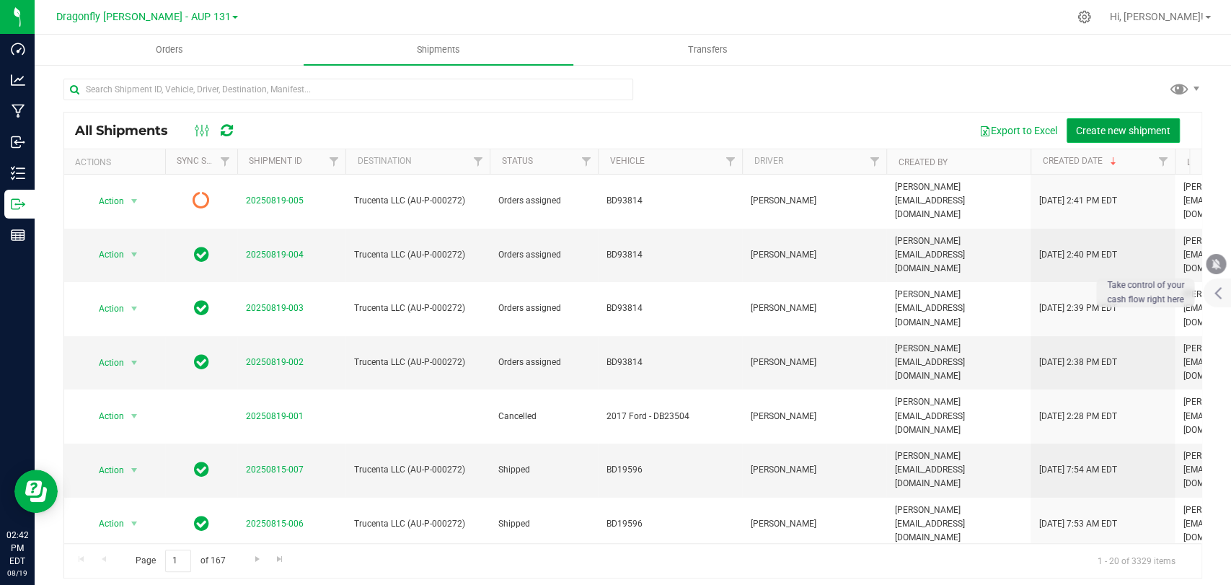
click at [1126, 125] on span "Create new shipment" at bounding box center [1123, 131] width 94 height 12
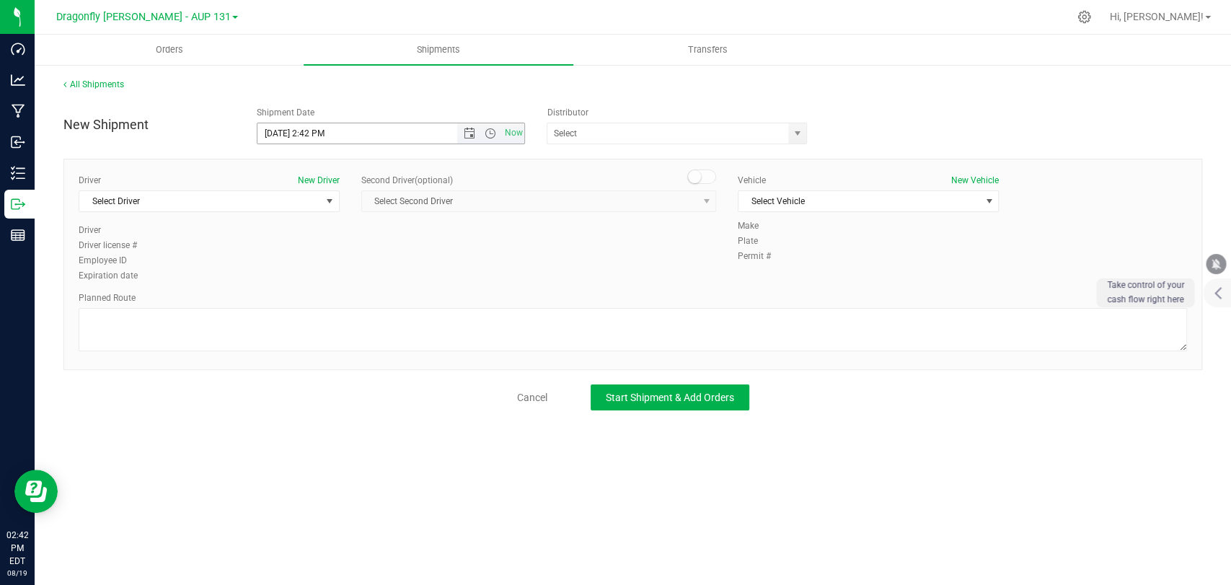
click at [469, 123] on span "[DATE] 2:42 PM Now" at bounding box center [391, 134] width 268 height 22
click at [471, 128] on span "Open the date view" at bounding box center [470, 134] width 12 height 12
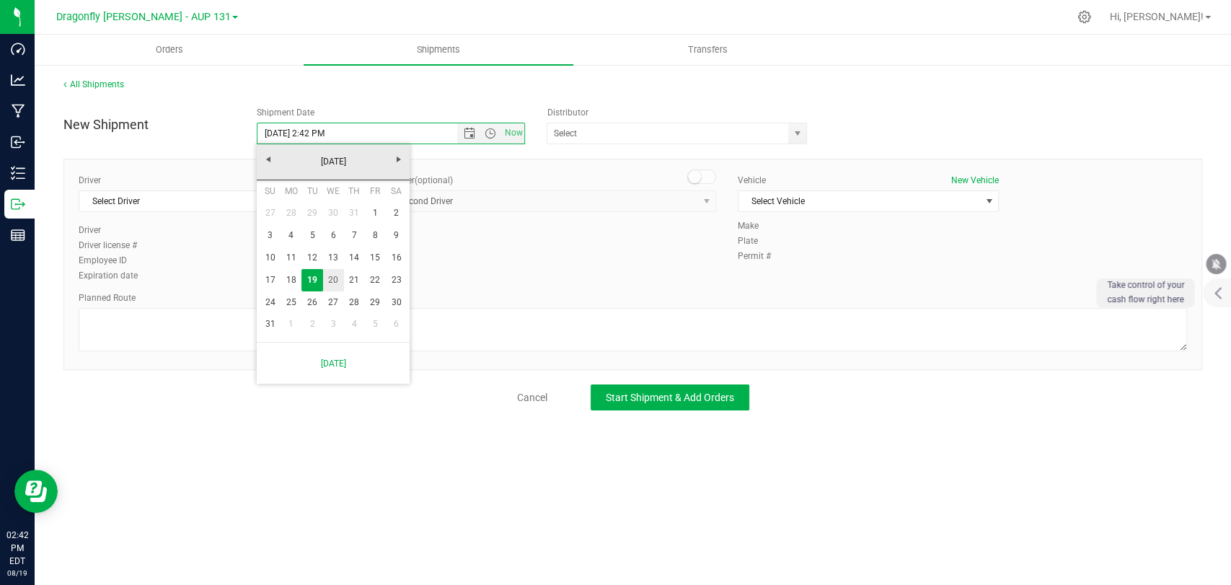
click at [330, 276] on link "20" at bounding box center [333, 280] width 21 height 22
click at [493, 135] on span "Open the time view" at bounding box center [491, 134] width 12 height 12
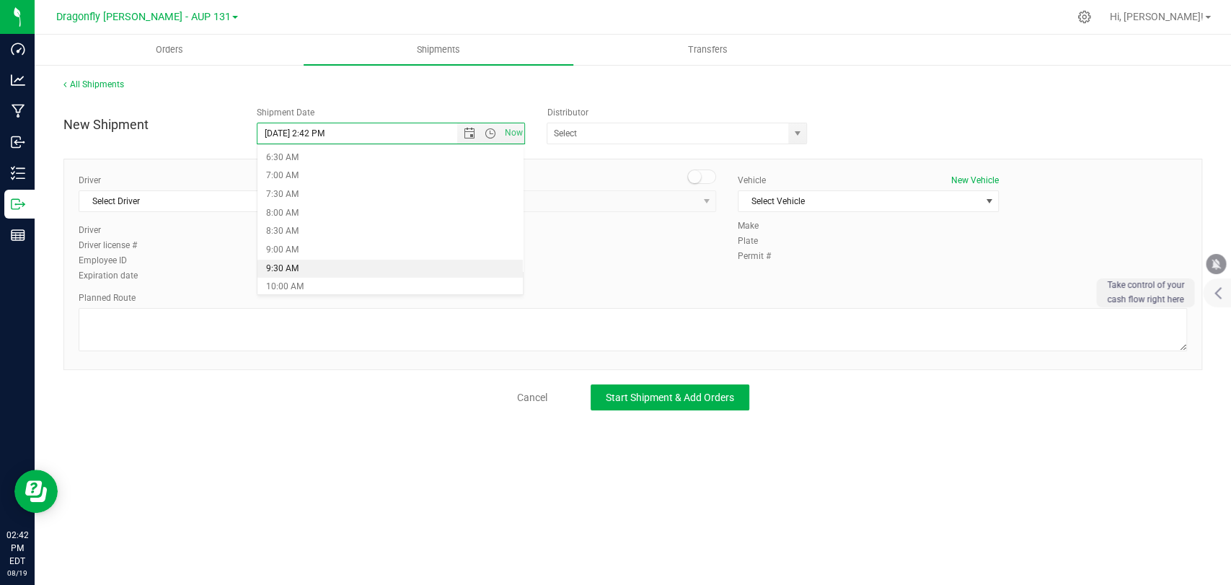
scroll to position [320, 0]
click at [325, 238] on li "11:00 AM" at bounding box center [390, 244] width 265 height 19
type input "[DATE] 11:00 AM"
click at [618, 118] on div "Distributor" at bounding box center [681, 112] width 268 height 13
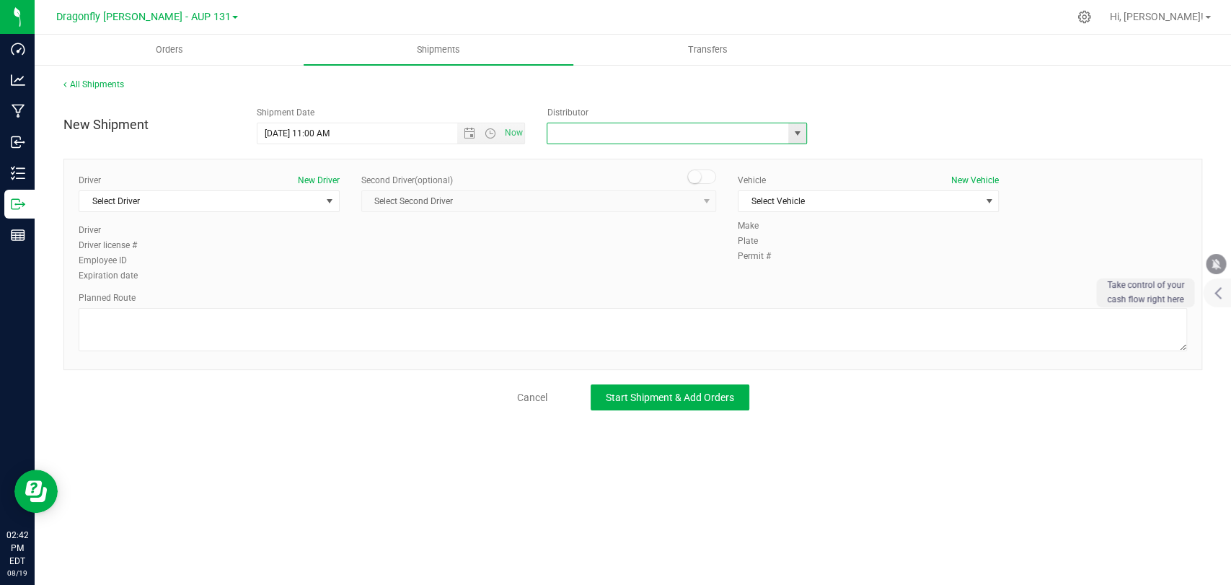
click at [615, 131] on input "text" at bounding box center [665, 133] width 234 height 20
click at [655, 163] on li "J & J Secure Transport" at bounding box center [677, 158] width 259 height 22
type input "J & J Secure Transport"
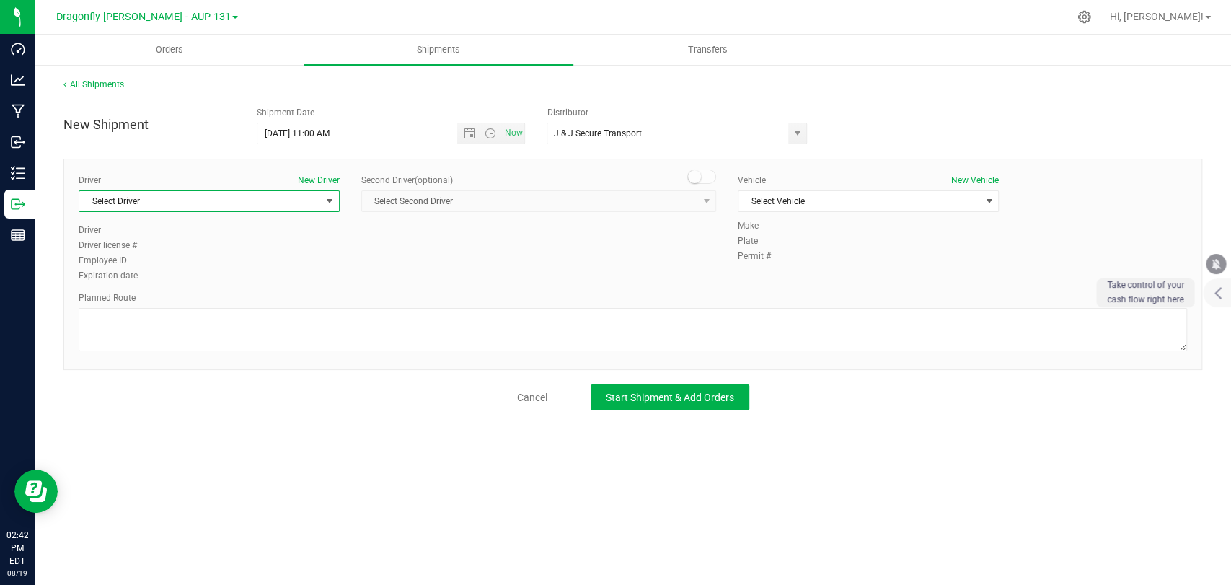
click at [271, 196] on span "Select Driver" at bounding box center [200, 201] width 242 height 20
click at [206, 262] on li "[PERSON_NAME]" at bounding box center [209, 261] width 260 height 22
type input "[PERSON_NAME]"
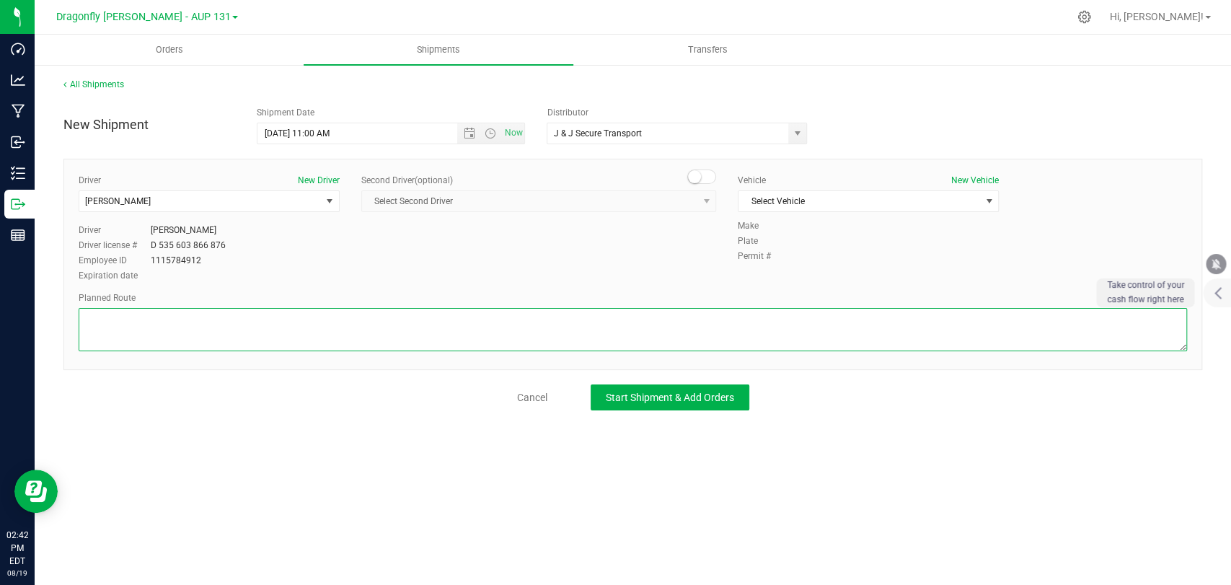
click at [236, 332] on textarea at bounding box center [633, 329] width 1109 height 43
paste textarea "Name: Dragonfly [PERSON_NAME] 26980 CR-[GEOGRAPHIC_DATA]-9704, United States Se…"
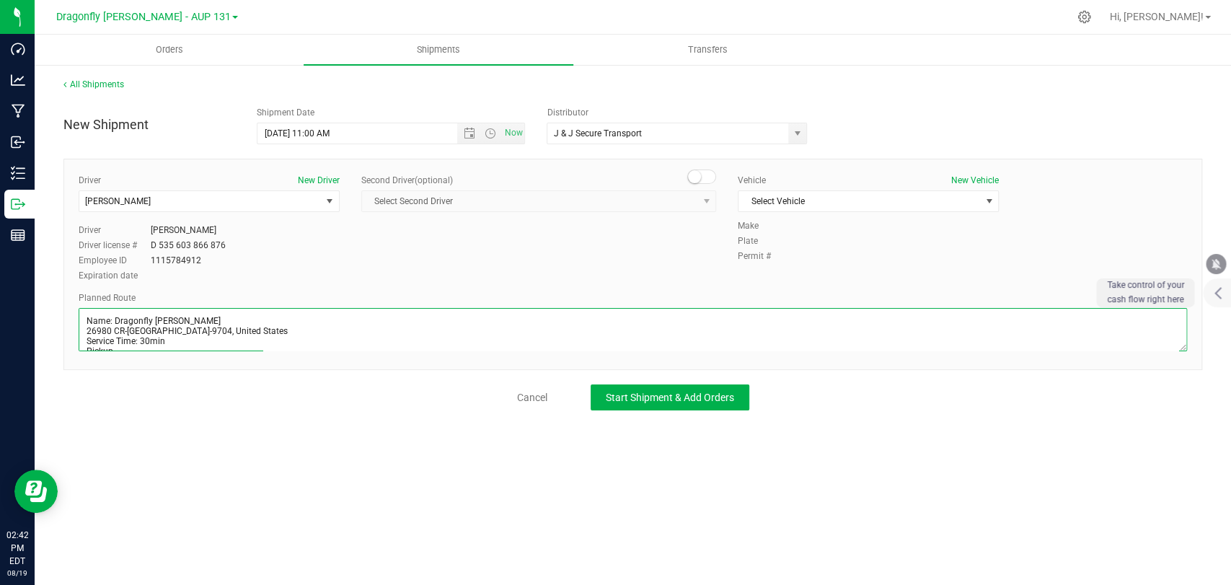
scroll to position [273, 0]
type textarea "Name: Dragonfly [PERSON_NAME] 26980 CR-[GEOGRAPHIC_DATA]-9704, United States Se…"
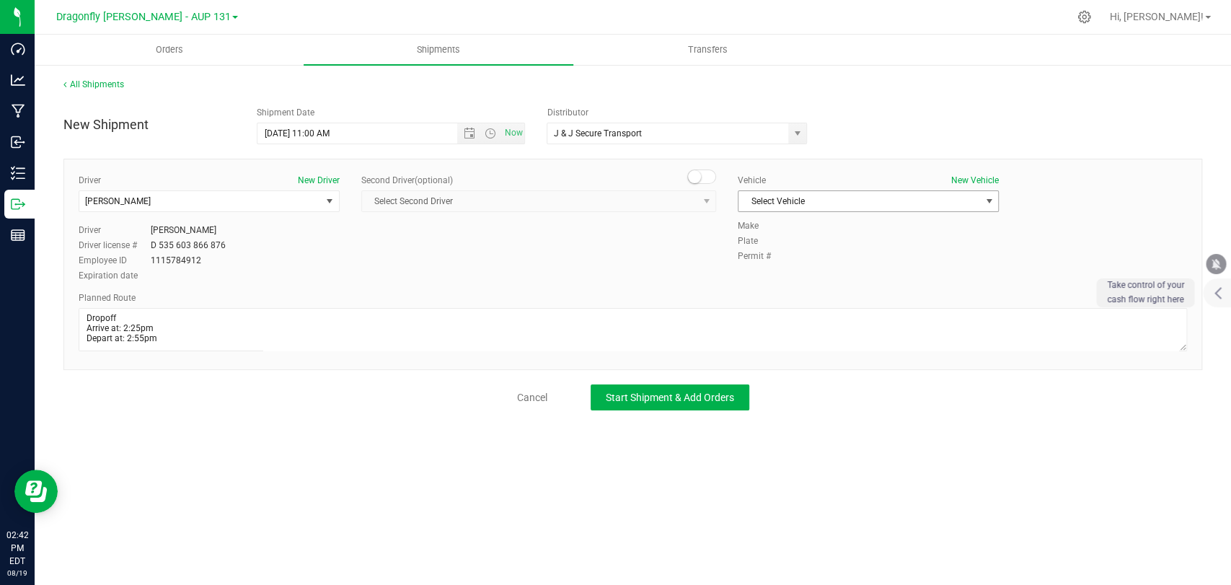
click at [823, 210] on span "Select Vehicle" at bounding box center [860, 201] width 242 height 20
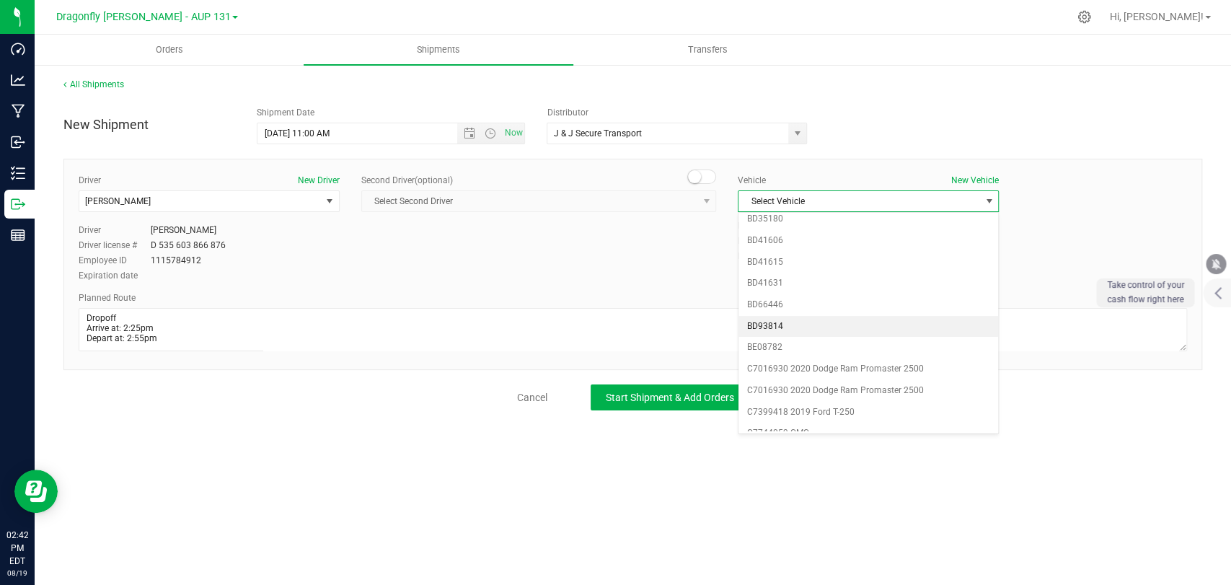
scroll to position [352, 0]
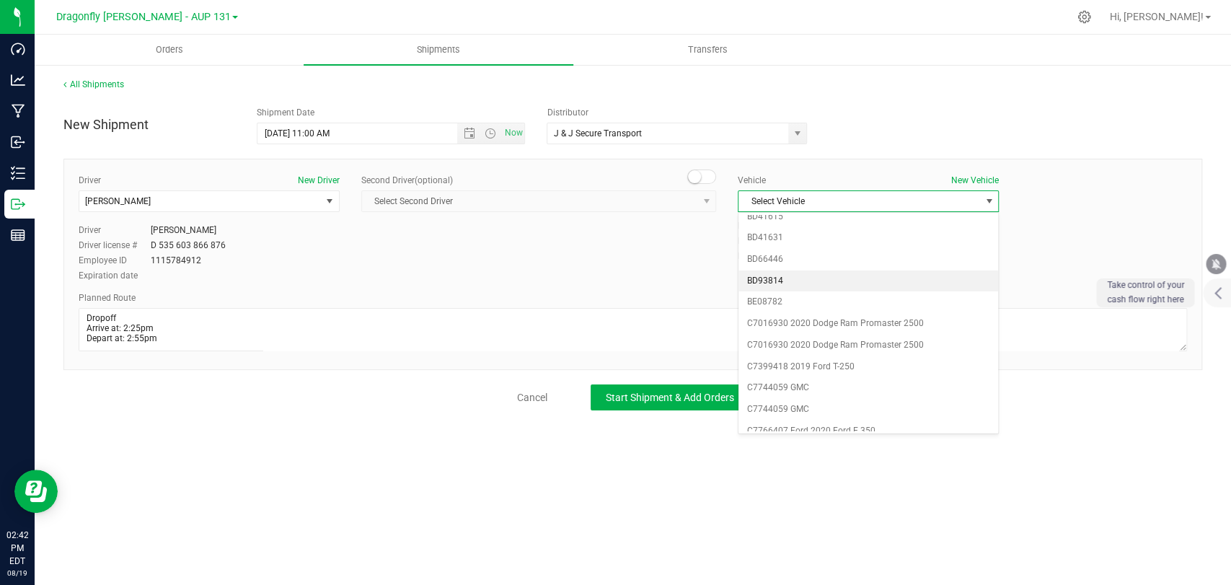
click at [824, 274] on li "BD93814" at bounding box center [869, 282] width 260 height 22
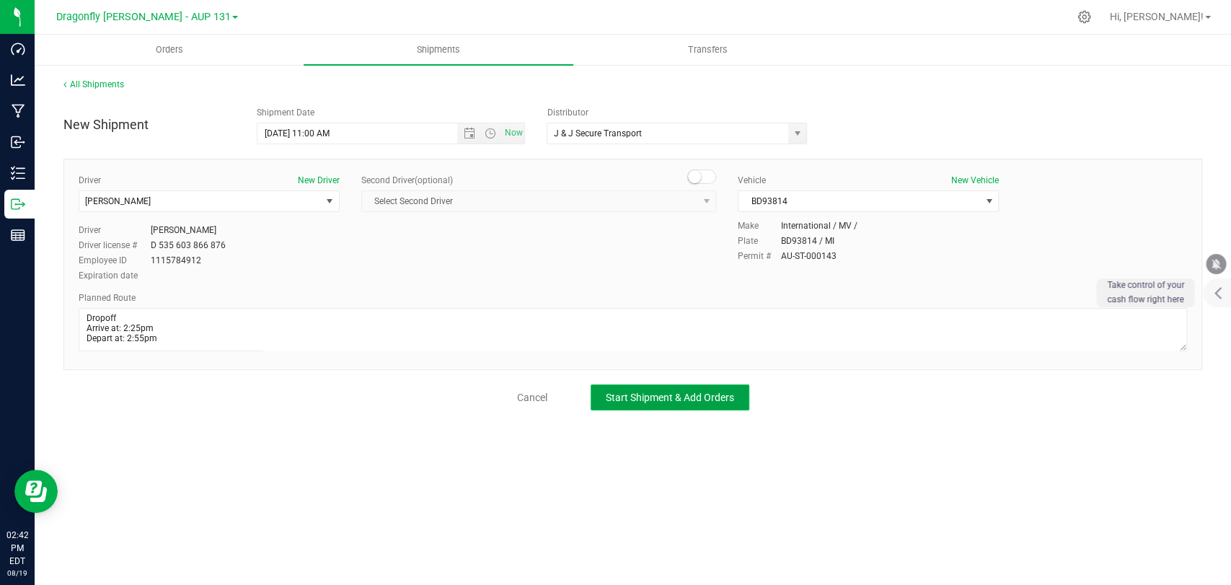
click at [703, 401] on span "Start Shipment & Add Orders" at bounding box center [670, 398] width 128 height 12
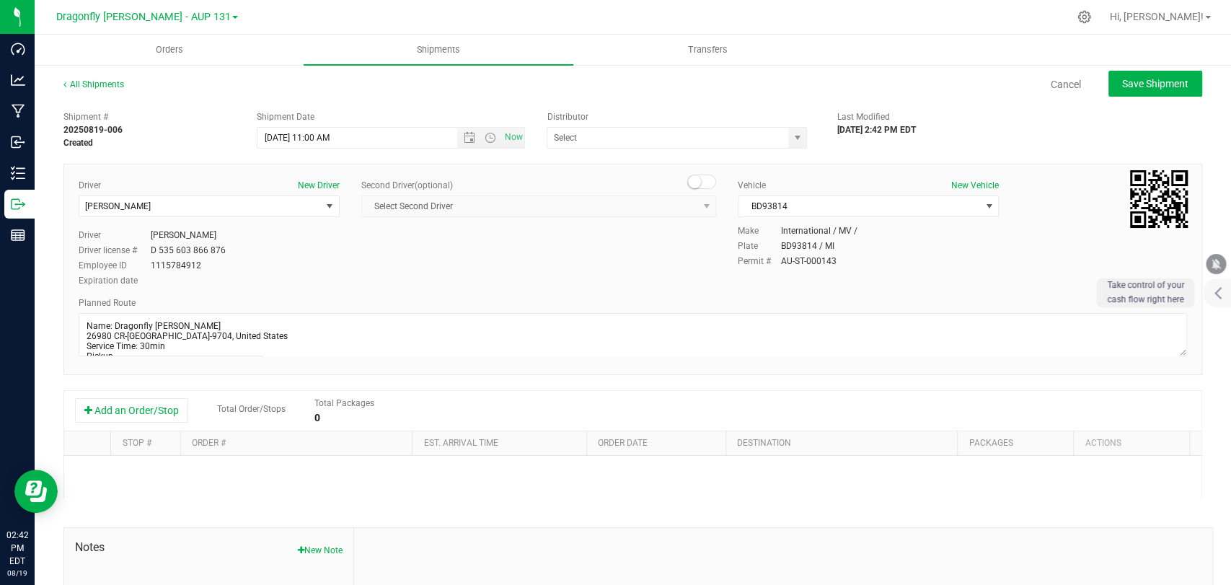
type input "J & J Secure Transport"
click at [143, 419] on button "Add an Order/Stop" at bounding box center [131, 410] width 113 height 25
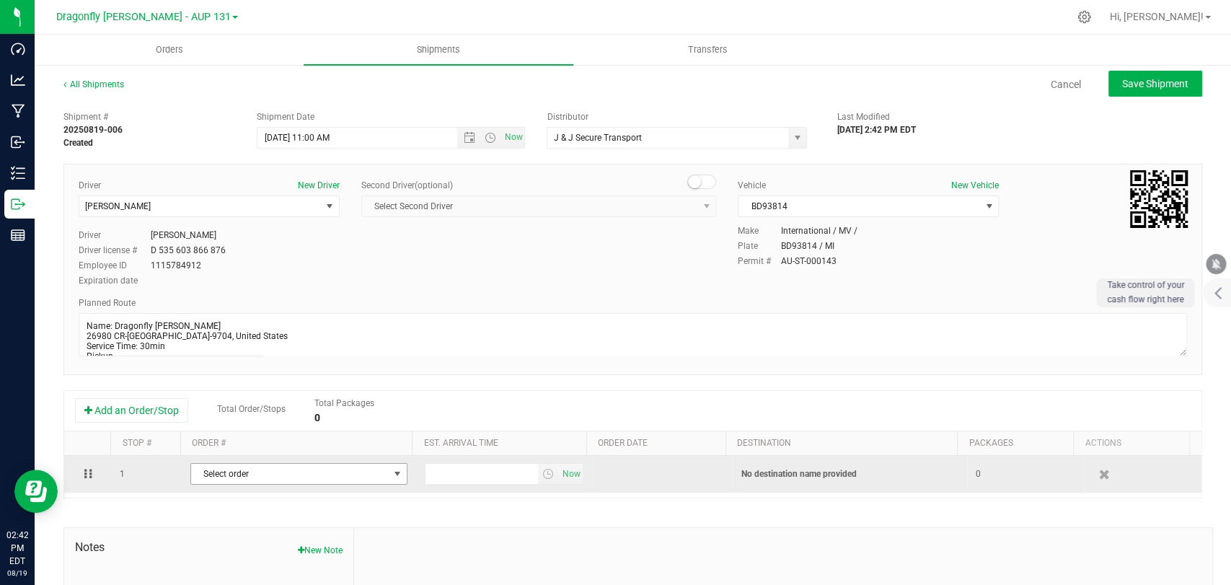
click at [305, 472] on span "Select order" at bounding box center [290, 474] width 198 height 20
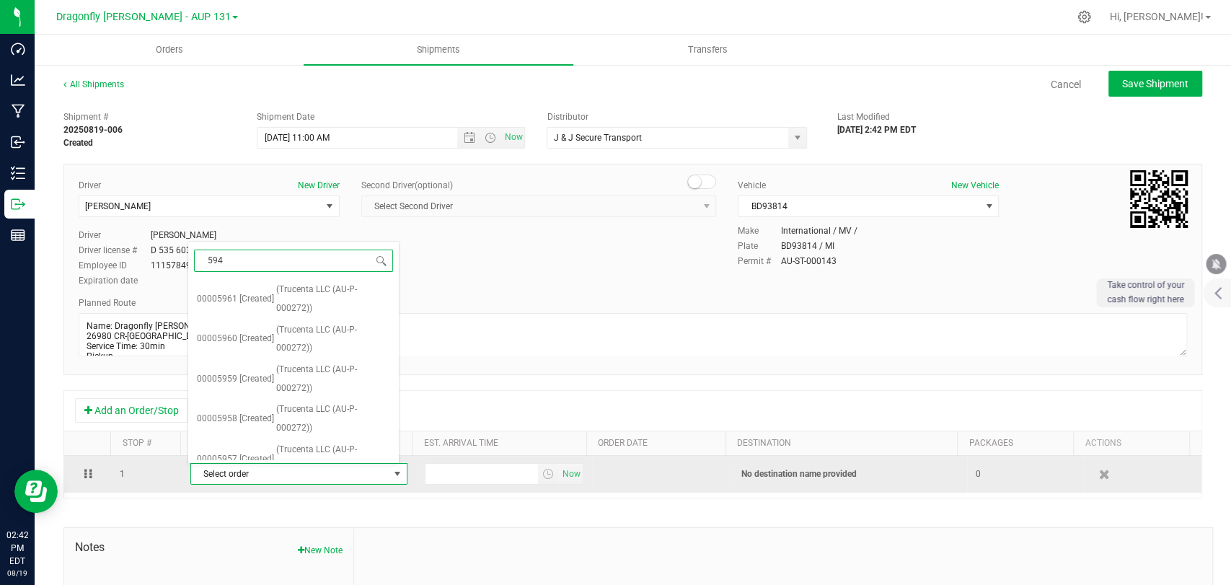
type input "5946"
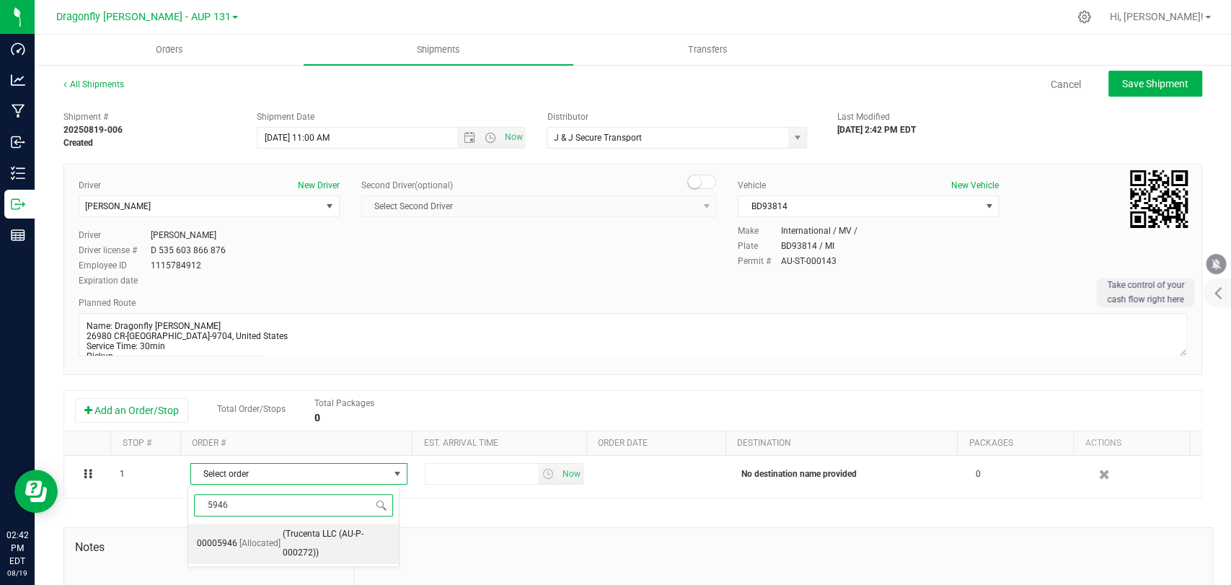
click at [283, 539] on span "(Trucenta LLC (AU-P-000272))" at bounding box center [336, 543] width 107 height 37
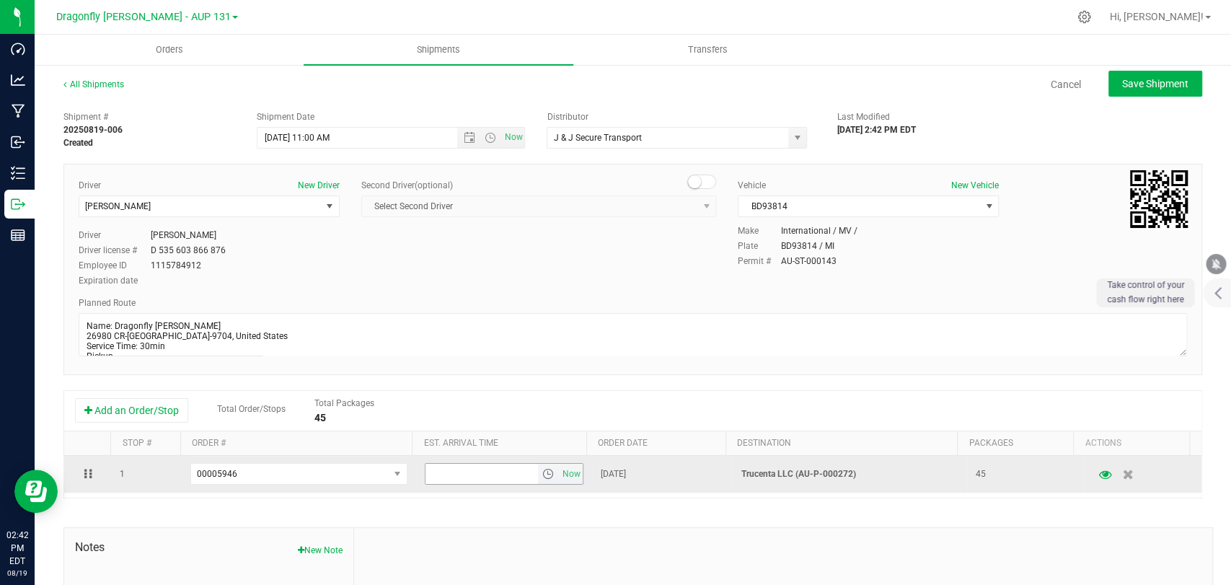
click at [542, 475] on span "select" at bounding box center [548, 474] width 12 height 12
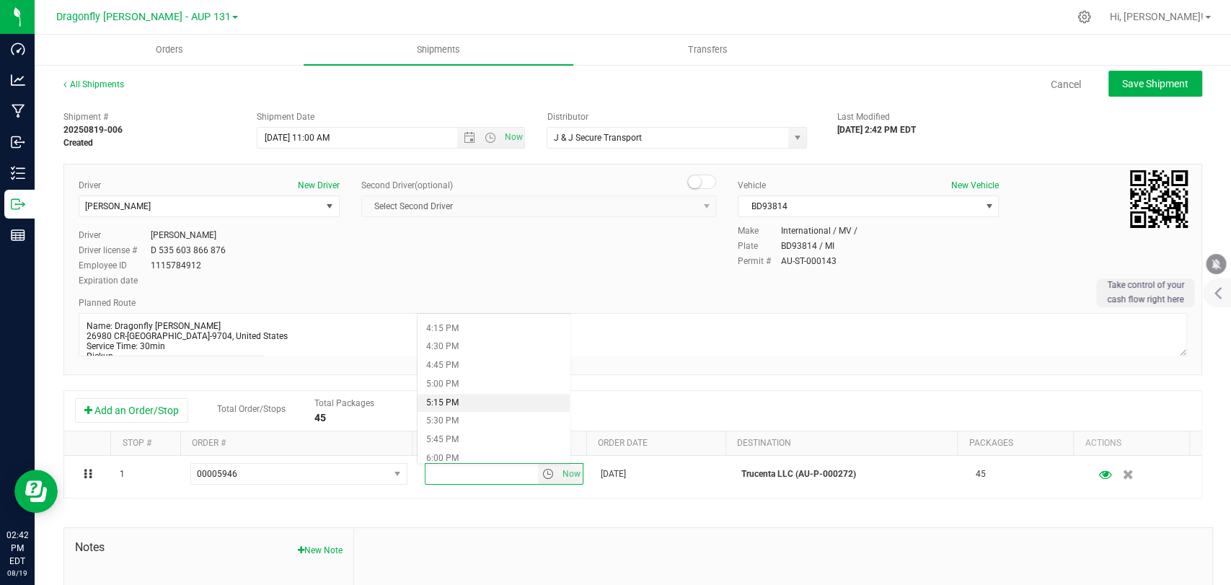
scroll to position [962, 0]
click at [502, 426] on li "2:15 PM" at bounding box center [494, 420] width 152 height 19
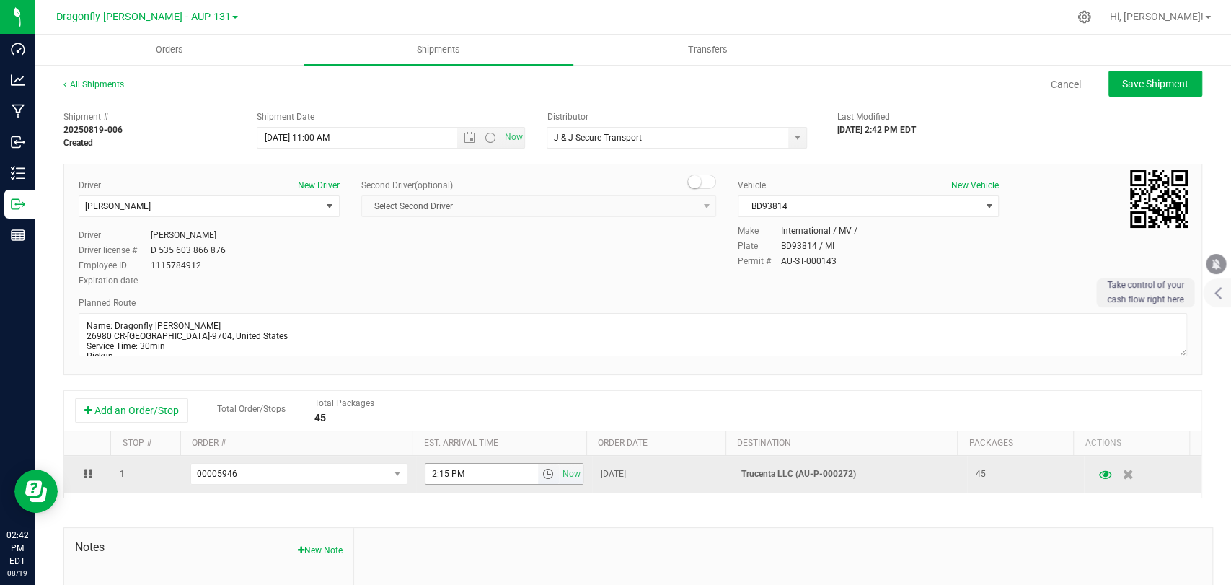
click at [542, 476] on span "select" at bounding box center [548, 474] width 12 height 12
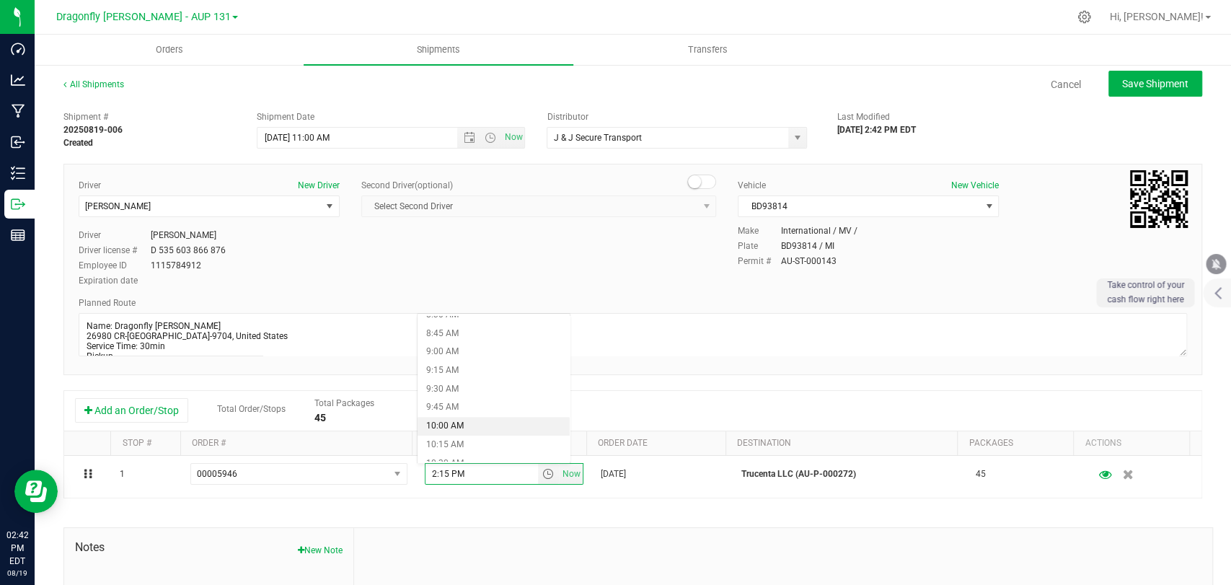
scroll to position [1042, 0]
click at [450, 355] on li "2:30 PM" at bounding box center [494, 359] width 152 height 19
click at [1128, 89] on span "Save Shipment" at bounding box center [1155, 84] width 66 height 12
type input "[DATE] 3:00 PM"
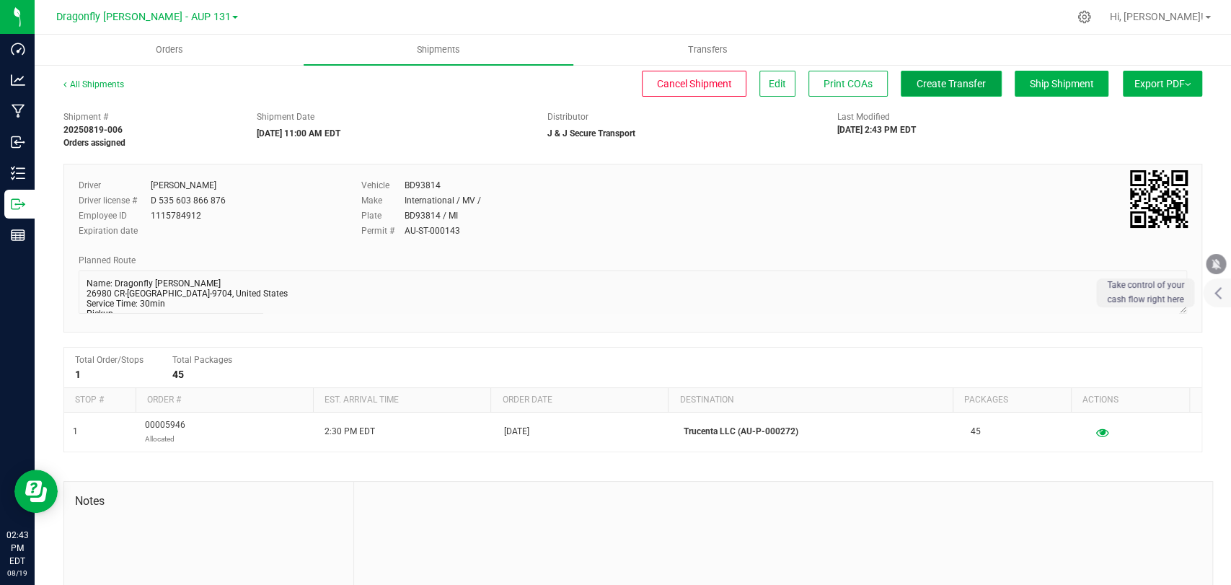
click at [917, 89] on span "Create Transfer" at bounding box center [951, 84] width 69 height 12
